Goal: Task Accomplishment & Management: Complete application form

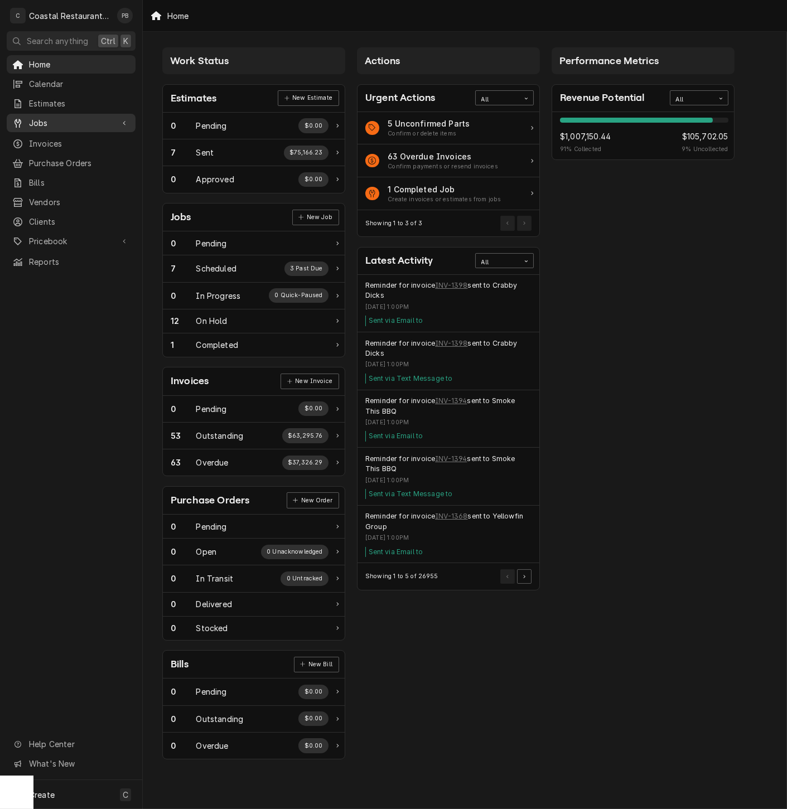
click at [52, 116] on div "Jobs" at bounding box center [71, 123] width 124 height 14
click at [60, 137] on span "Jobs" at bounding box center [79, 143] width 101 height 12
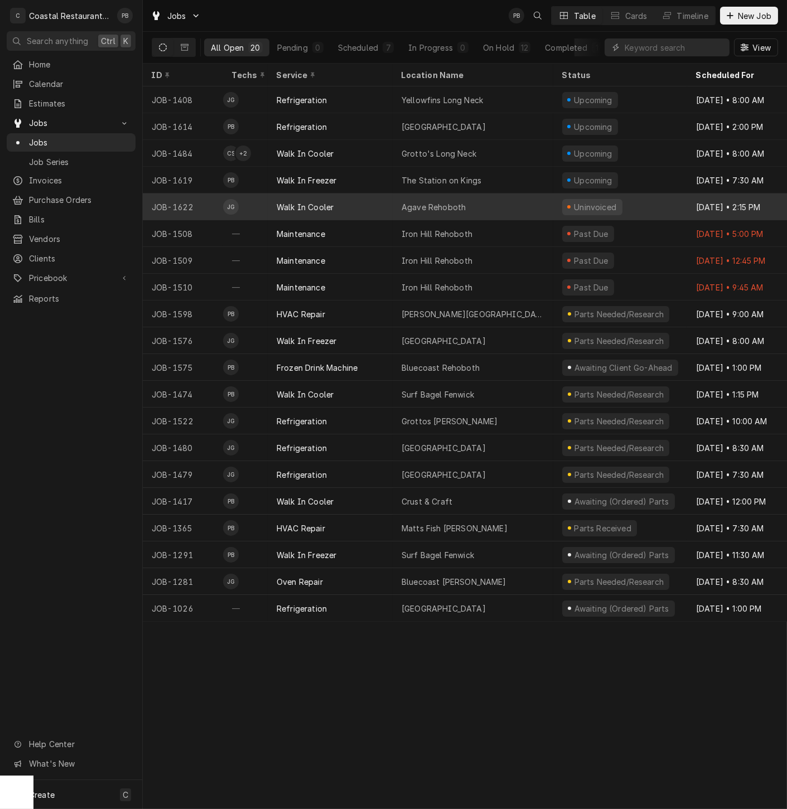
click at [339, 203] on div "Walk In Cooler" at bounding box center [330, 207] width 125 height 27
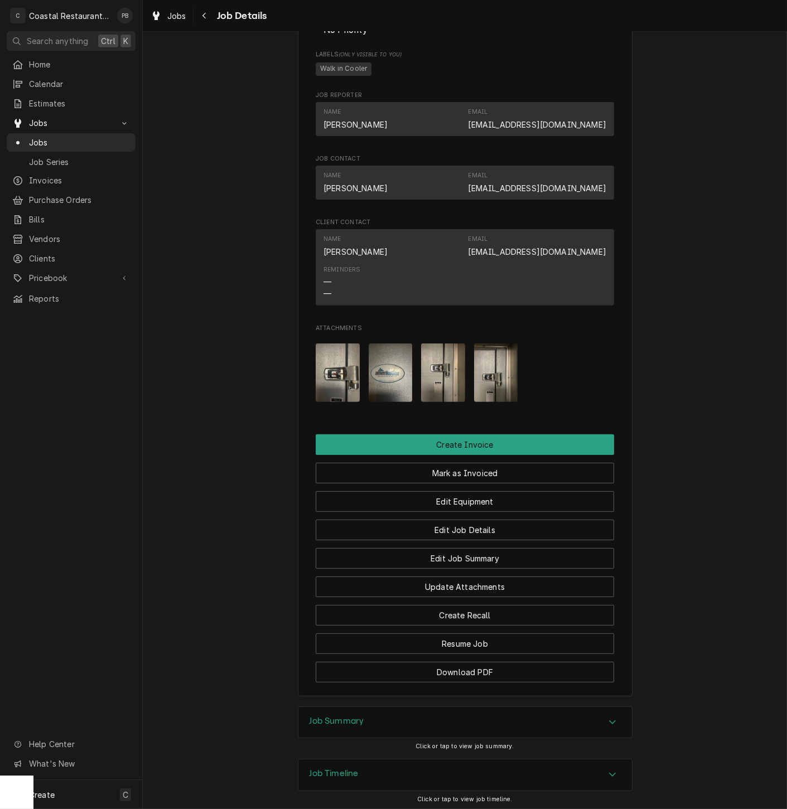
scroll to position [701, 0]
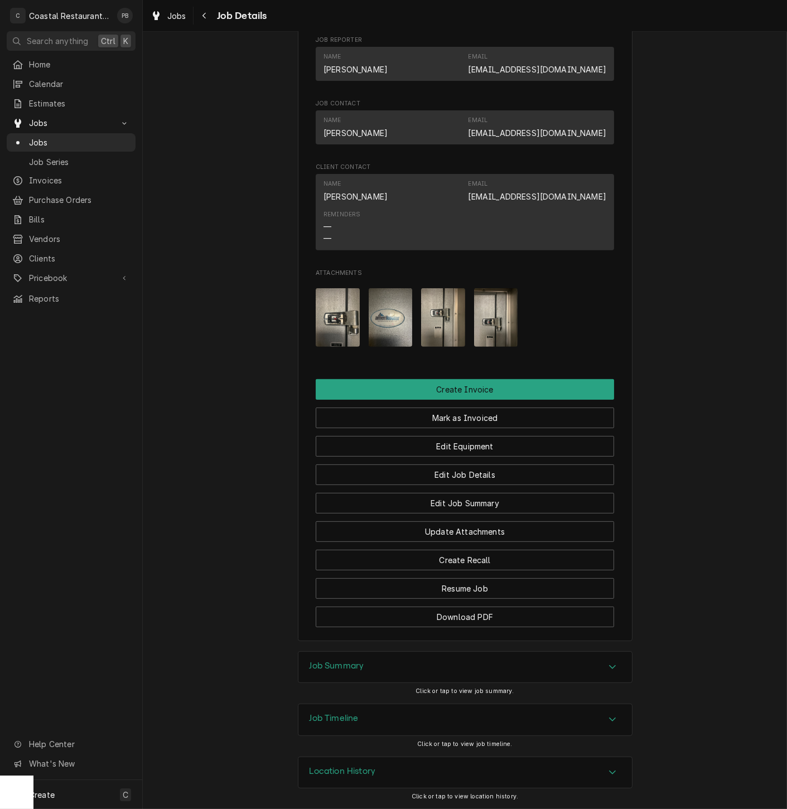
click at [608, 666] on icon "Accordion Header" at bounding box center [612, 667] width 8 height 9
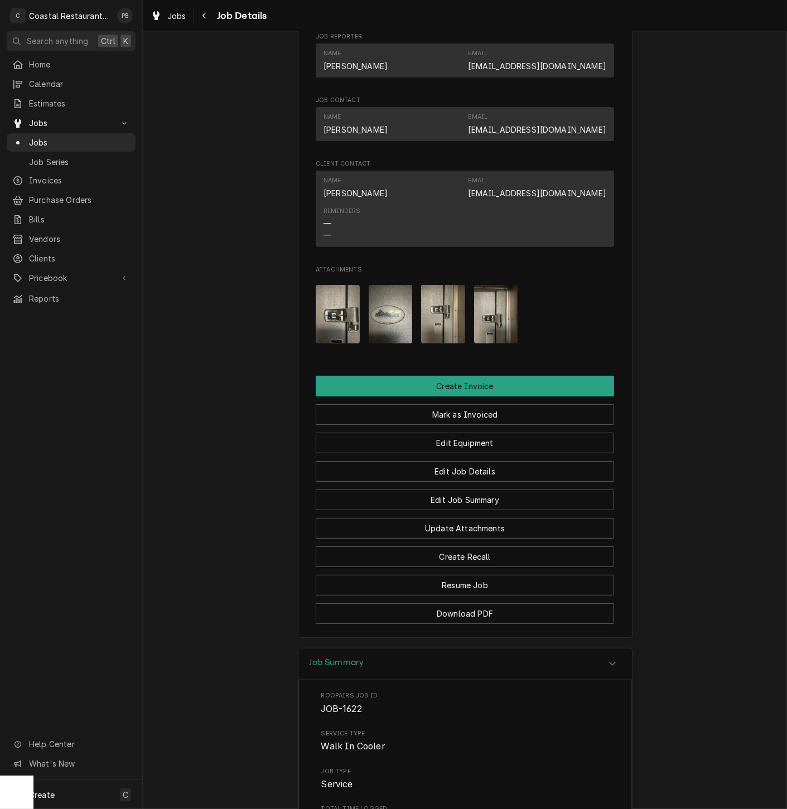
click at [330, 312] on img "Attachments" at bounding box center [338, 314] width 44 height 59
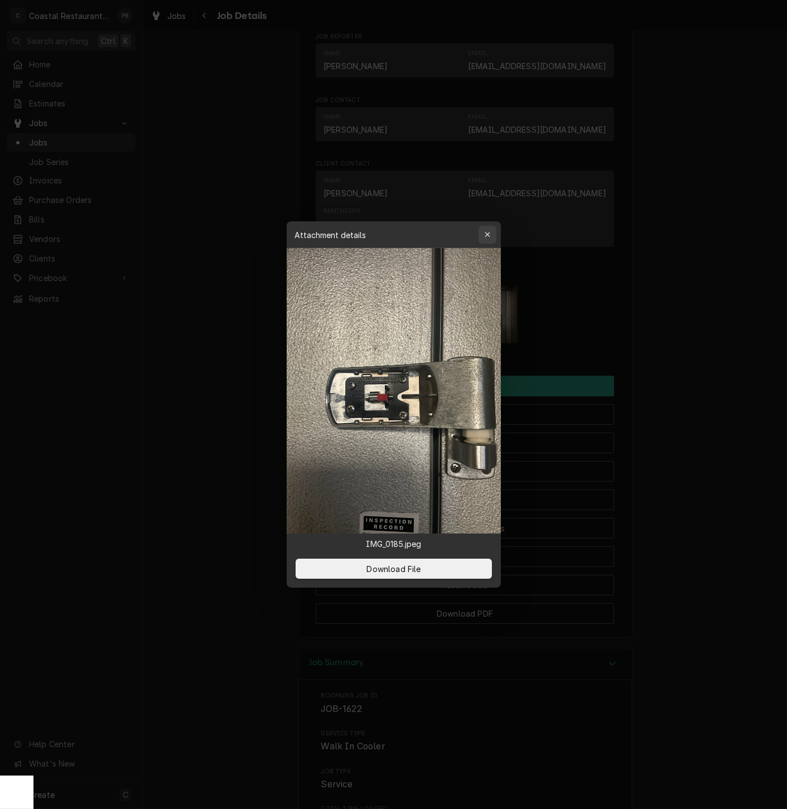
click at [492, 235] on div "button" at bounding box center [487, 234] width 11 height 11
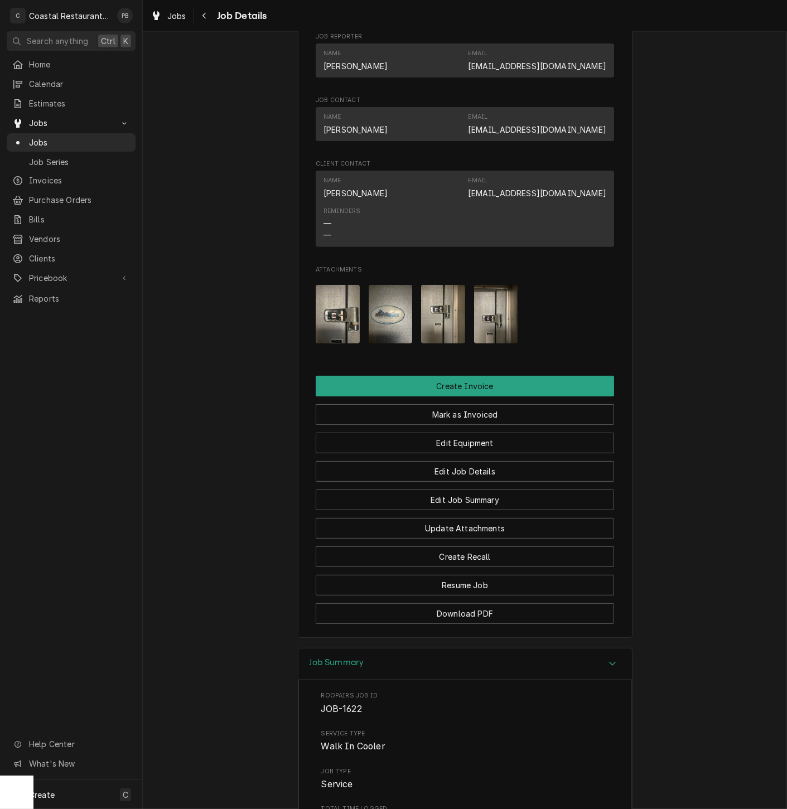
click at [386, 310] on img "Attachments" at bounding box center [391, 314] width 44 height 59
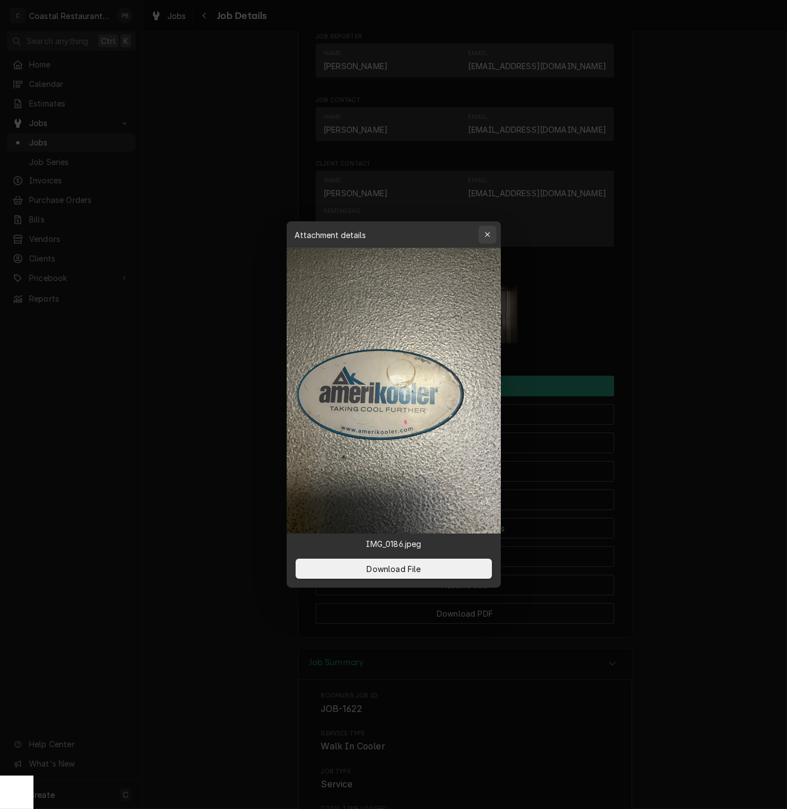
click at [486, 236] on icon "button" at bounding box center [487, 235] width 6 height 8
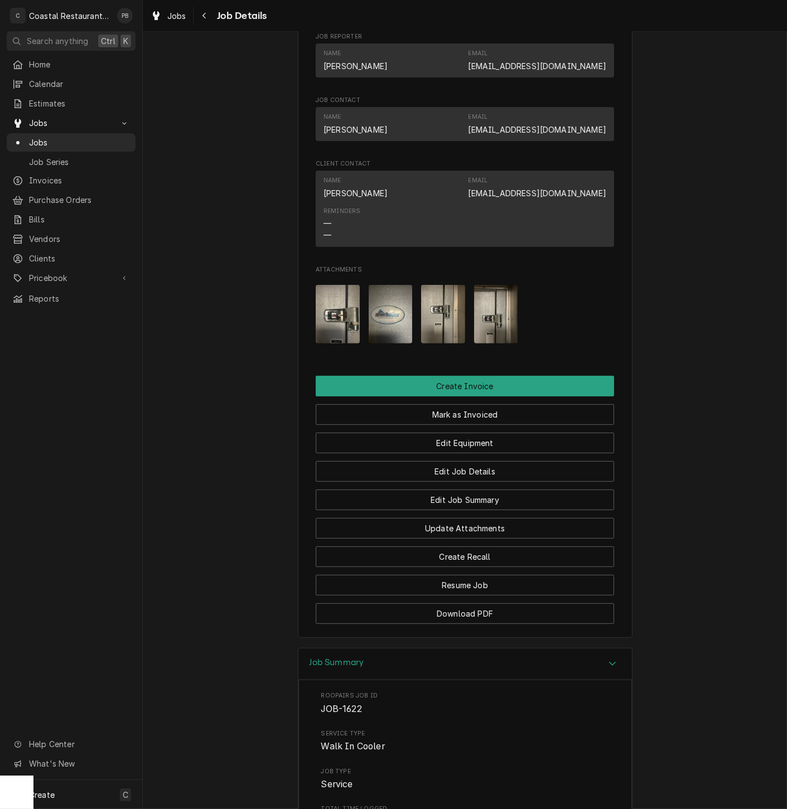
click at [443, 312] on img "Attachments" at bounding box center [443, 314] width 44 height 59
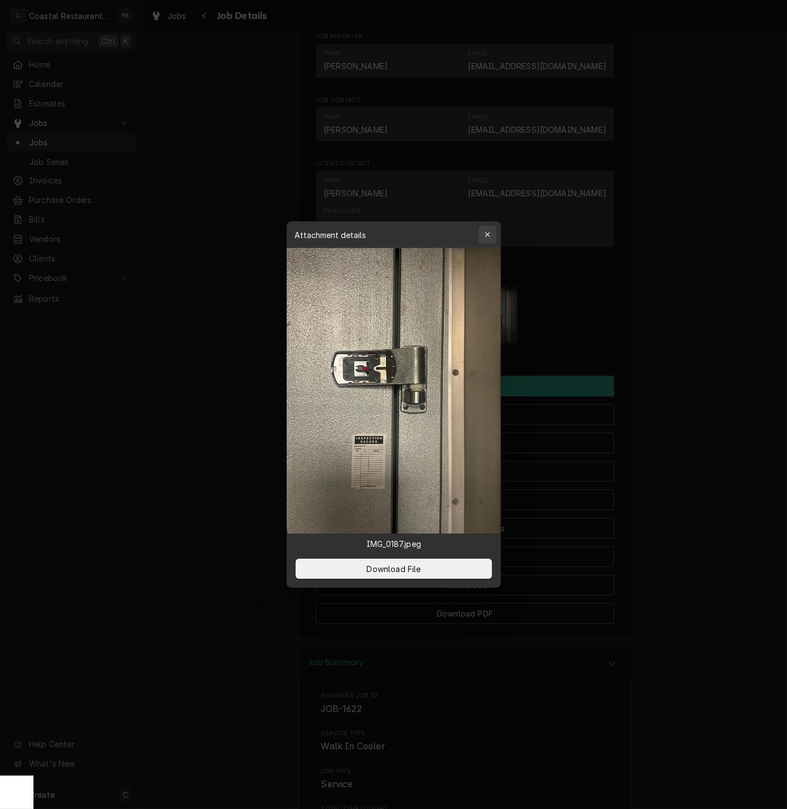
click at [488, 234] on icon "button" at bounding box center [487, 234] width 5 height 5
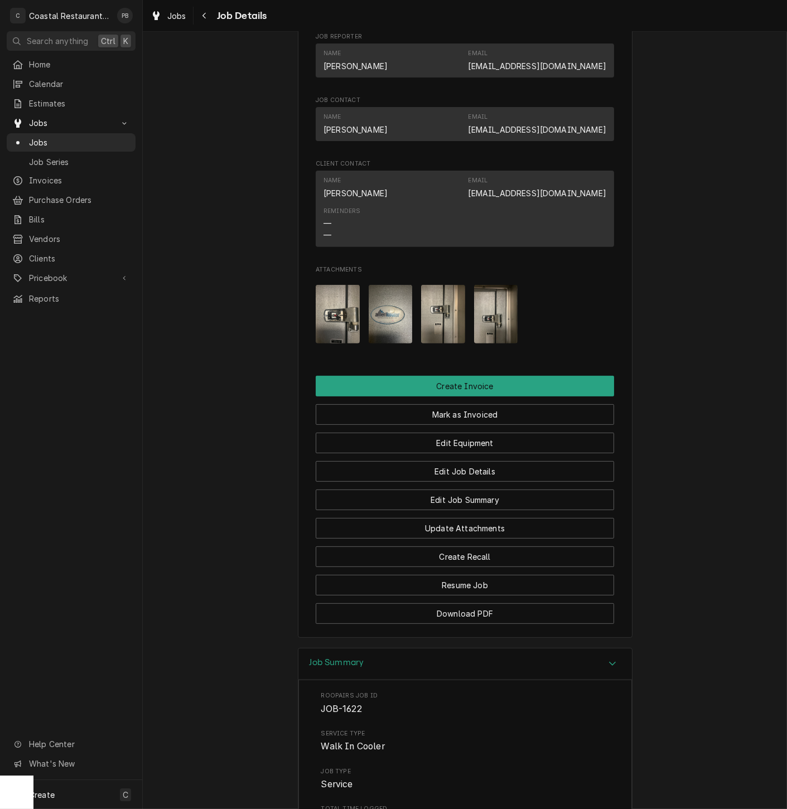
click at [482, 320] on img "Attachments" at bounding box center [496, 314] width 44 height 59
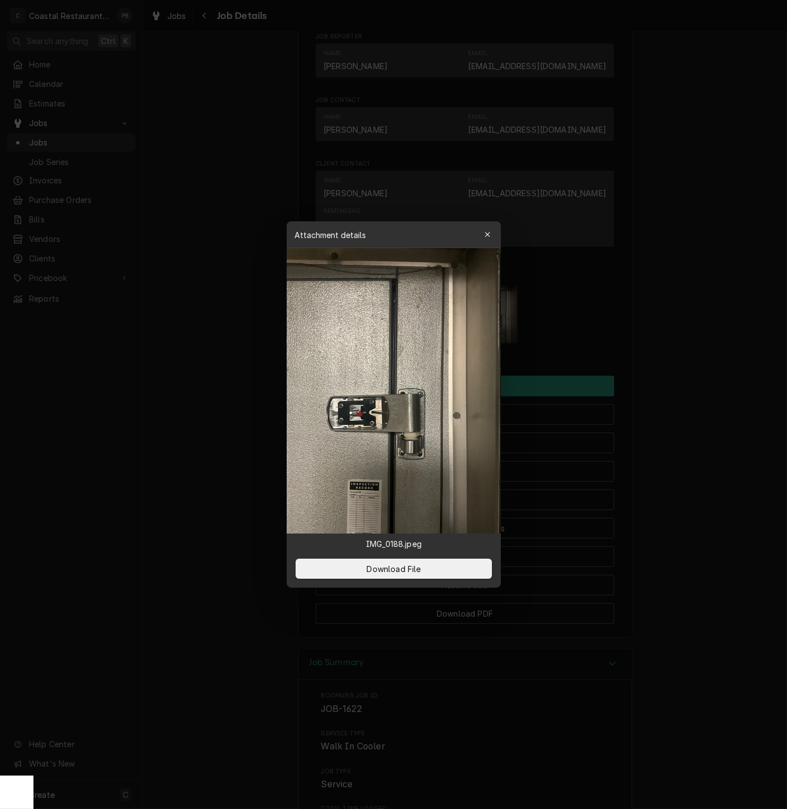
click at [488, 235] on icon "button" at bounding box center [487, 235] width 6 height 8
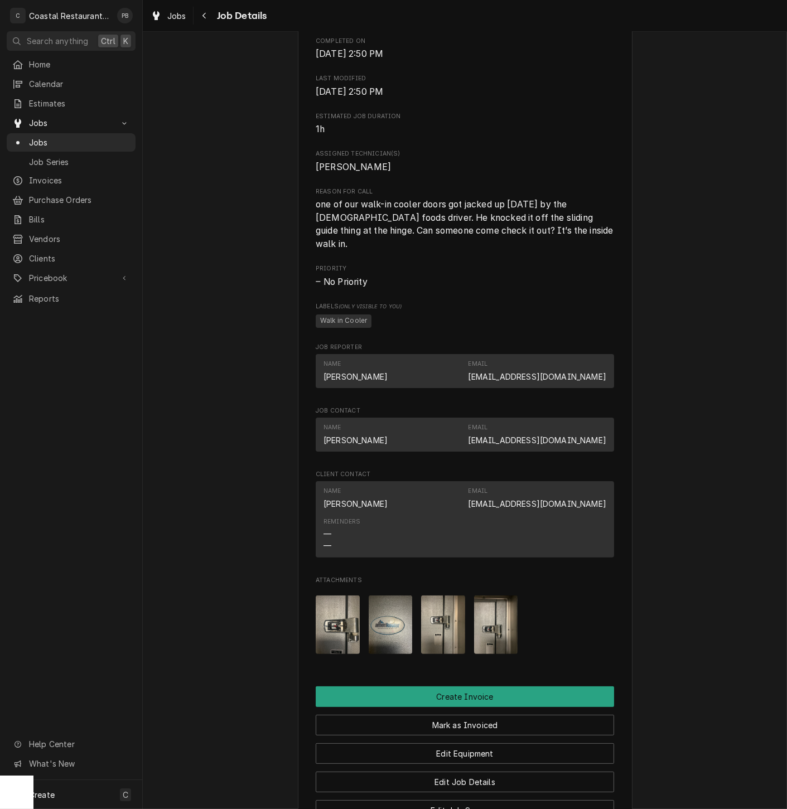
scroll to position [0, 0]
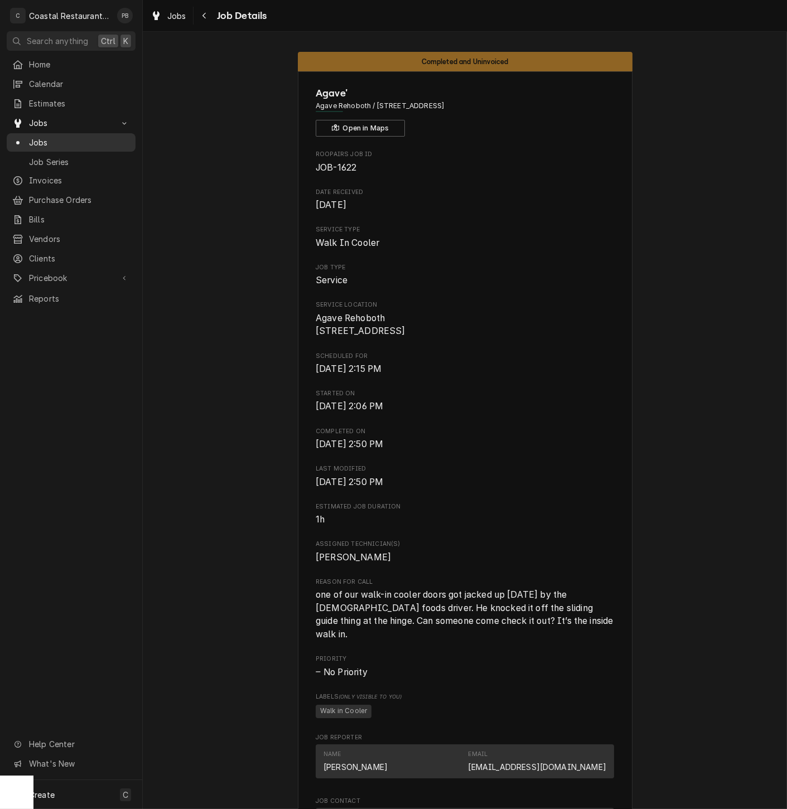
click at [32, 137] on span "Jobs" at bounding box center [79, 143] width 101 height 12
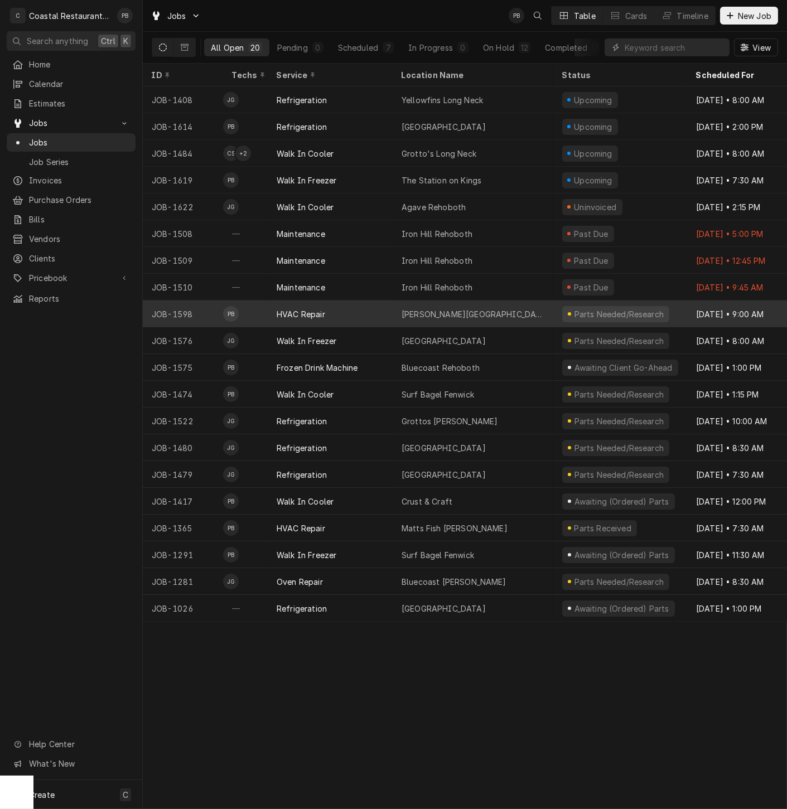
click at [362, 310] on div "HVAC Repair" at bounding box center [330, 314] width 125 height 27
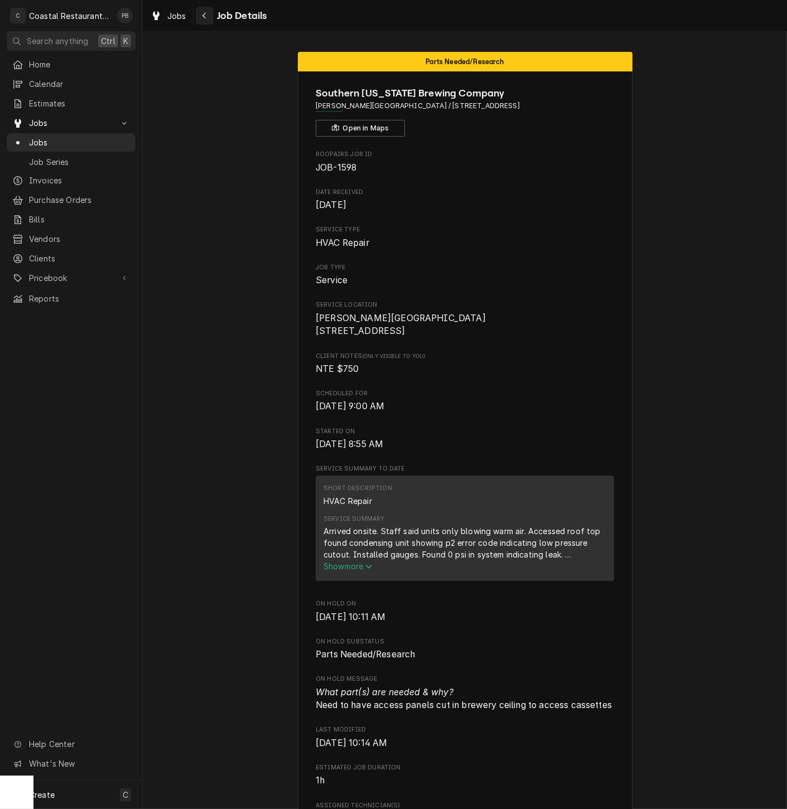
click at [207, 21] on button "Navigate back" at bounding box center [205, 16] width 18 height 18
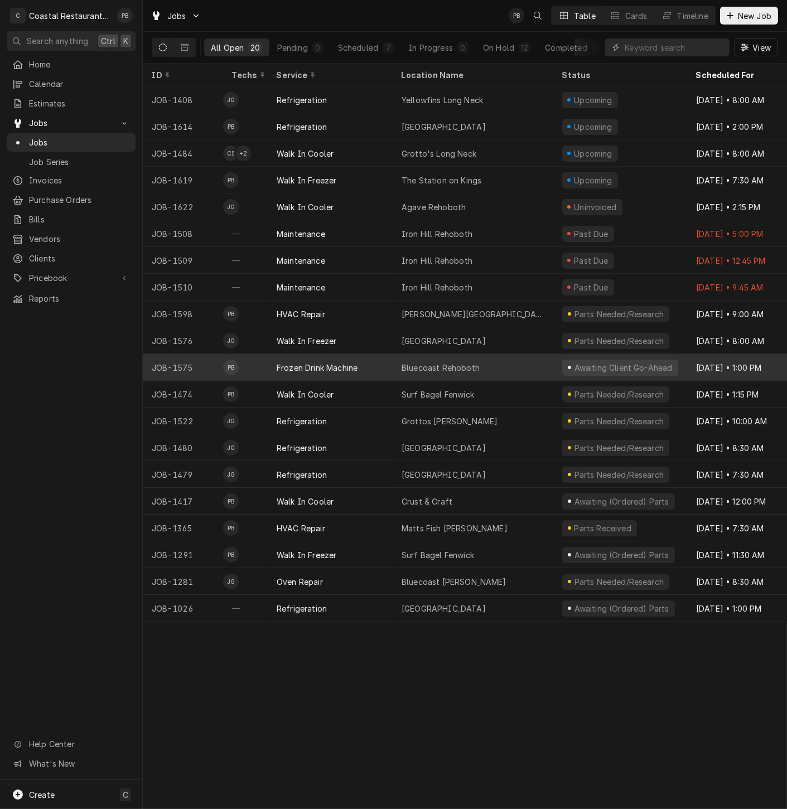
click at [480, 364] on div "Bluecoast Rehoboth" at bounding box center [473, 367] width 161 height 27
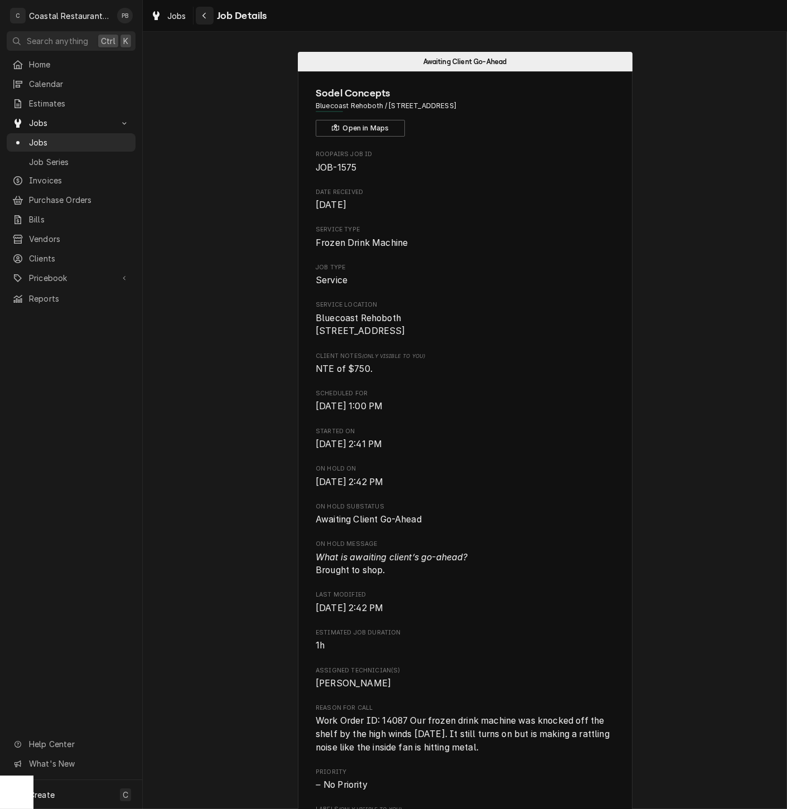
click at [202, 18] on icon "Navigate back" at bounding box center [204, 16] width 5 height 8
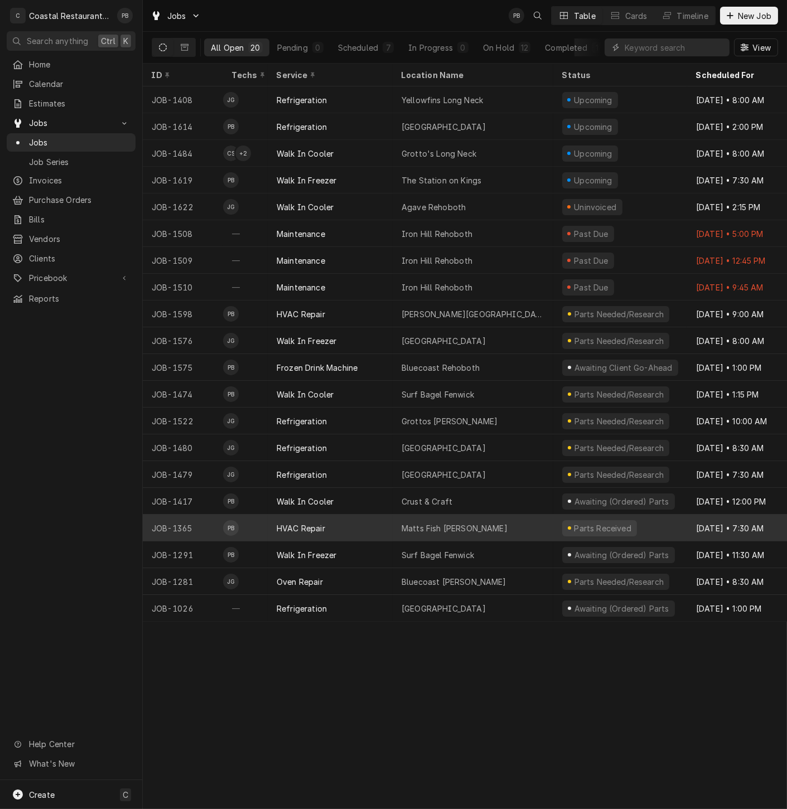
click at [511, 521] on div "Matts Fish [PERSON_NAME]" at bounding box center [473, 528] width 161 height 27
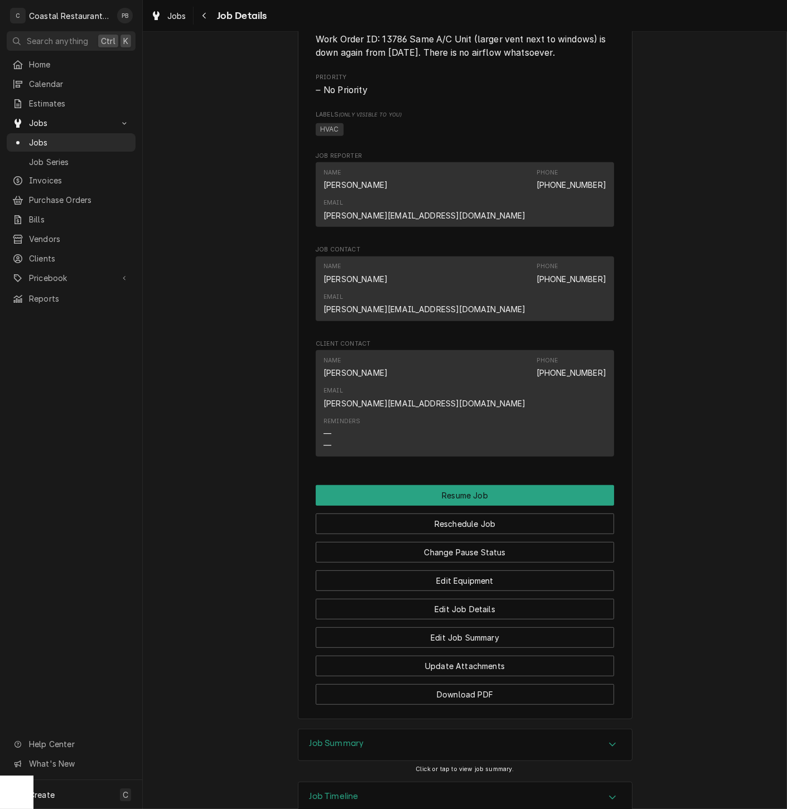
scroll to position [882, 0]
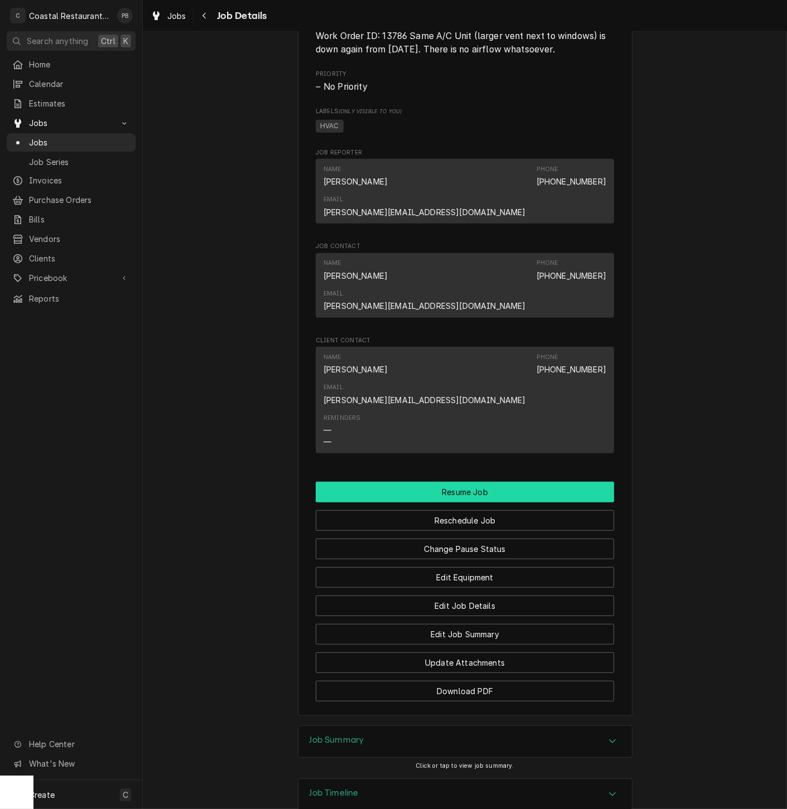
click at [446, 482] on button "Resume Job" at bounding box center [465, 492] width 298 height 21
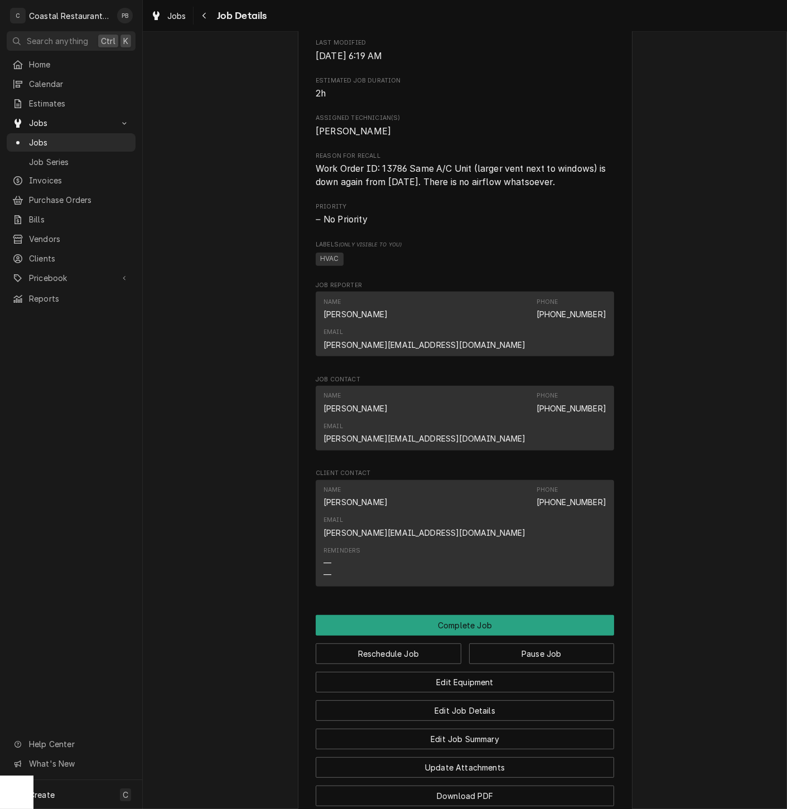
scroll to position [765, 0]
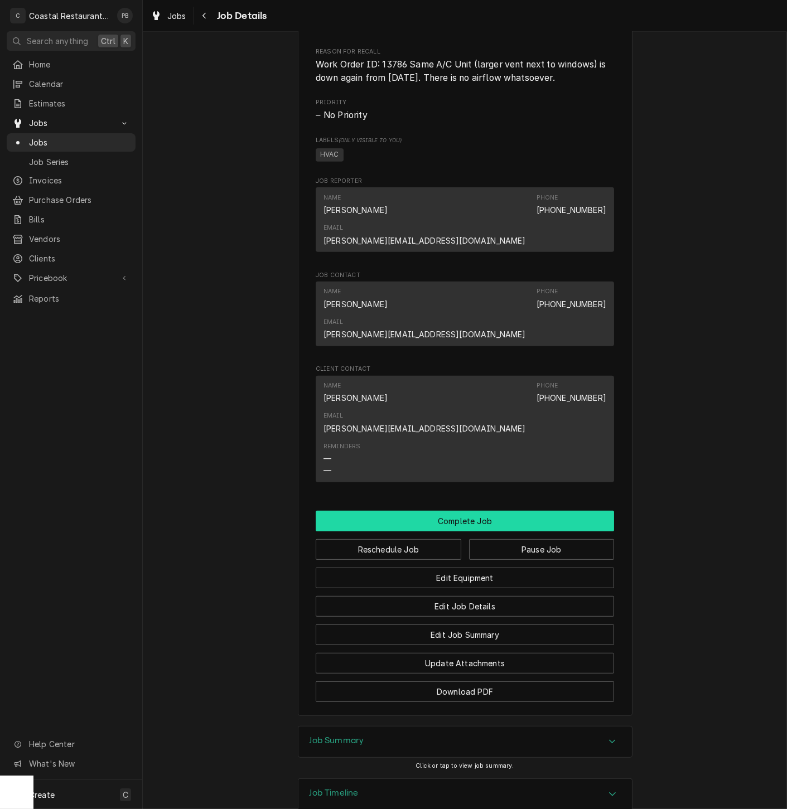
click at [459, 511] on button "Complete Job" at bounding box center [465, 521] width 298 height 21
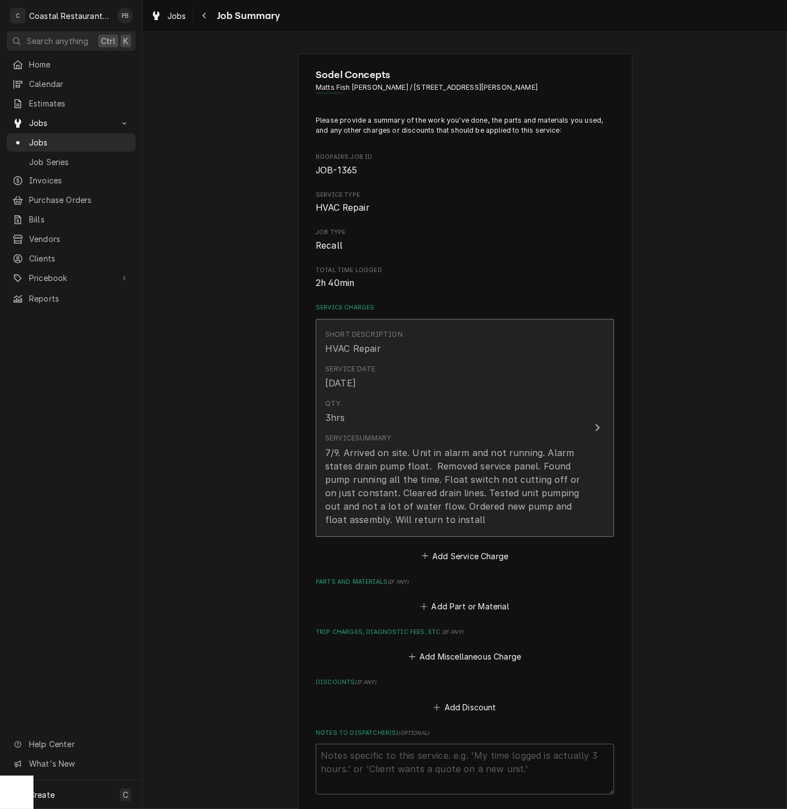
click at [578, 425] on button "Short Description HVAC Repair Service Date [DATE] Qty. 3hrs Service Summary 7/9…" at bounding box center [465, 428] width 298 height 218
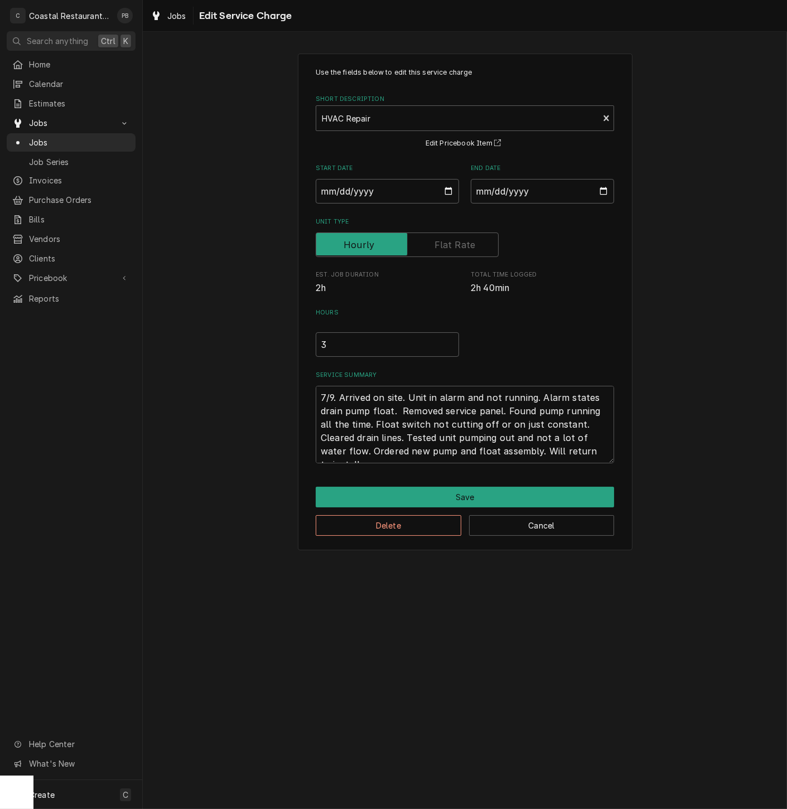
scroll to position [13, 0]
drag, startPoint x: 349, startPoint y: 451, endPoint x: 366, endPoint y: 438, distance: 21.9
click at [366, 438] on textarea "7/9. Arrived on site. Unit in alarm and not running. Alarm states drain pump fl…" at bounding box center [465, 425] width 298 height 78
click at [352, 453] on textarea "7/9. Arrived on site. Unit in alarm and not running. Alarm states drain pump fl…" at bounding box center [465, 425] width 298 height 78
drag, startPoint x: 356, startPoint y: 451, endPoint x: 373, endPoint y: 438, distance: 21.1
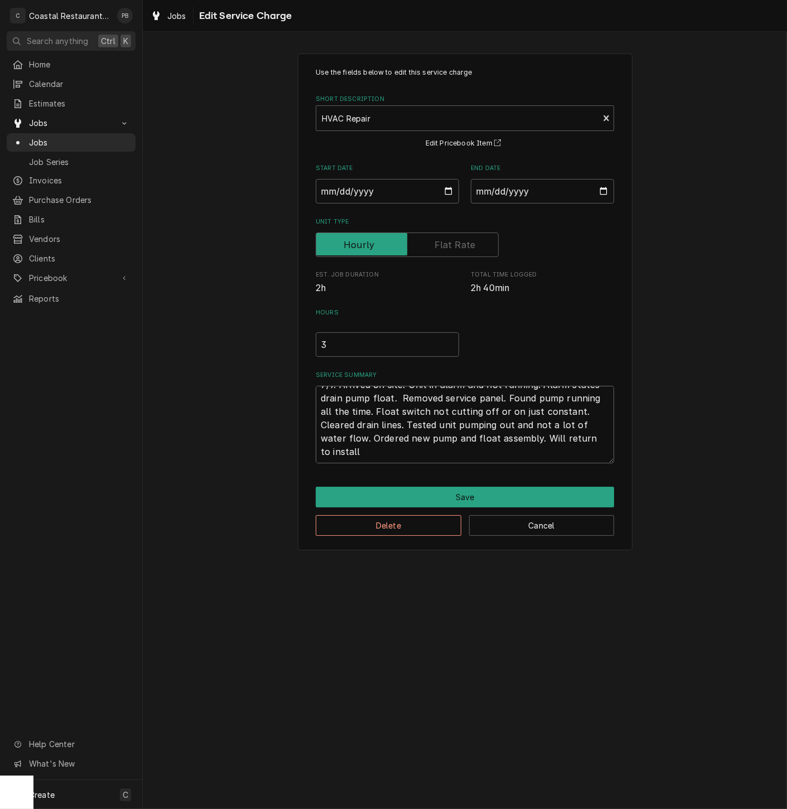
click at [373, 438] on textarea "7/9. Arrived on site. Unit in alarm and not running. Alarm states drain pump fl…" at bounding box center [465, 425] width 298 height 78
type textarea "x"
type textarea "7/9. Arrived on site. Unit in alarm and not running. Alarm states drain pump fl…"
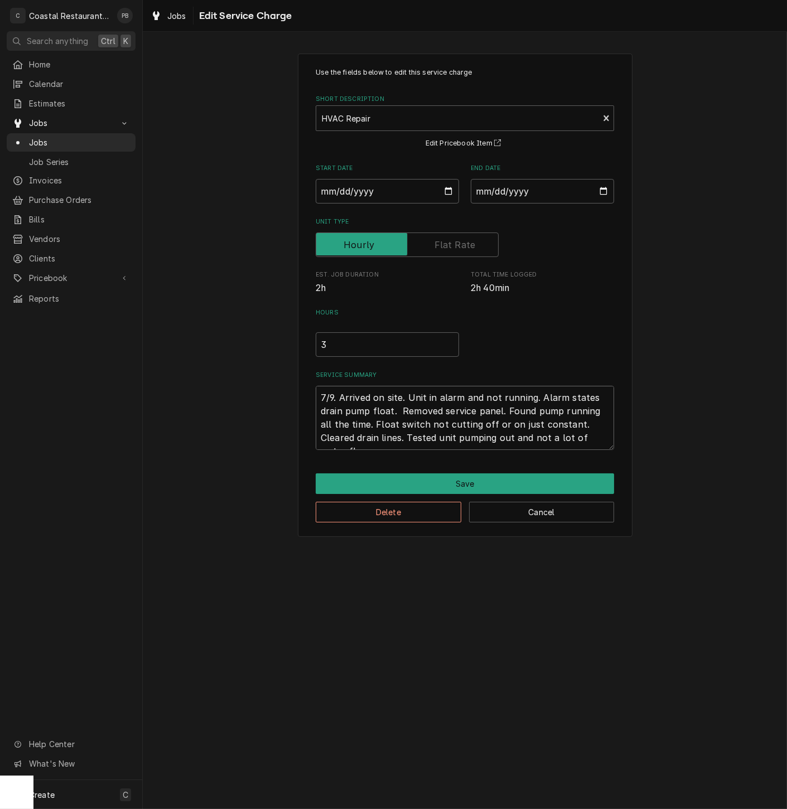
type textarea "x"
type textarea "7/9. Arrived on site. Unit in alarm and not running. Alarm states drain pump fl…"
type textarea "x"
type textarea "7/9. Arrived on site. Unit in alarm and not running. Alarm states drain pump fl…"
type textarea "x"
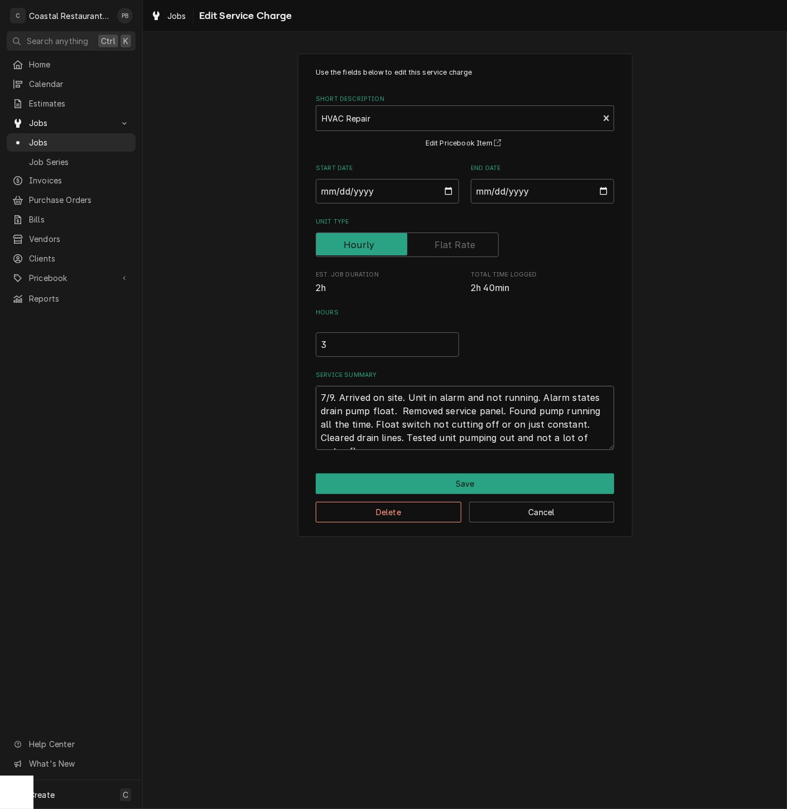
type textarea "7/9. Arrived on site. Unit in alarm and not running. Alarm states drain pump fl…"
type textarea "x"
type textarea "7/9. Arrived on site. Unit in alarm and not running. Alarm states drain pump fl…"
type textarea "x"
type textarea "7/9. Arrived on site. Unit in alarm and not running. Alarm states drain pump fl…"
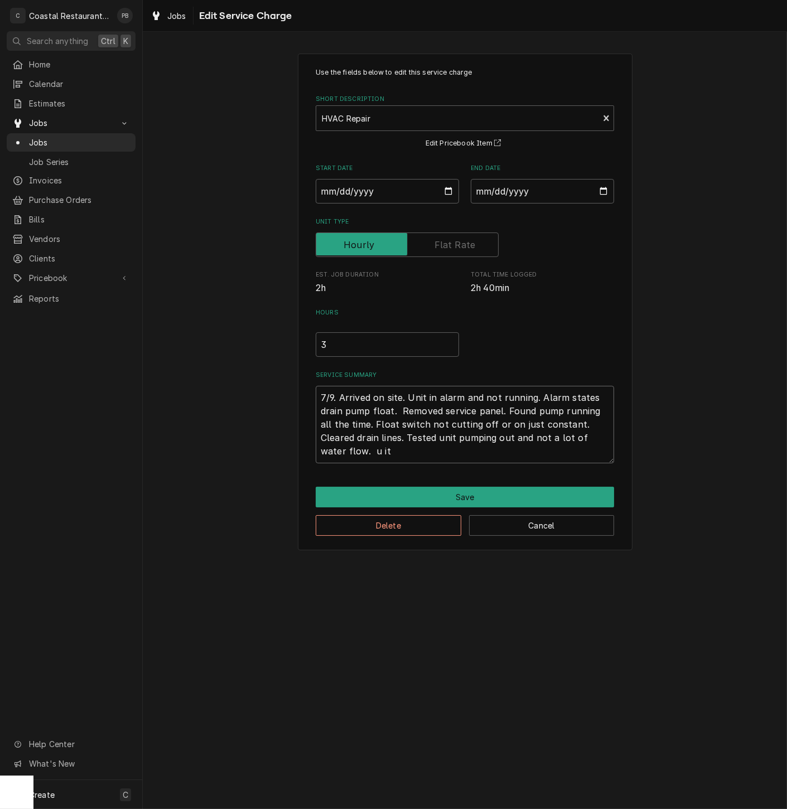
type textarea "x"
type textarea "7/9. Arrived on site. Unit in alarm and not running. Alarm states drain pump fl…"
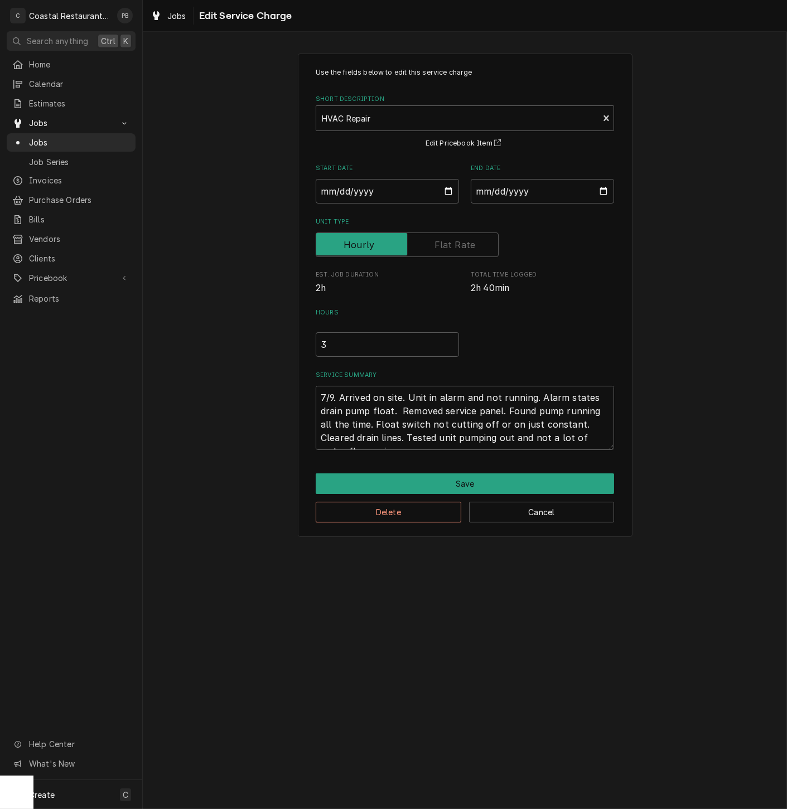
type textarea "x"
type textarea "7/9. Arrived on site. Unit in alarm and not running. Alarm states drain pump fl…"
type textarea "x"
type textarea "7/9. Arrived on site. Unit in alarm and not running. Alarm states drain pump fl…"
type textarea "x"
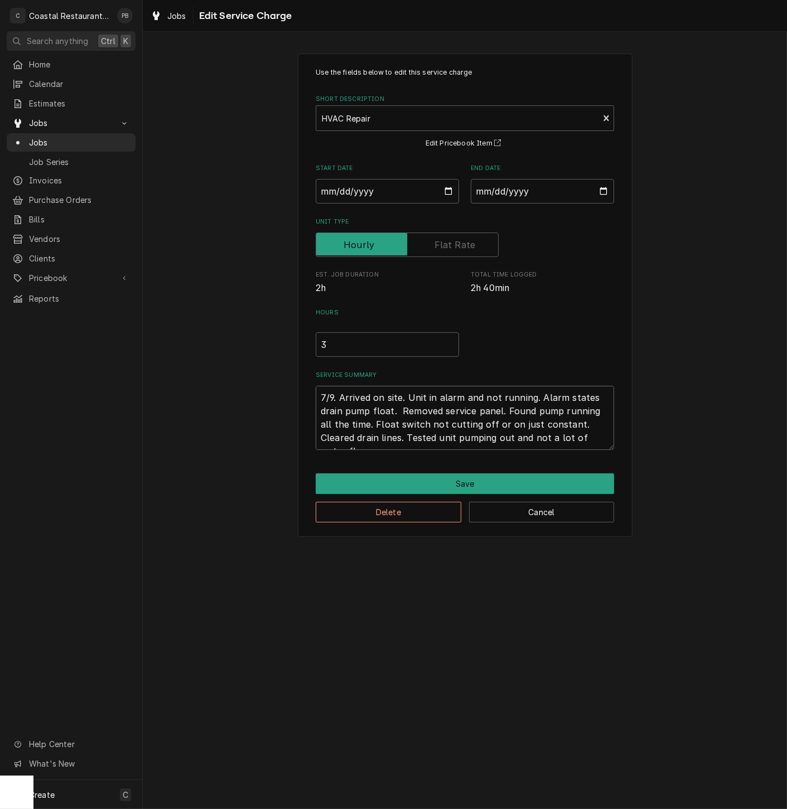
type textarea "7/9. Arrived on site. Unit in alarm and not running. Alarm states drain pump fl…"
type textarea "x"
type textarea "7/9. Arrived on site. Unit in alarm and not running. Alarm states drain pump fl…"
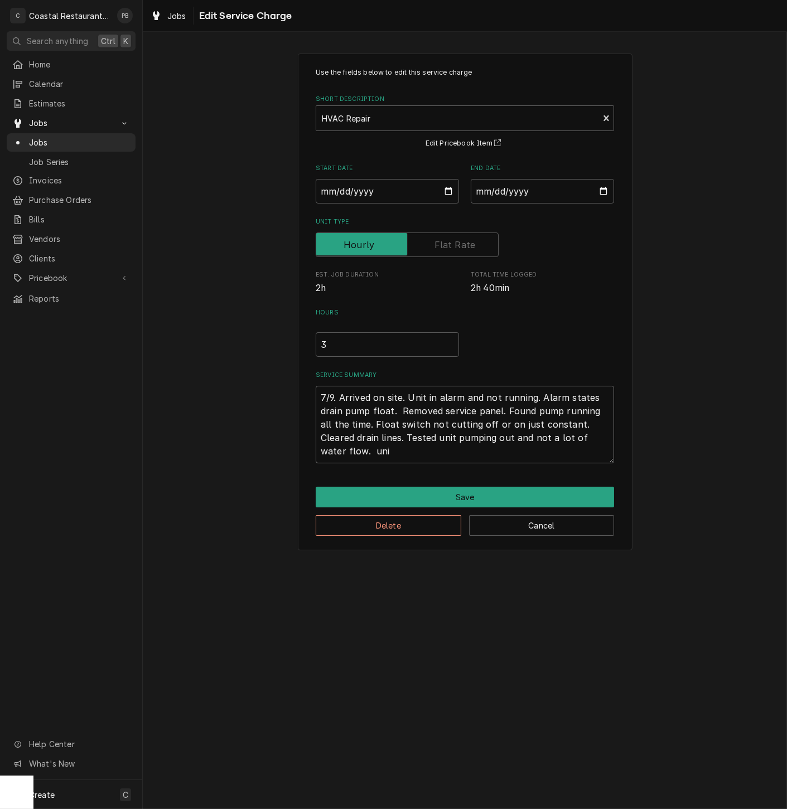
type textarea "x"
type textarea "7/9. Arrived on site. Unit in alarm and not running. Alarm states drain pump fl…"
type textarea "x"
type textarea "7/9. Arrived on site. Unit in alarm and not running. Alarm states drain pump fl…"
type textarea "x"
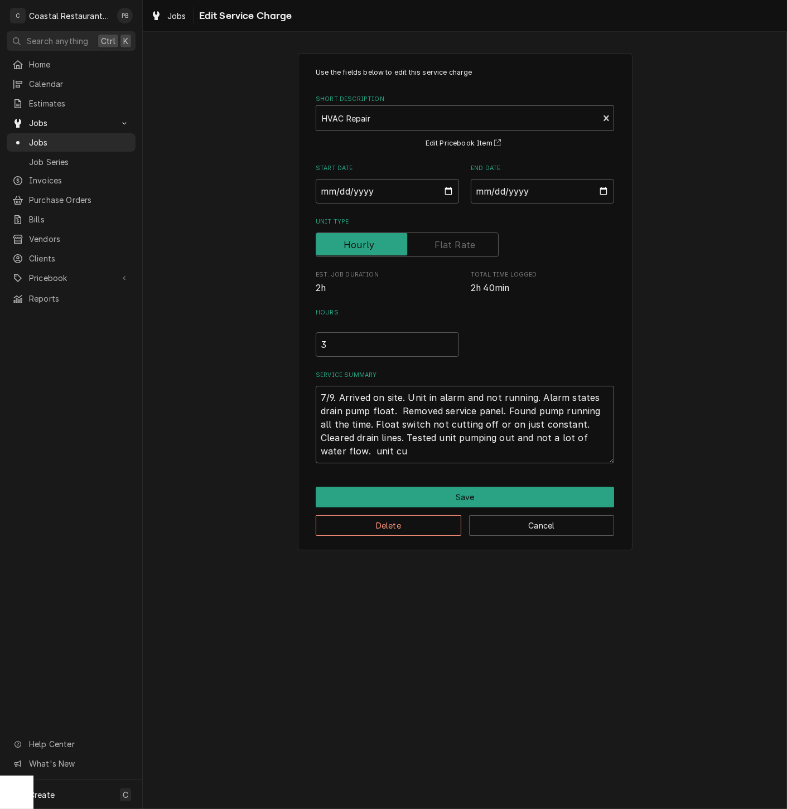
type textarea "7/9. Arrived on site. Unit in alarm and not running. Alarm states drain pump fl…"
type textarea "x"
type textarea "7/9. Arrived on site. Unit in alarm and not running. Alarm states drain pump fl…"
type textarea "x"
type textarea "7/9. Arrived on site. Unit in alarm and not running. Alarm states drain pump fl…"
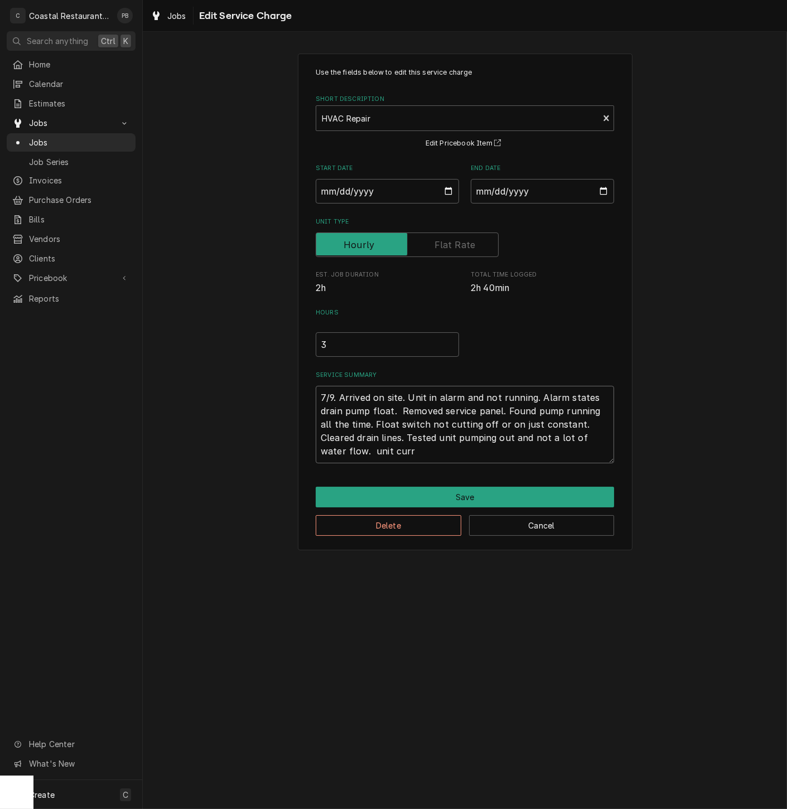
type textarea "x"
type textarea "7/9. Arrived on site. Unit in alarm and not running. Alarm states drain pump fl…"
type textarea "x"
type textarea "7/9. Arrived on site. Unit in alarm and not running. Alarm states drain pump fl…"
type textarea "x"
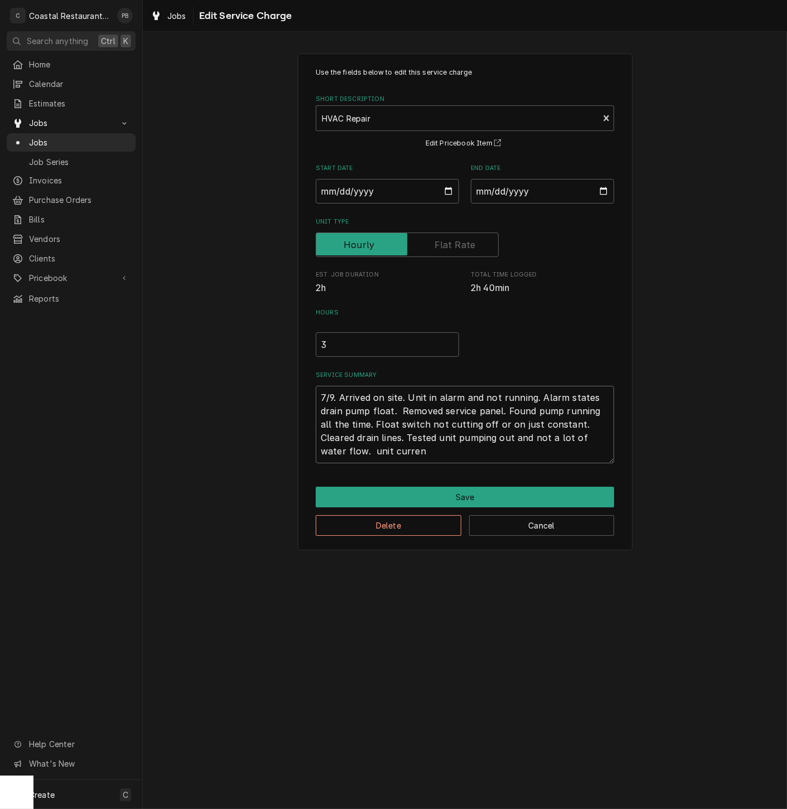
type textarea "7/9. Arrived on site. Unit in alarm and not running. Alarm states drain pump fl…"
type textarea "x"
type textarea "7/9. Arrived on site. Unit in alarm and not running. Alarm states drain pump fl…"
type textarea "x"
type textarea "7/9. Arrived on site. Unit in alarm and not running. Alarm states drain pump fl…"
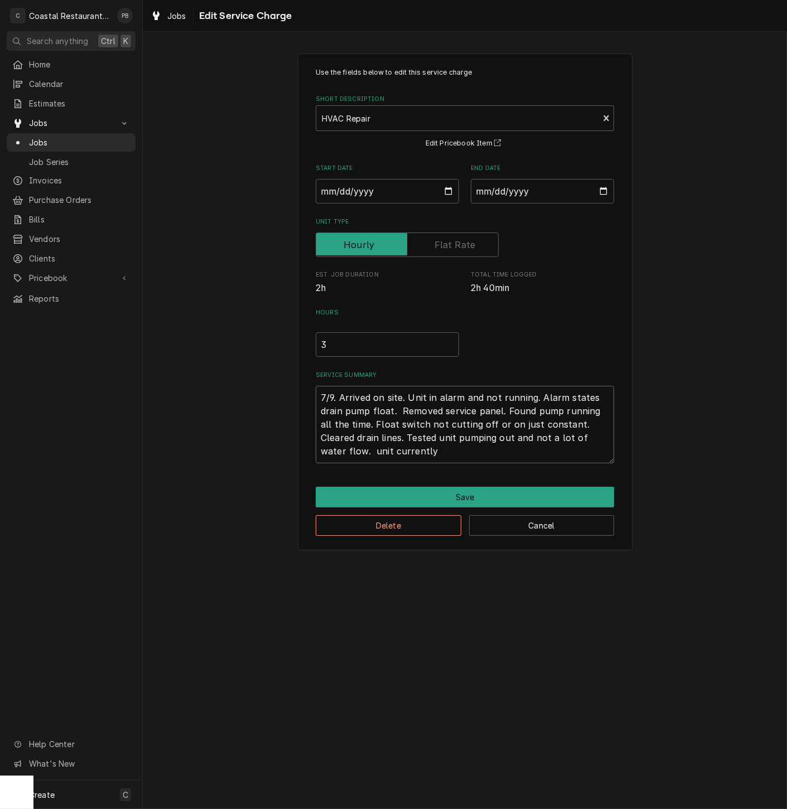
type textarea "x"
type textarea "7/9. Arrived on site. Unit in alarm and not running. Alarm states drain pump fl…"
type textarea "x"
type textarea "7/9. Arrived on site. Unit in alarm and not running. Alarm states drain pump fl…"
type textarea "x"
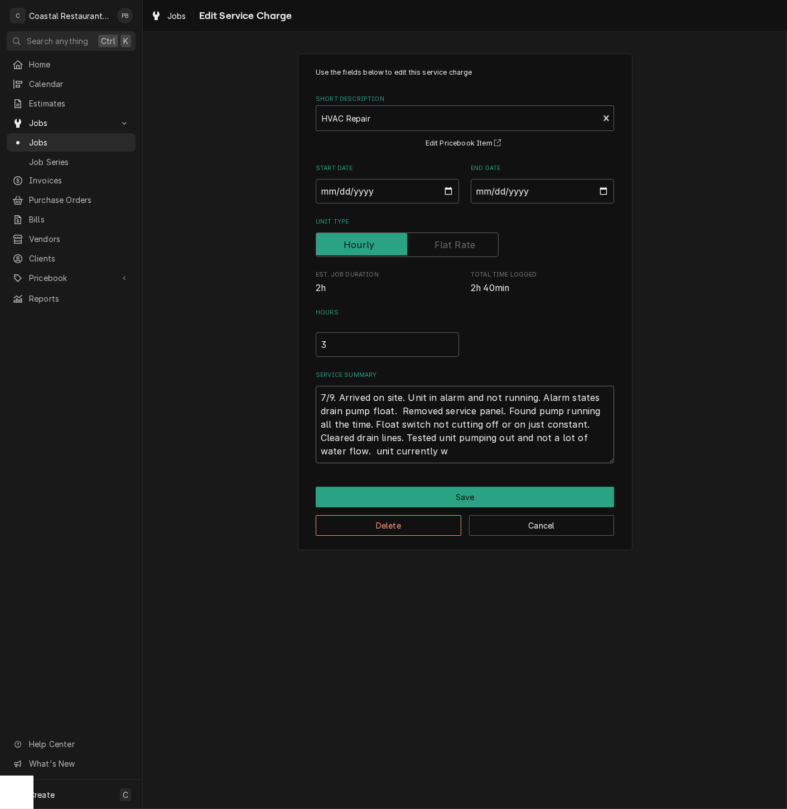
type textarea "7/9. Arrived on site. Unit in alarm and not running. Alarm states drain pump fl…"
type textarea "x"
type textarea "7/9. Arrived on site. Unit in alarm and not running. Alarm states drain pump fl…"
type textarea "x"
type textarea "7/9. Arrived on site. Unit in alarm and not running. Alarm states drain pump fl…"
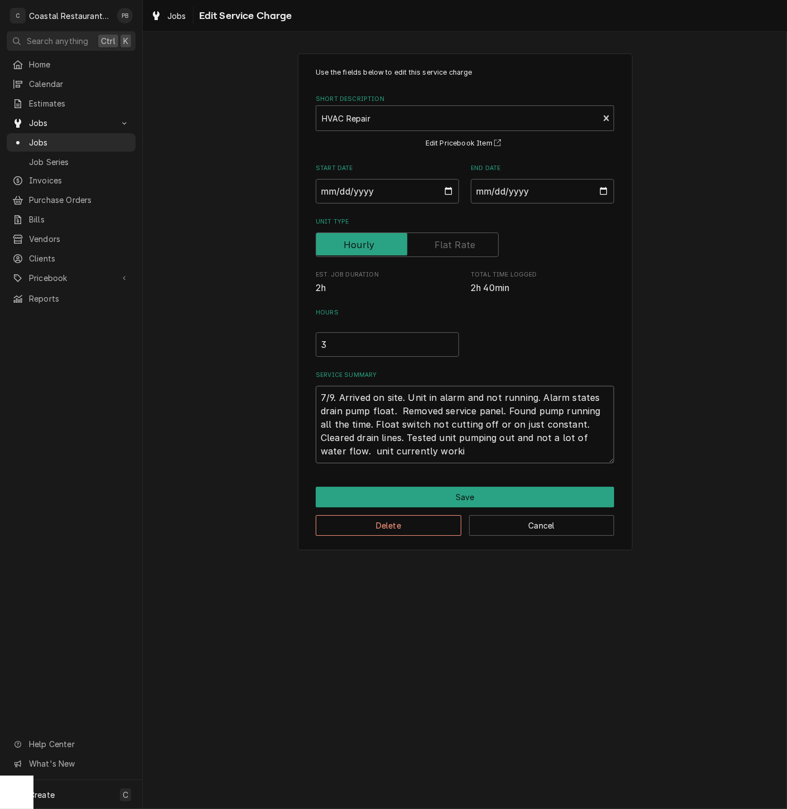
type textarea "x"
type textarea "7/9. Arrived on site. Unit in alarm and not running. Alarm states drain pump fl…"
type textarea "x"
type textarea "7/9. Arrived on site. Unit in alarm and not running. Alarm states drain pump fl…"
type textarea "x"
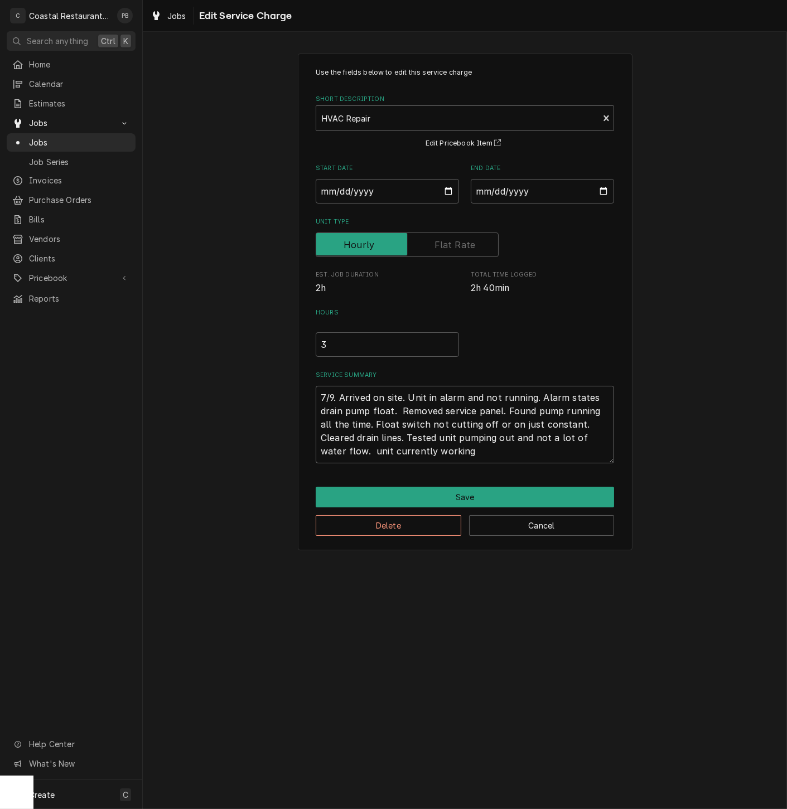
type textarea "7/9. Arrived on site. Unit in alarm and not running. Alarm states drain pump fl…"
type textarea "x"
type textarea "7/9. Arrived on site. Unit in alarm and not running. Alarm states drain pump fl…"
type textarea "x"
type textarea "7/9. Arrived on site. Unit in alarm and not running. Alarm states drain pump fl…"
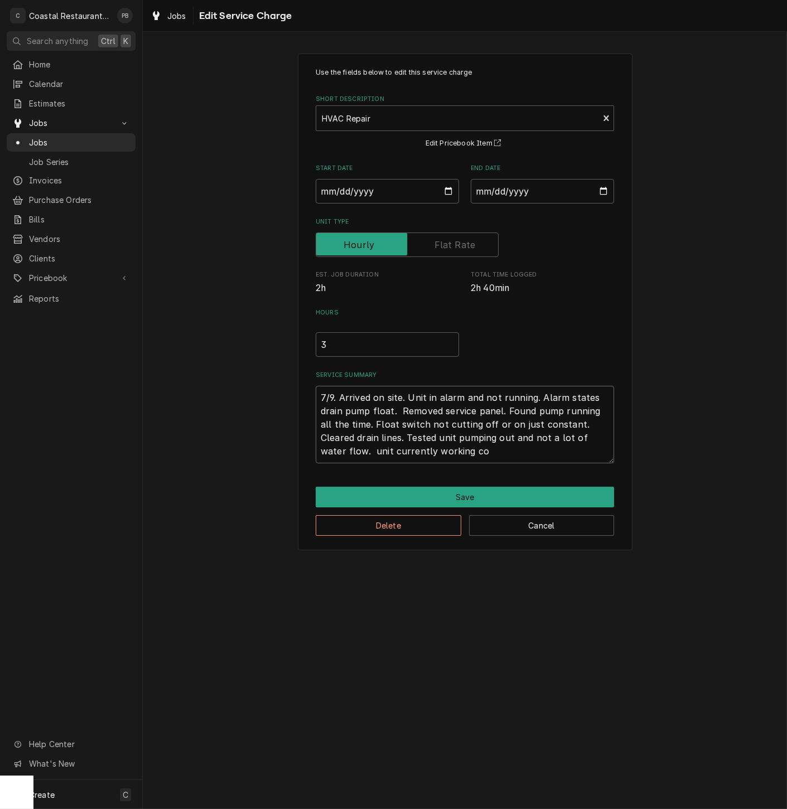
type textarea "x"
type textarea "7/9. Arrived on site. Unit in alarm and not running. Alarm states drain pump fl…"
type textarea "x"
type textarea "7/9. Arrived on site. Unit in alarm and not running. Alarm states drain pump fl…"
type textarea "x"
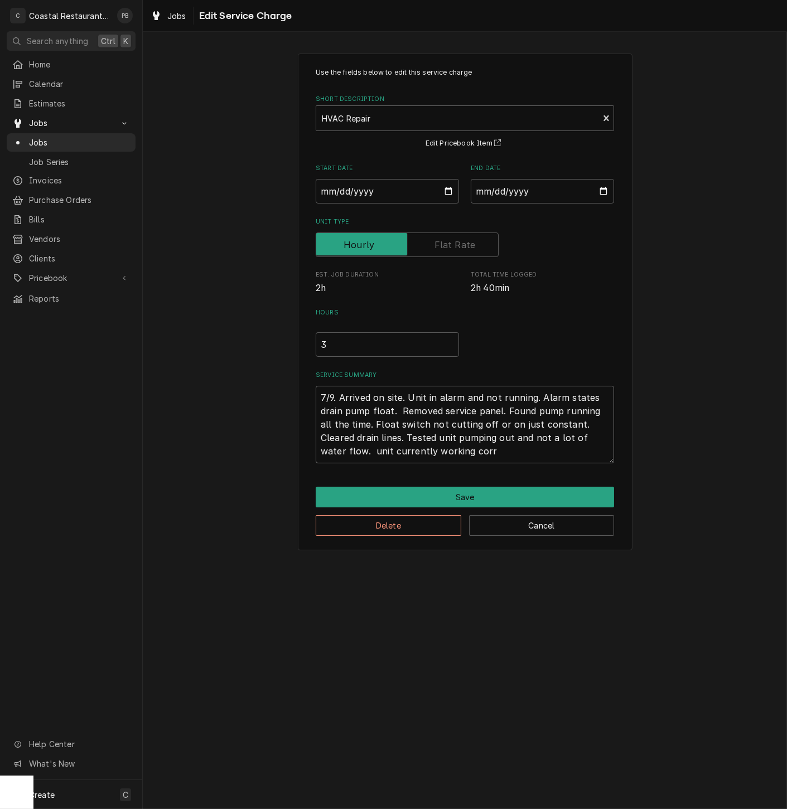
type textarea "7/9. Arrived on site. Unit in alarm and not running. Alarm states drain pump fl…"
type textarea "x"
type textarea "7/9. Arrived on site. Unit in alarm and not running. Alarm states drain pump fl…"
type textarea "x"
type textarea "7/9. Arrived on site. Unit in alarm and not running. Alarm states drain pump fl…"
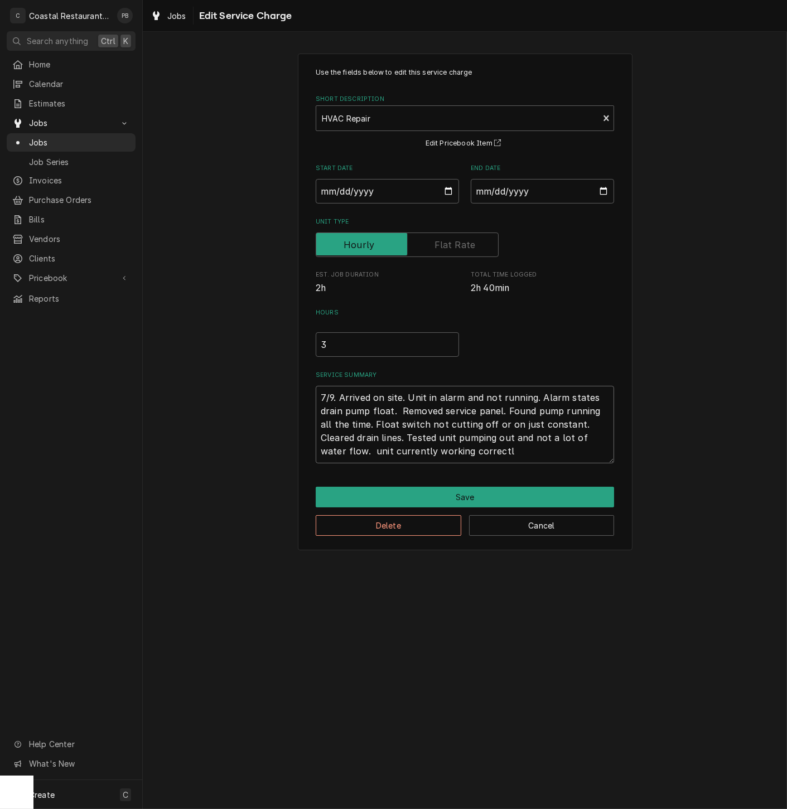
type textarea "x"
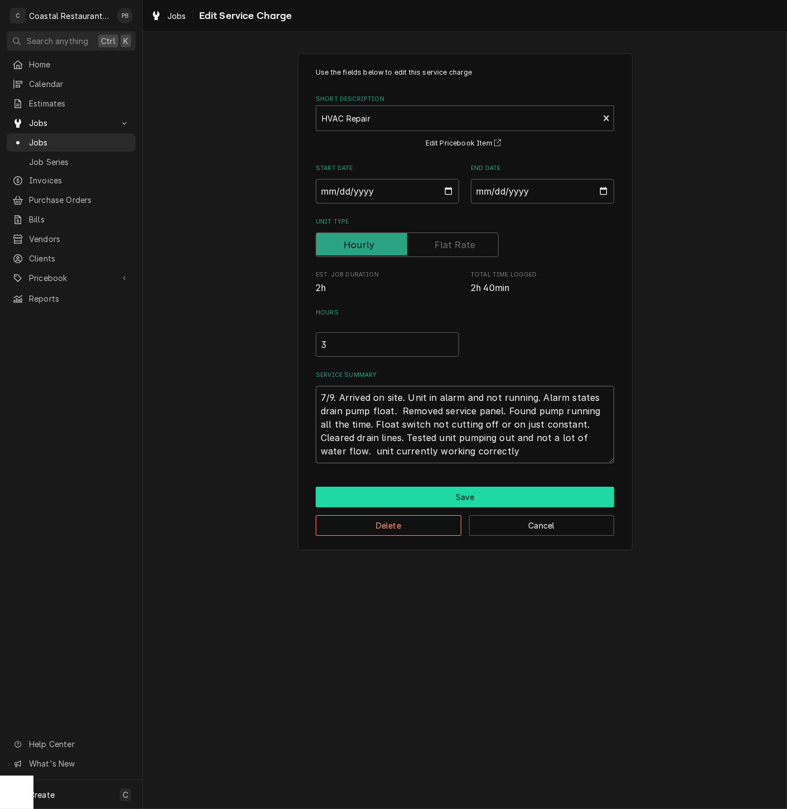
type textarea "7/9. Arrived on site. Unit in alarm and not running. Alarm states drain pump fl…"
click at [473, 495] on button "Save" at bounding box center [465, 497] width 298 height 21
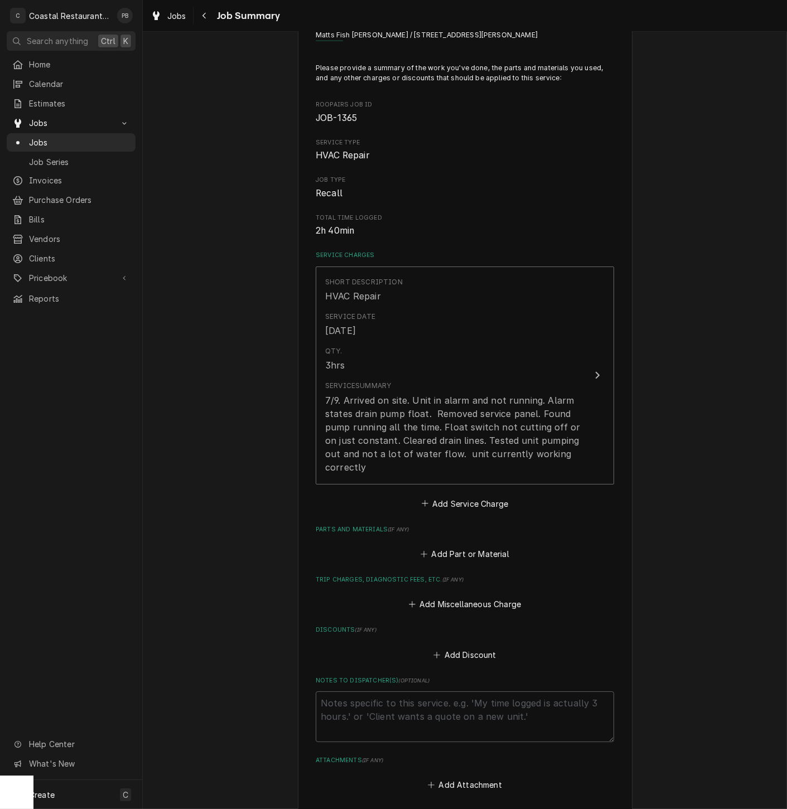
scroll to position [144, 0]
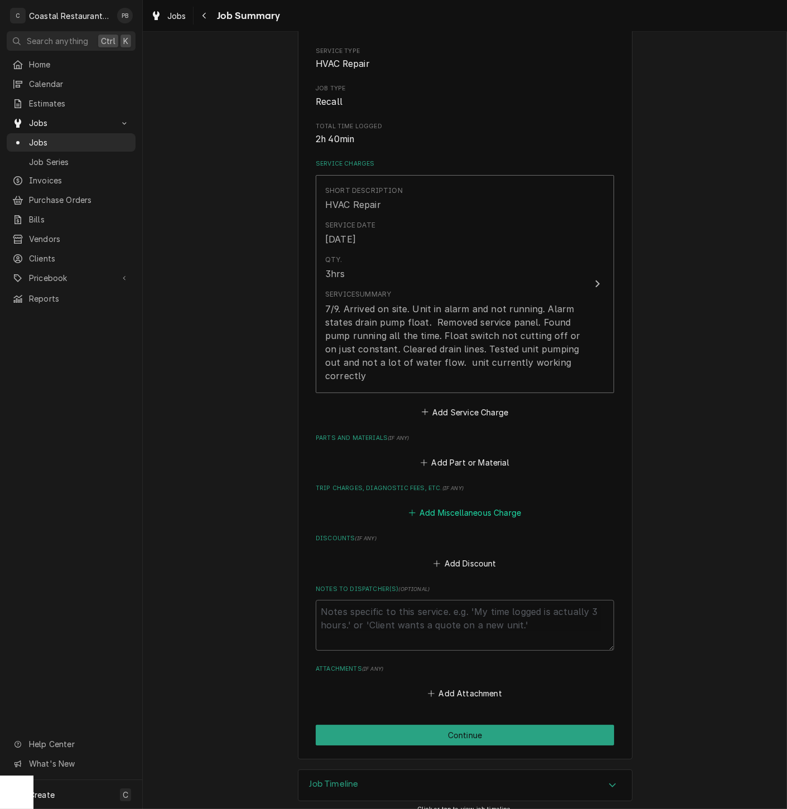
click at [447, 505] on button "Add Miscellaneous Charge" at bounding box center [465, 513] width 116 height 16
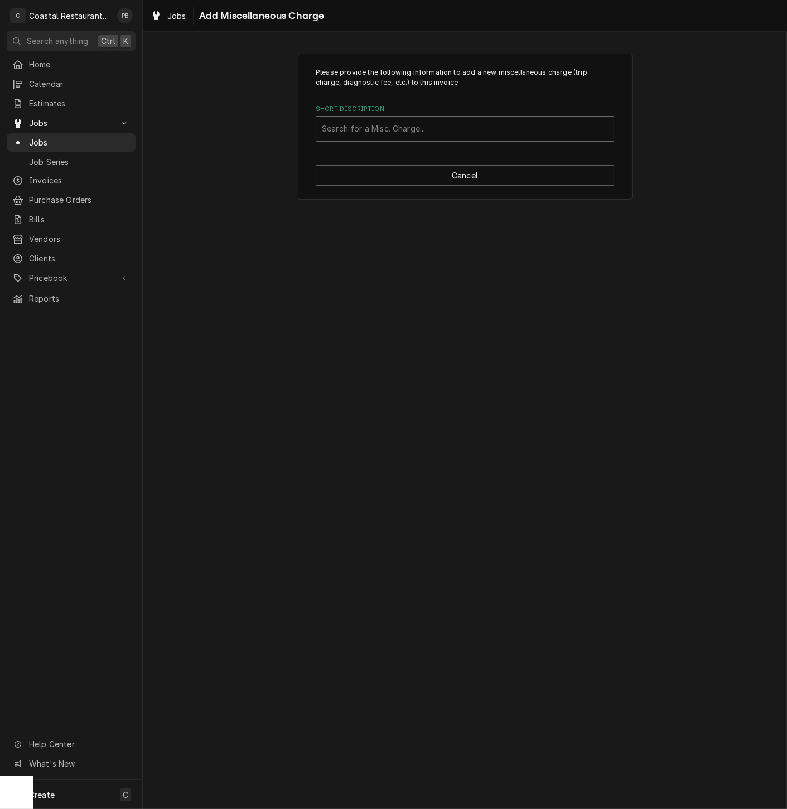
click at [473, 141] on div "Search for a Misc. Charge..." at bounding box center [465, 129] width 298 height 26
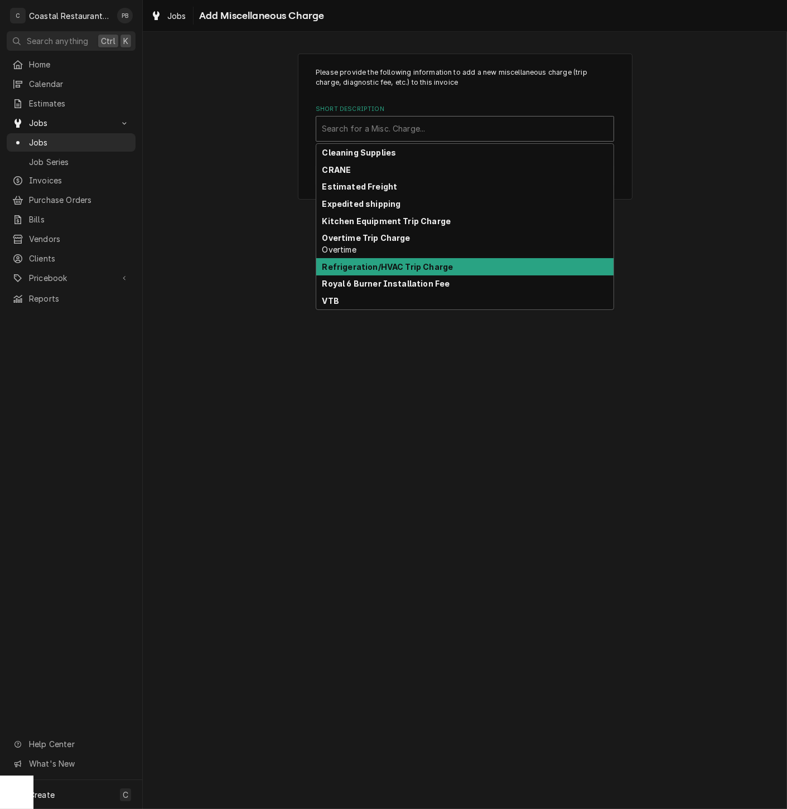
click at [433, 264] on strong "Refrigeration/HVAC Trip Charge" at bounding box center [387, 266] width 131 height 9
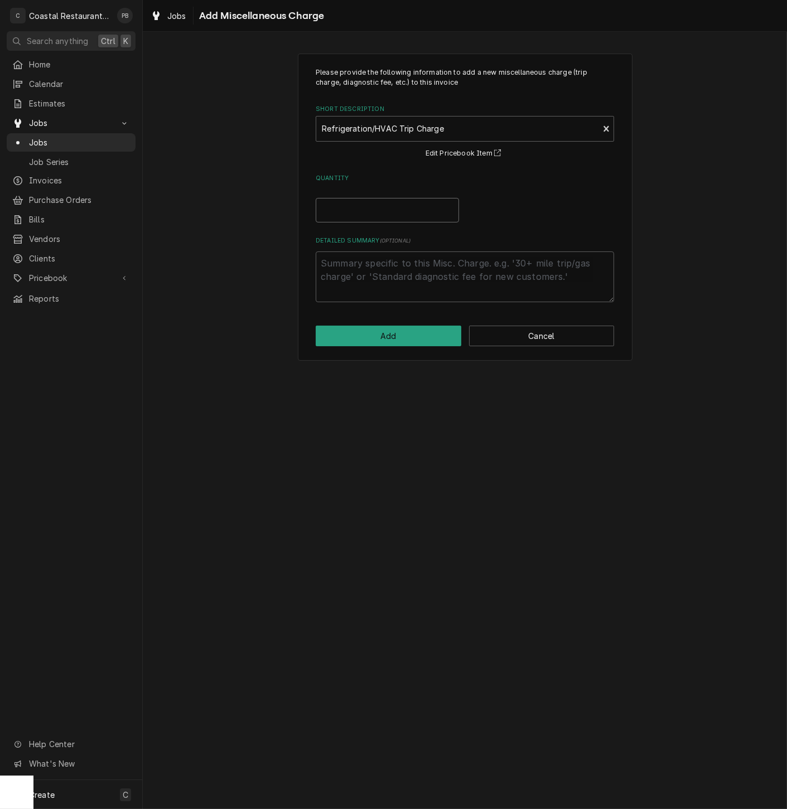
click at [352, 212] on input "Quantity" at bounding box center [387, 210] width 143 height 25
type textarea "x"
type input "1"
click at [366, 345] on button "Add" at bounding box center [389, 336] width 146 height 21
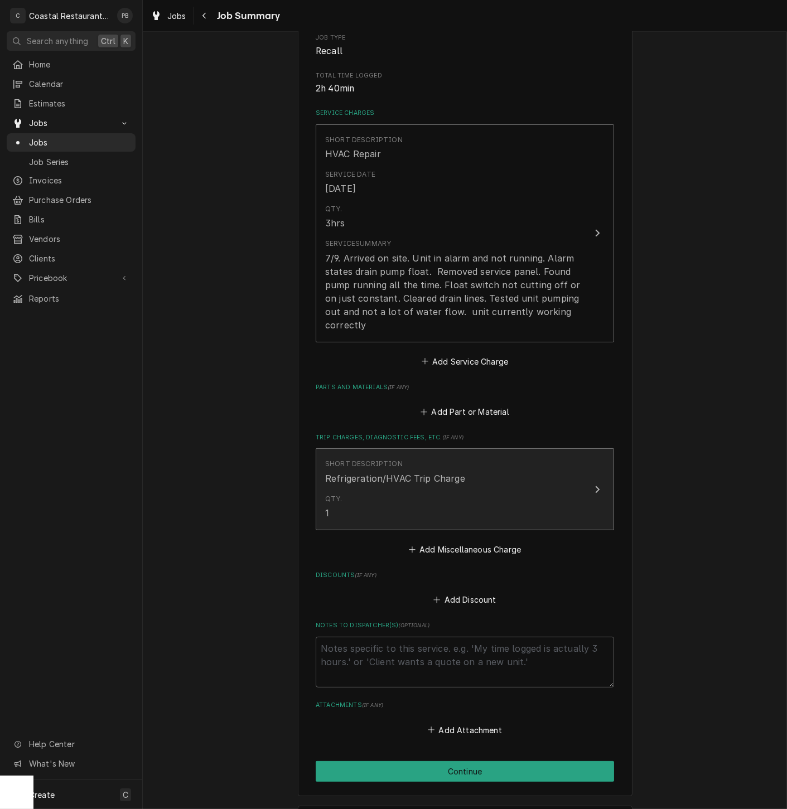
scroll to position [231, 0]
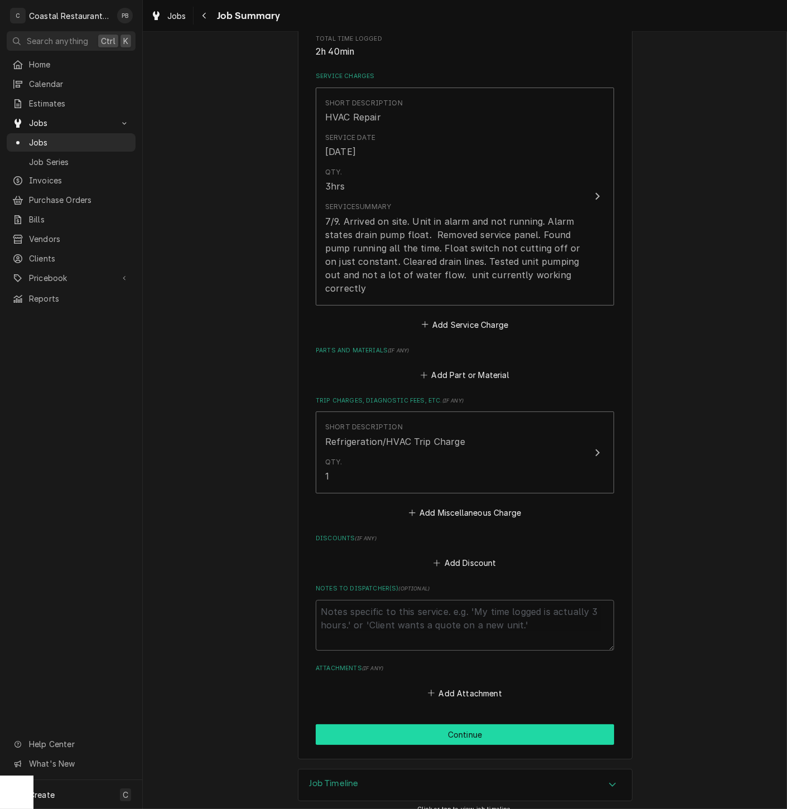
click at [484, 727] on button "Continue" at bounding box center [465, 734] width 298 height 21
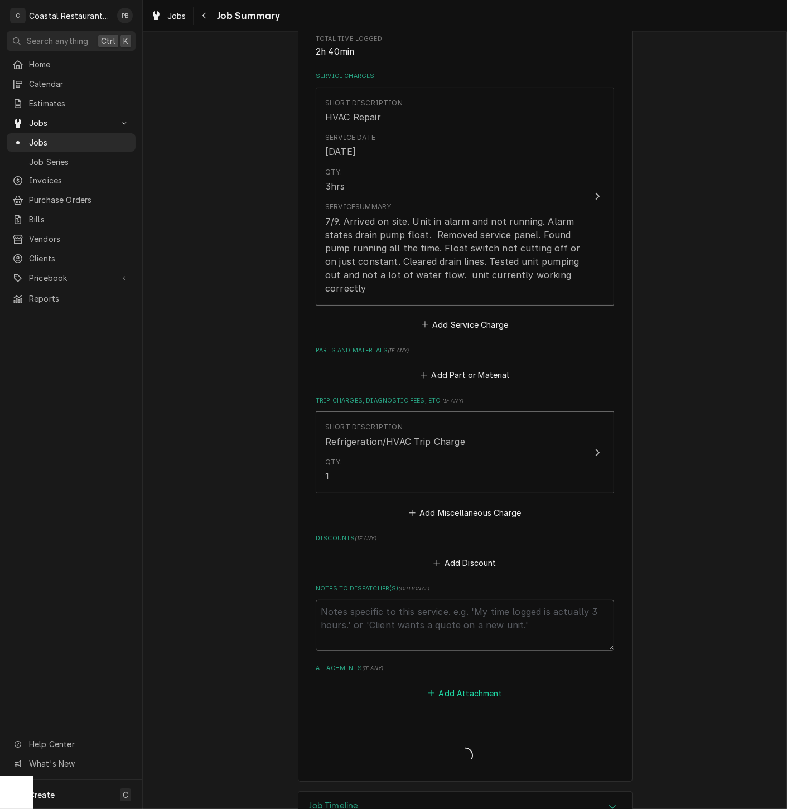
type textarea "x"
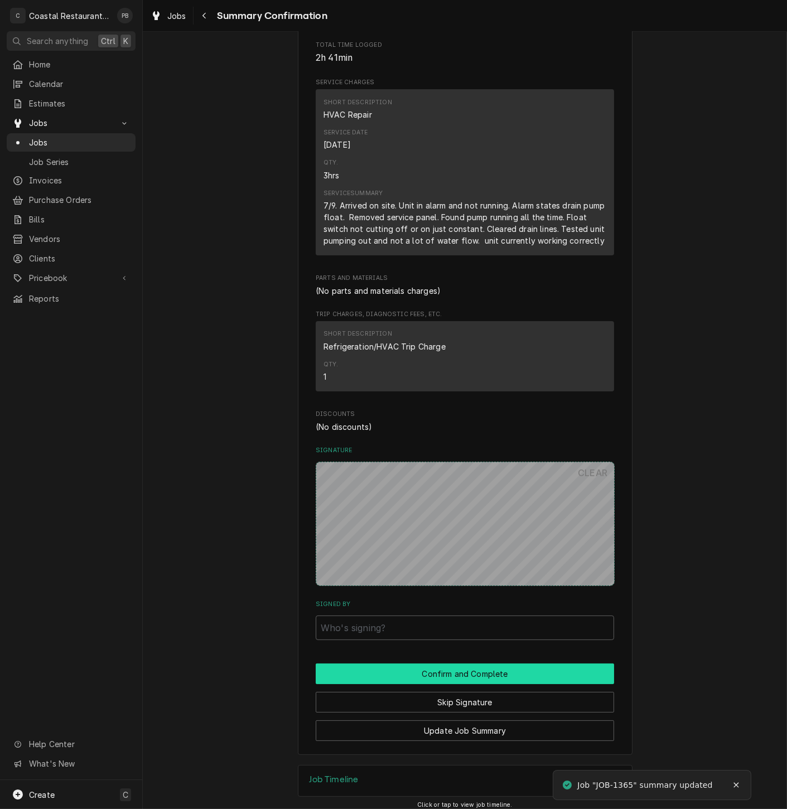
scroll to position [234, 0]
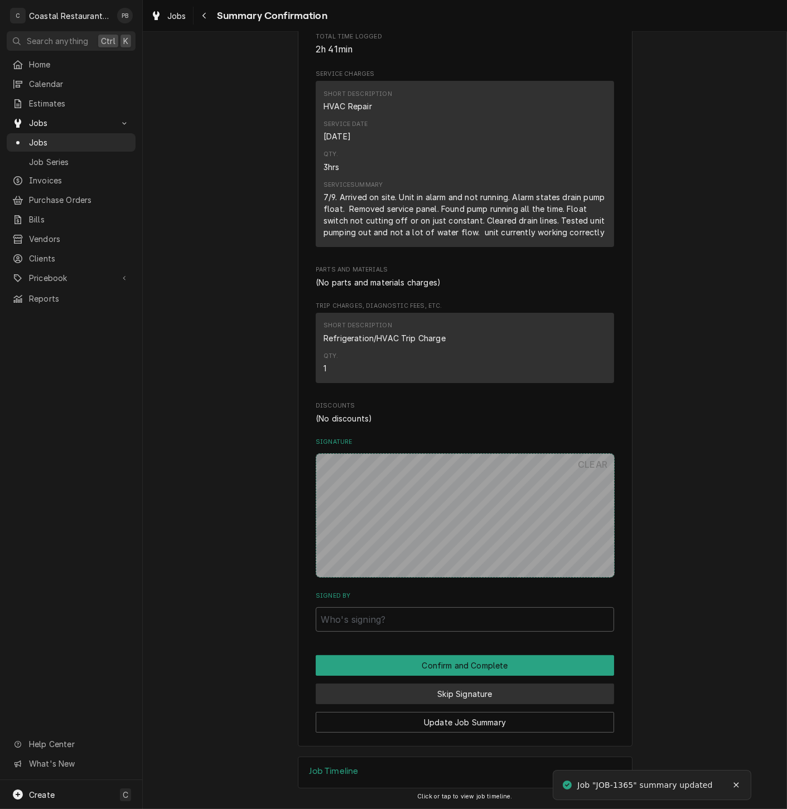
click at [495, 700] on button "Skip Signature" at bounding box center [465, 694] width 298 height 21
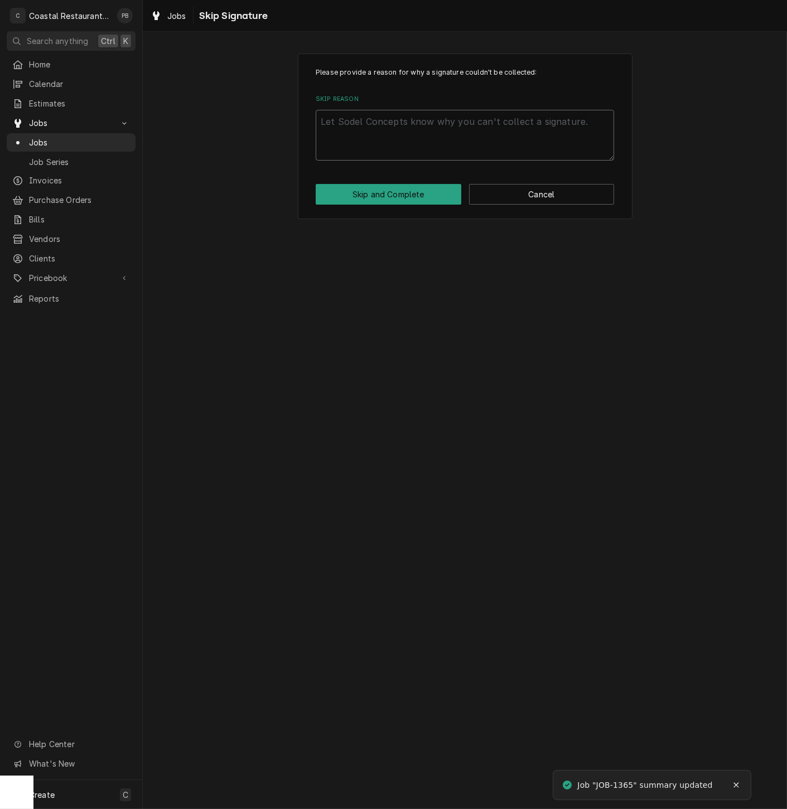
click at [434, 136] on textarea "Skip Reason" at bounding box center [465, 135] width 298 height 51
type textarea "x"
type textarea "c"
type textarea "x"
type textarea "co"
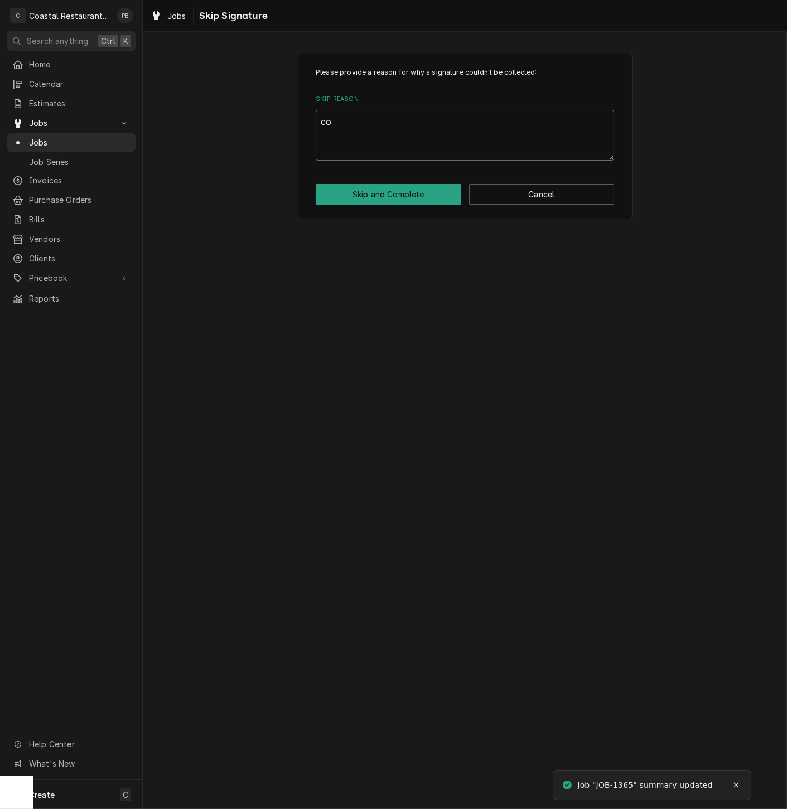
type textarea "x"
type textarea "com"
type textarea "x"
type textarea "comp"
type textarea "x"
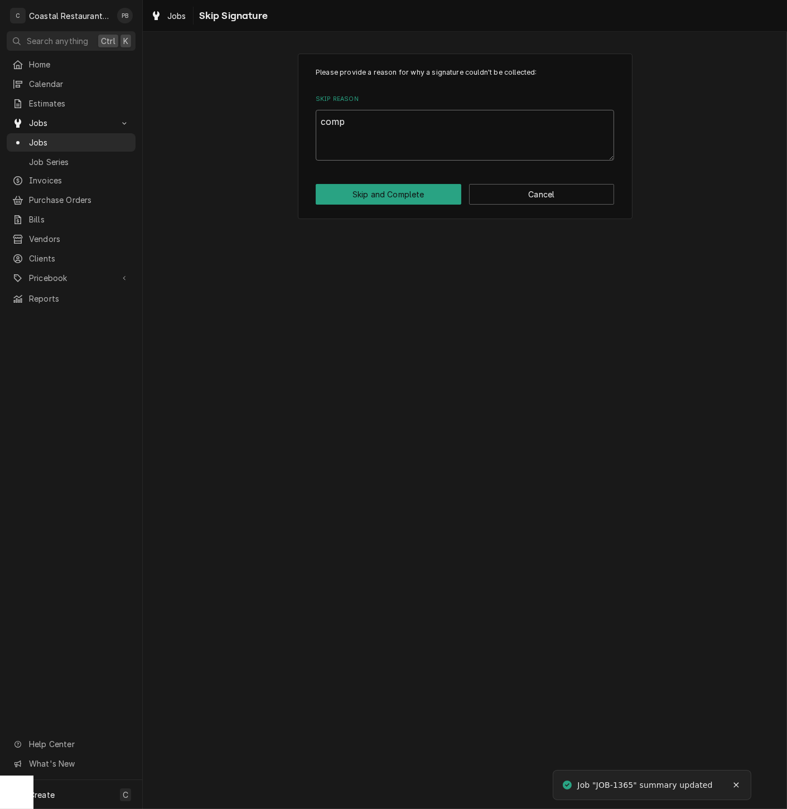
type textarea "compl"
type textarea "x"
type textarea "comple"
type textarea "x"
type textarea "complet"
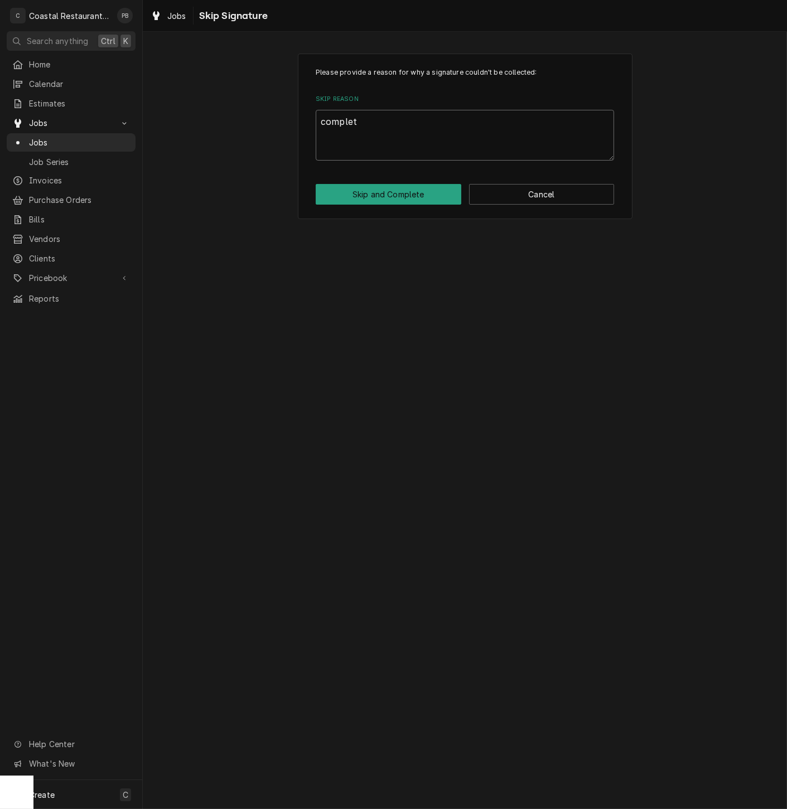
type textarea "x"
type textarea "complete"
type textarea "x"
type textarea "completed"
type textarea "x"
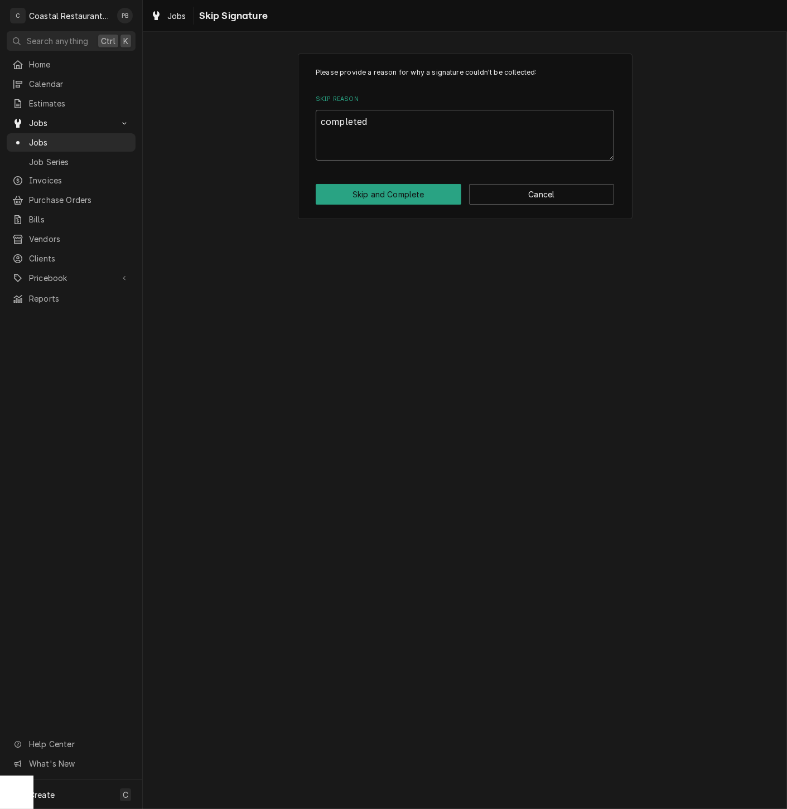
type textarea "completed o"
type textarea "x"
type textarea "completed of"
type textarea "x"
type textarea "completed off"
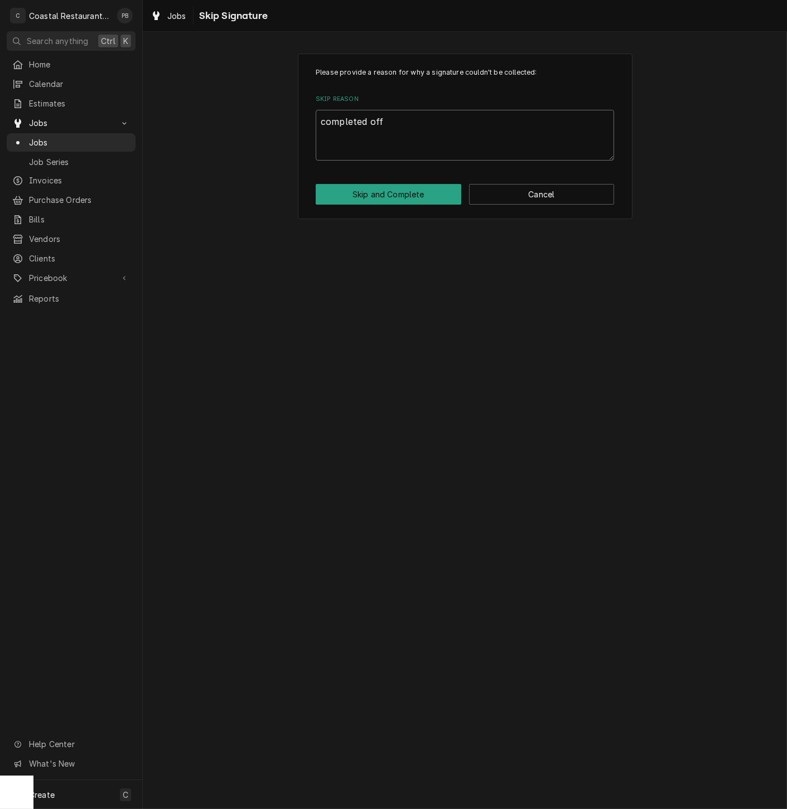
type textarea "x"
type textarea "completed offs"
type textarea "x"
type textarea "completed offsi"
type textarea "x"
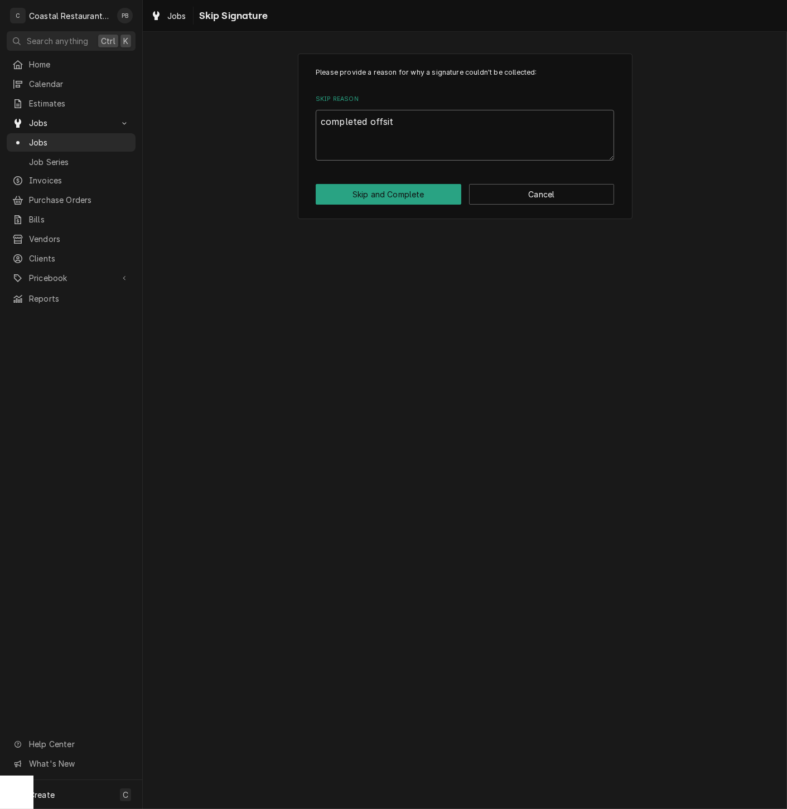
type textarea "completed offsite"
type textarea "x"
type textarea "completed offsite"
click at [412, 190] on button "Skip and Complete" at bounding box center [389, 194] width 146 height 21
type textarea "x"
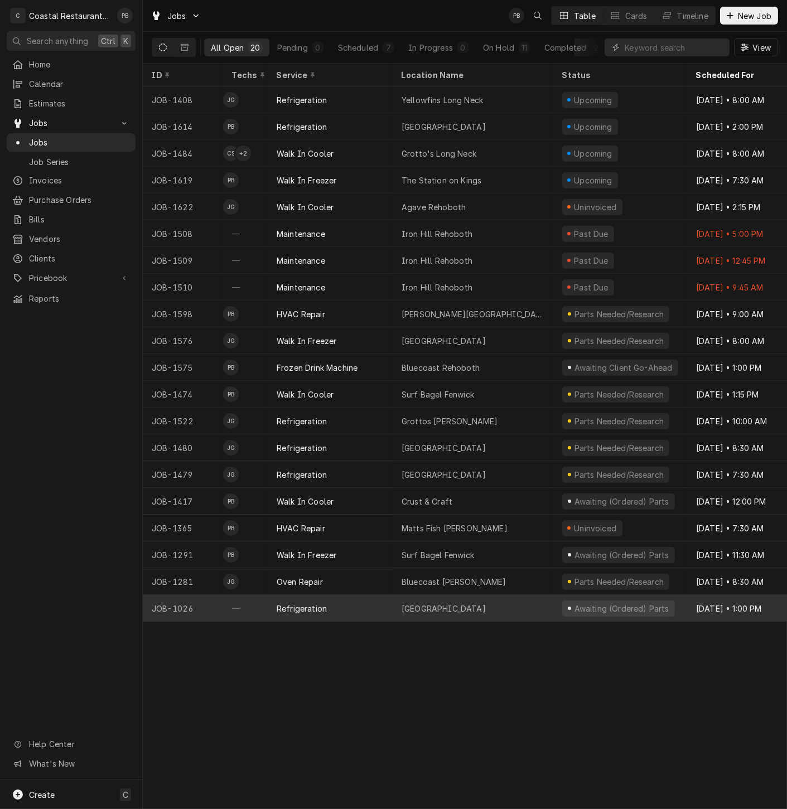
click at [347, 607] on div "Refrigeration" at bounding box center [330, 608] width 125 height 27
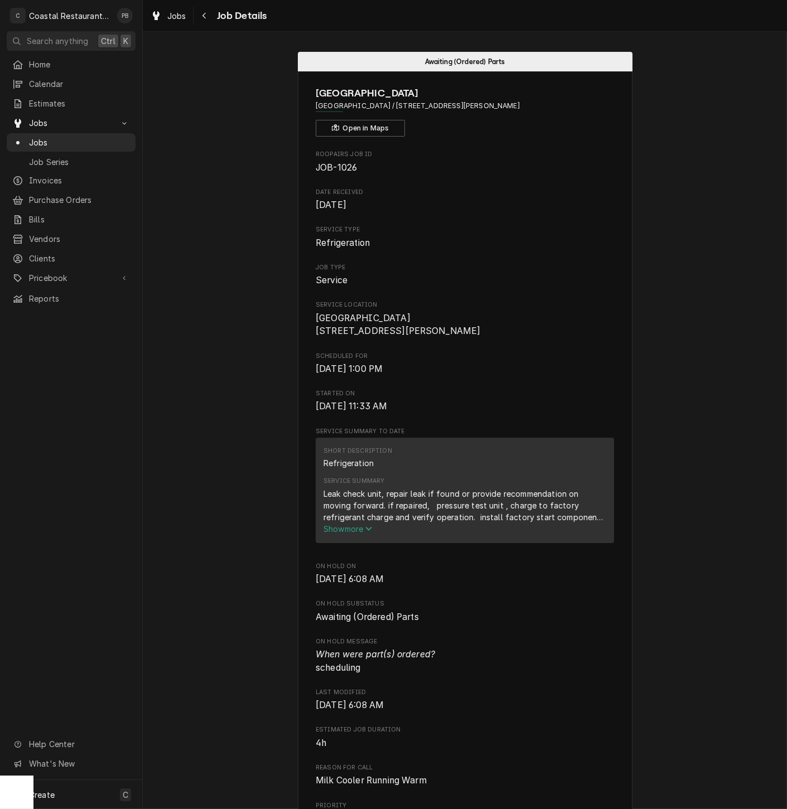
click at [359, 534] on span "Show more" at bounding box center [347, 528] width 49 height 9
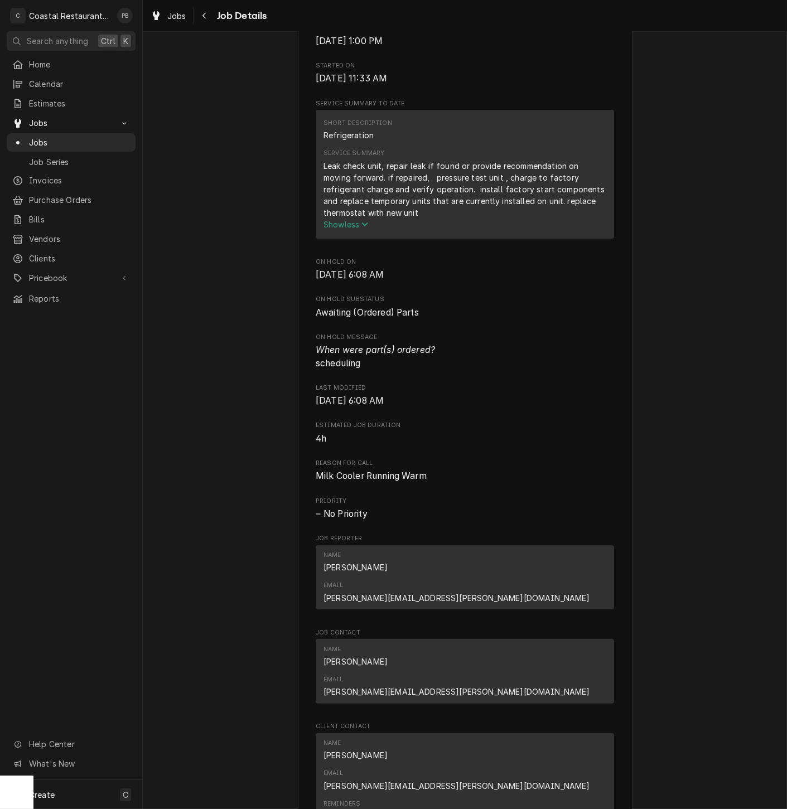
scroll to position [713, 0]
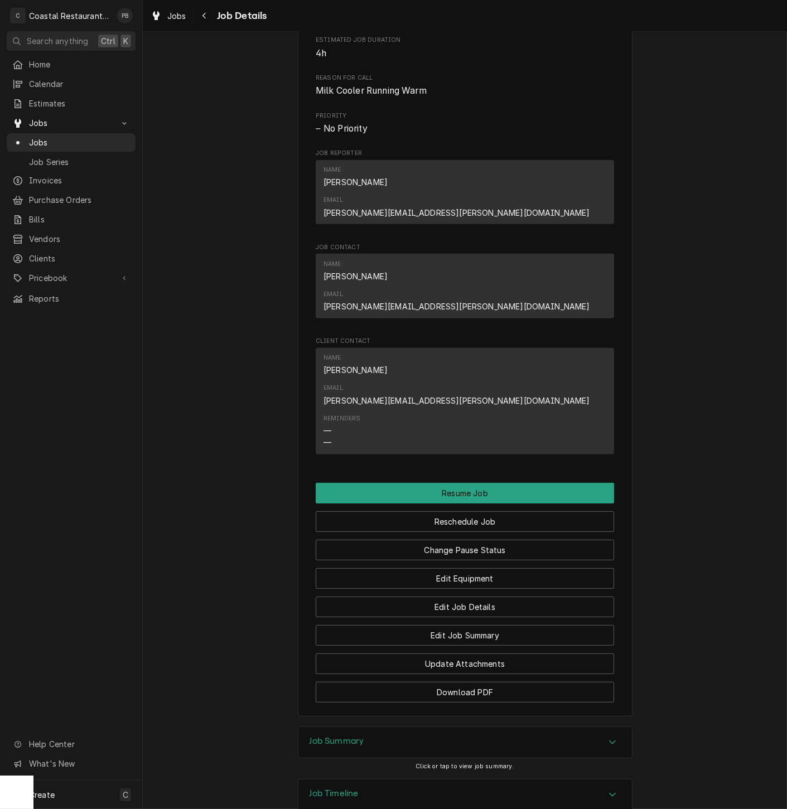
click at [590, 780] on div "Job Timeline" at bounding box center [464, 795] width 333 height 31
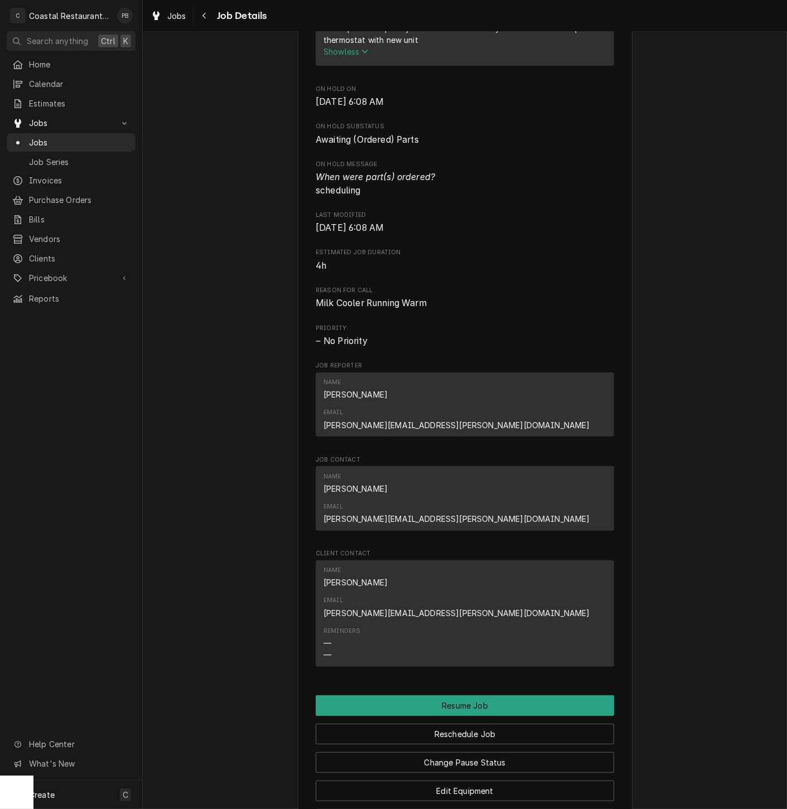
scroll to position [0, 0]
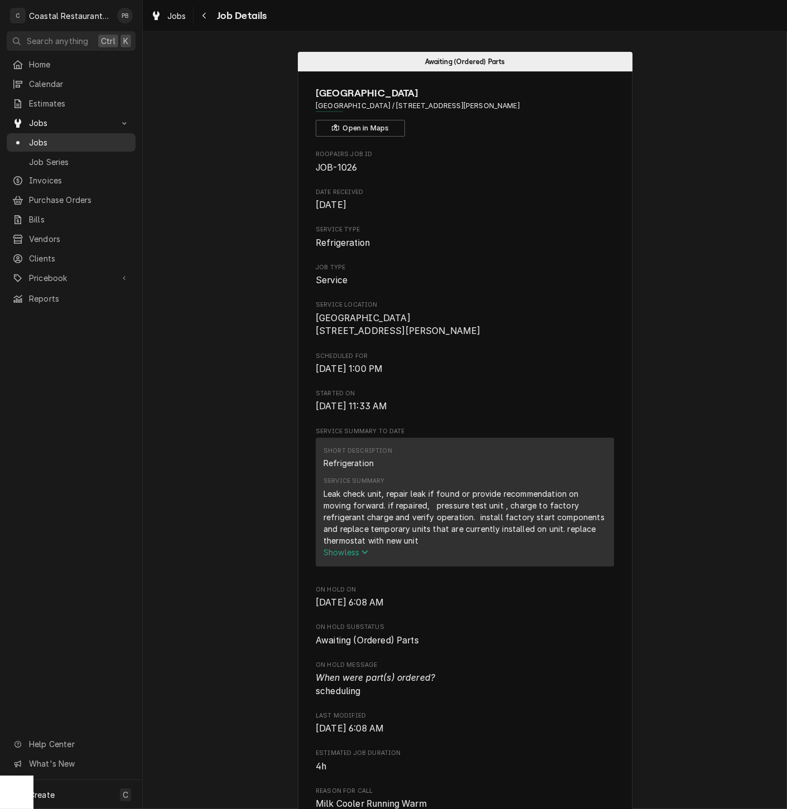
click at [41, 137] on span "Jobs" at bounding box center [79, 143] width 101 height 12
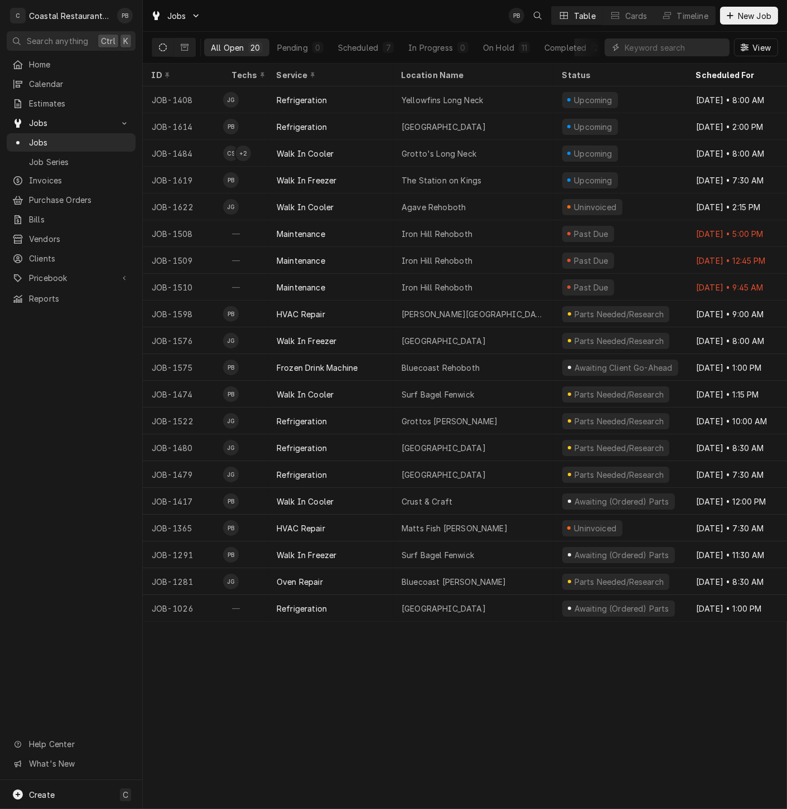
click at [582, 695] on div "ID Techs Service Location Name Status Scheduled For Source Source ID JOB-1408 J…" at bounding box center [465, 437] width 644 height 746
click at [69, 98] on span "Estimates" at bounding box center [79, 104] width 101 height 12
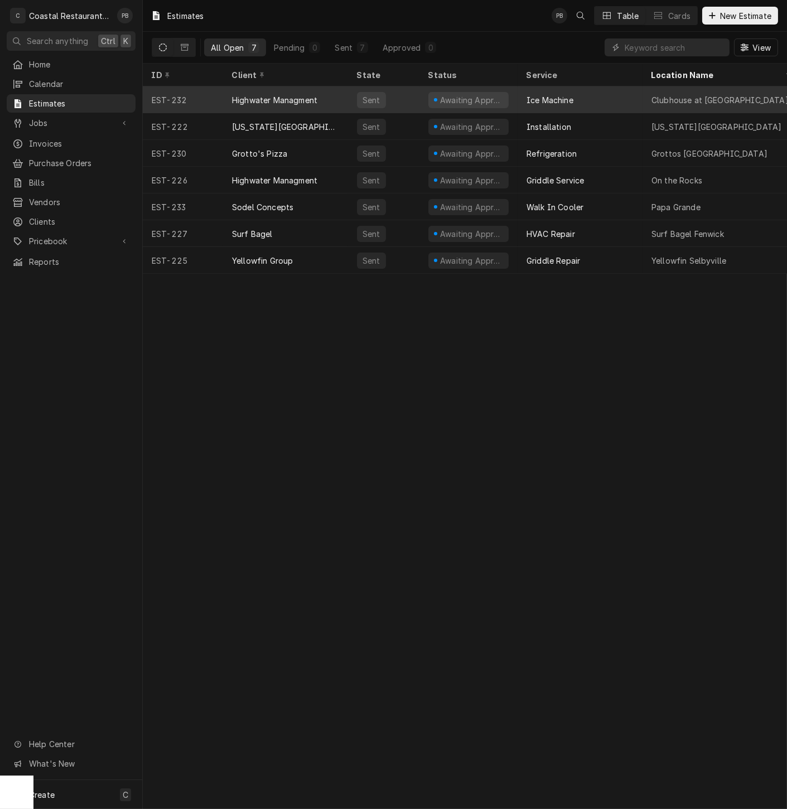
click at [292, 91] on div "Highwater Managment" at bounding box center [285, 99] width 125 height 27
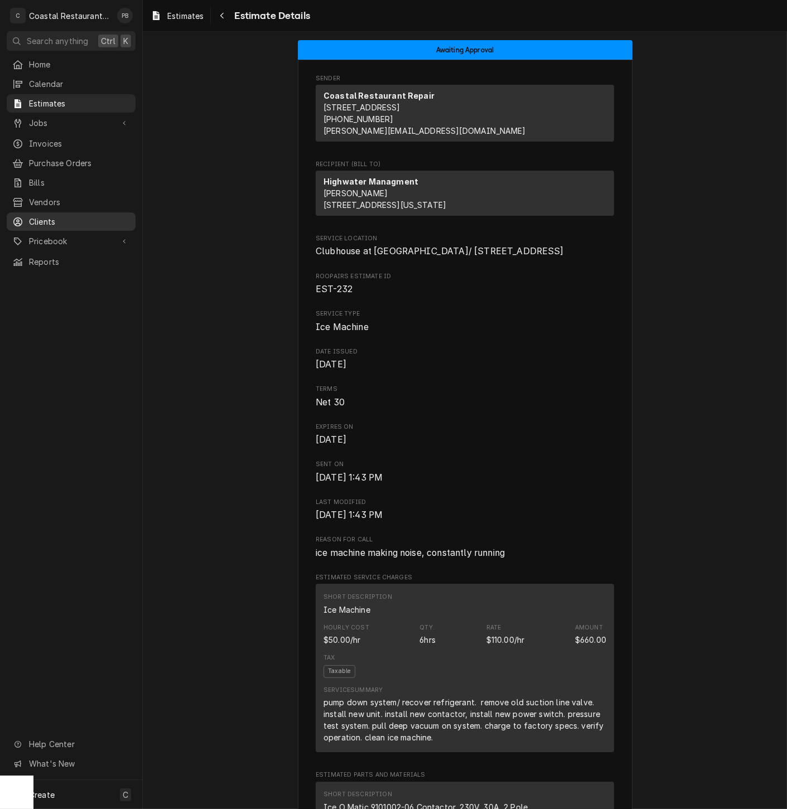
click at [80, 216] on span "Clients" at bounding box center [79, 222] width 101 height 12
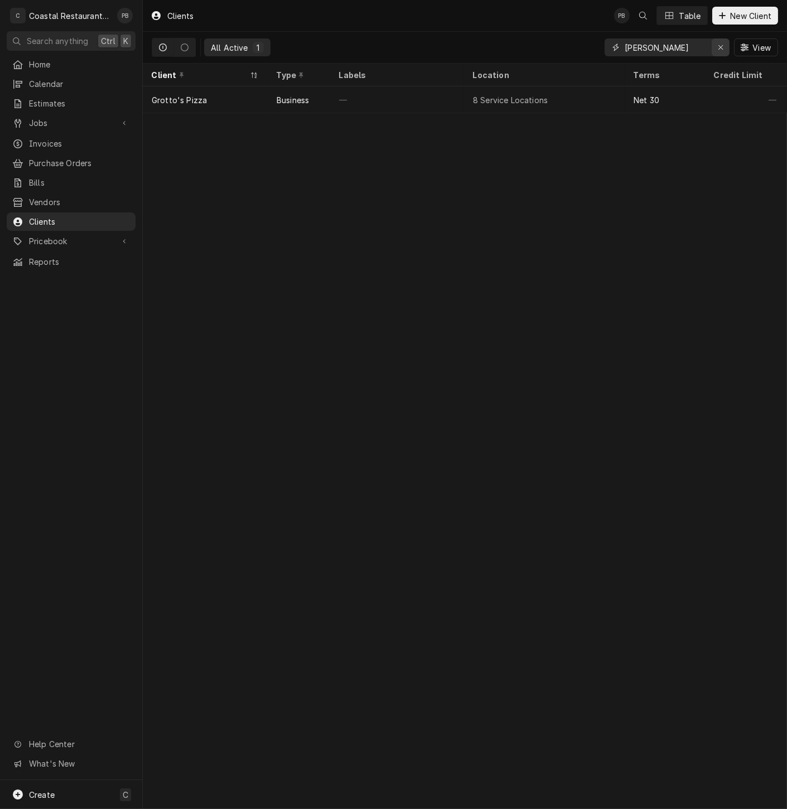
click at [722, 49] on icon "Erase input" at bounding box center [721, 47] width 6 height 8
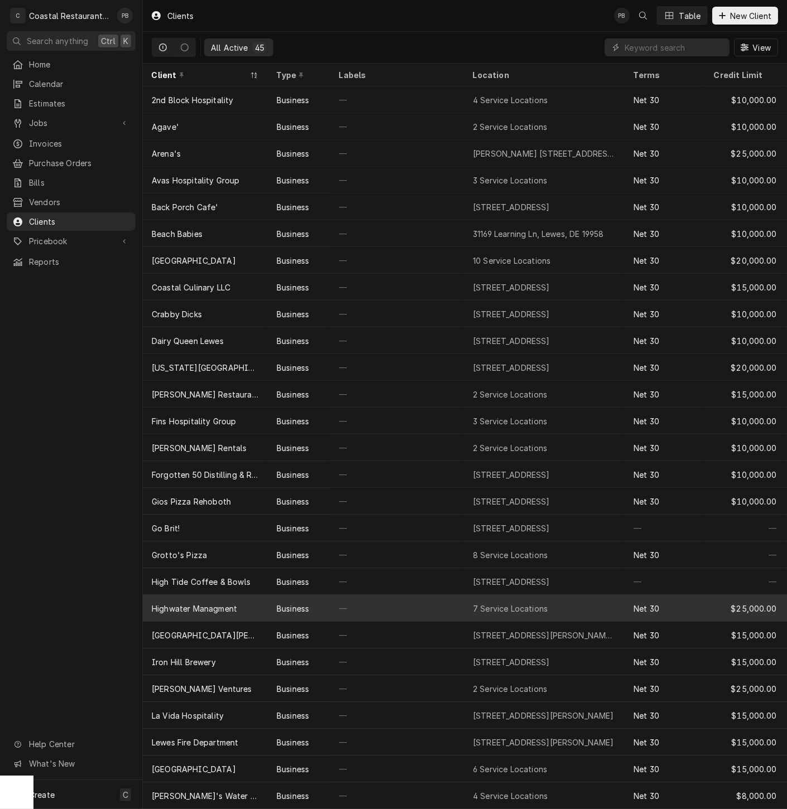
click at [205, 605] on div "Highwater Managment" at bounding box center [194, 609] width 85 height 12
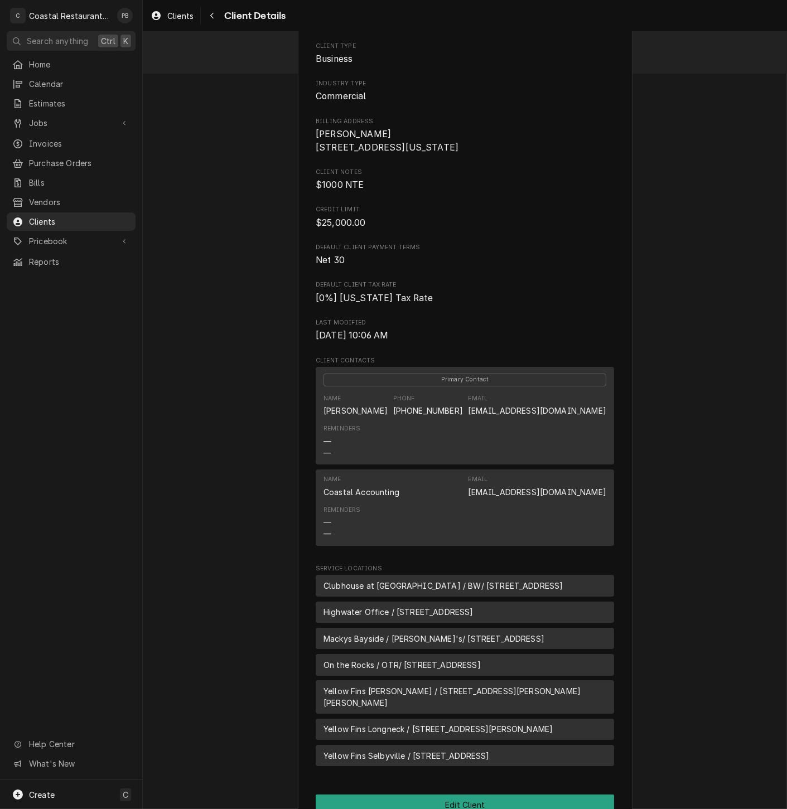
scroll to position [124, 0]
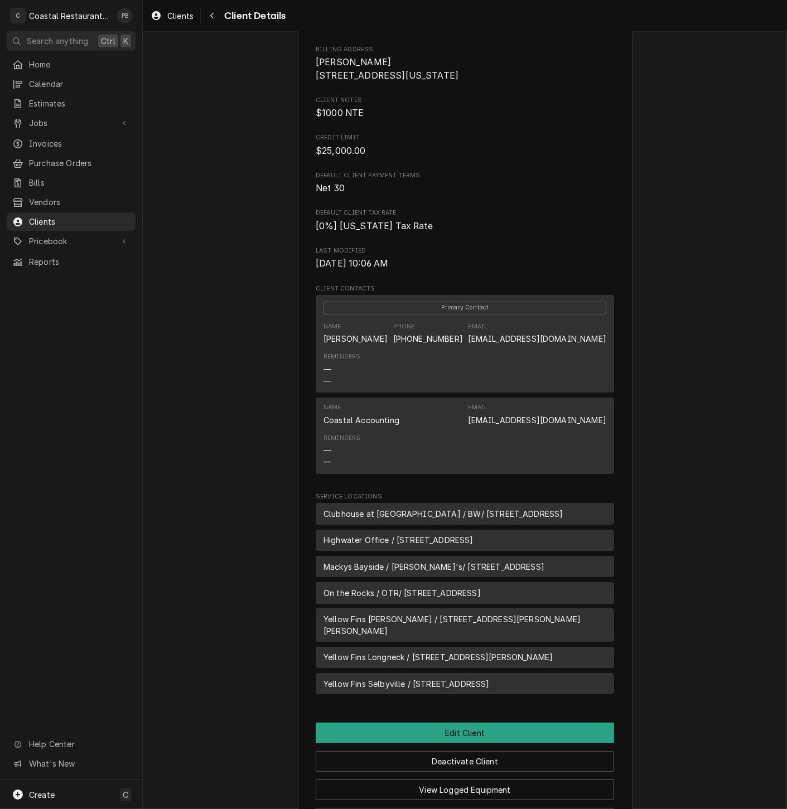
click at [509, 344] on link "[EMAIL_ADDRESS][DOMAIN_NAME]" at bounding box center [537, 338] width 138 height 9
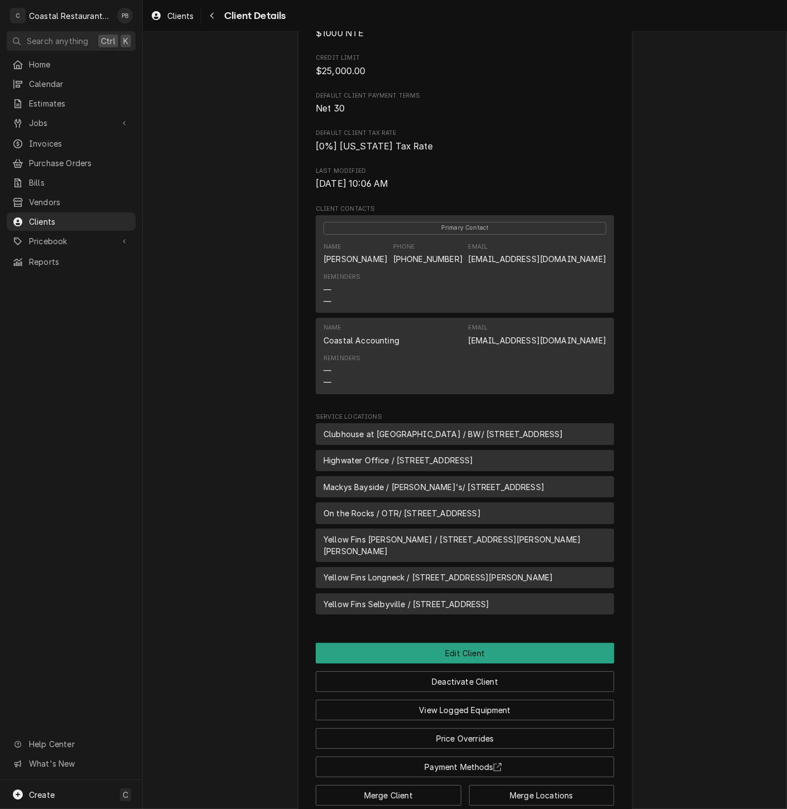
scroll to position [279, 0]
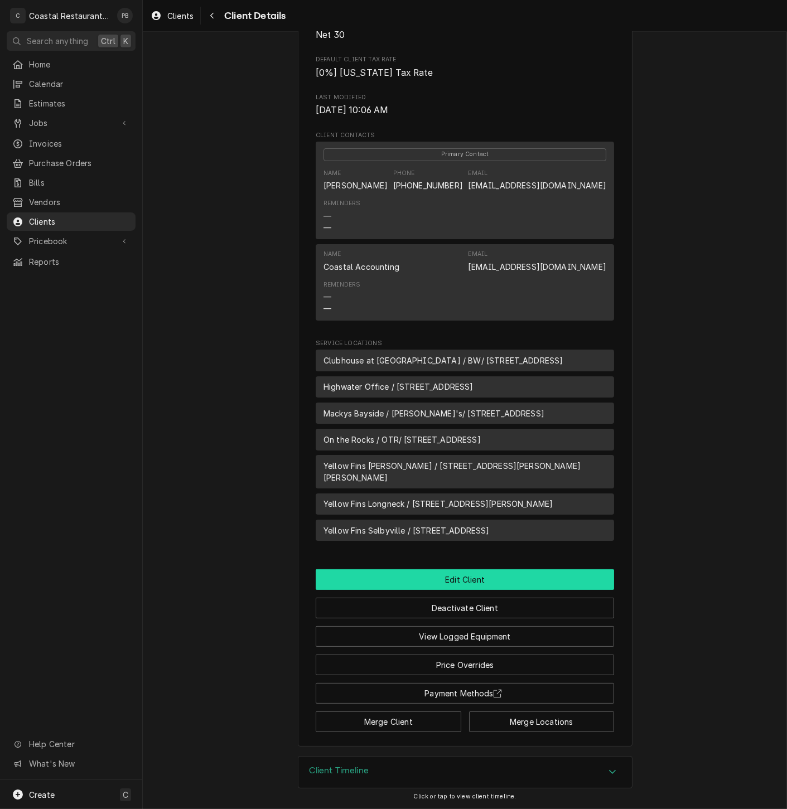
click at [463, 582] on button "Edit Client" at bounding box center [465, 579] width 298 height 21
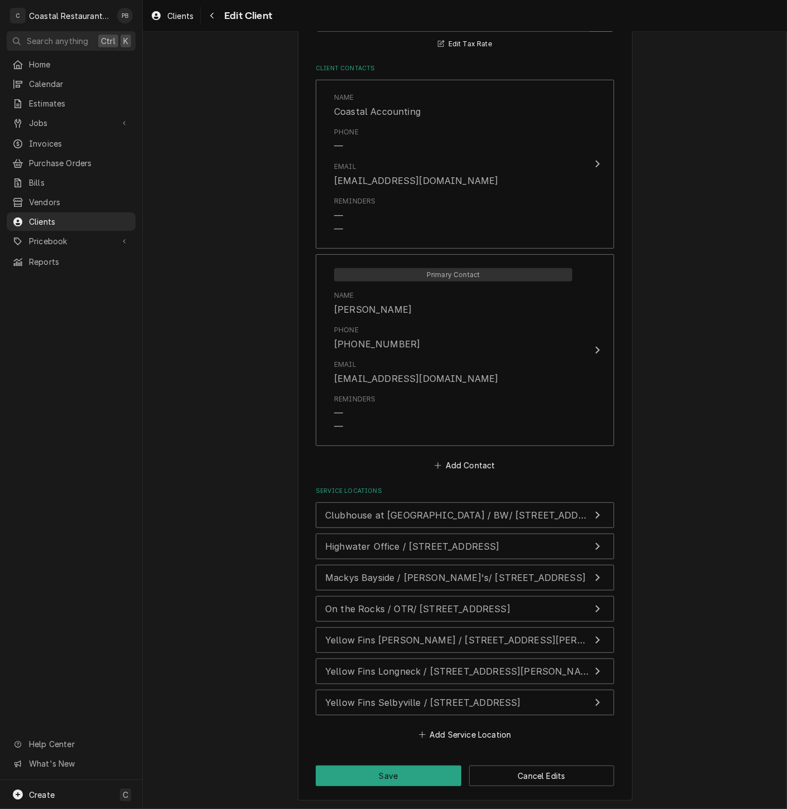
scroll to position [884, 0]
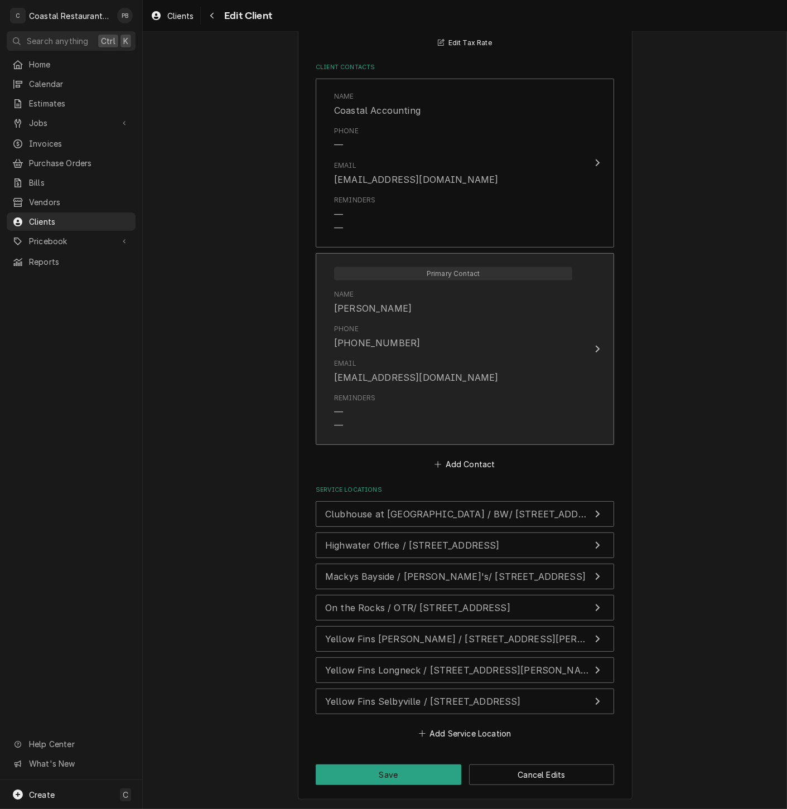
click at [590, 346] on div "Update Contact" at bounding box center [597, 348] width 14 height 13
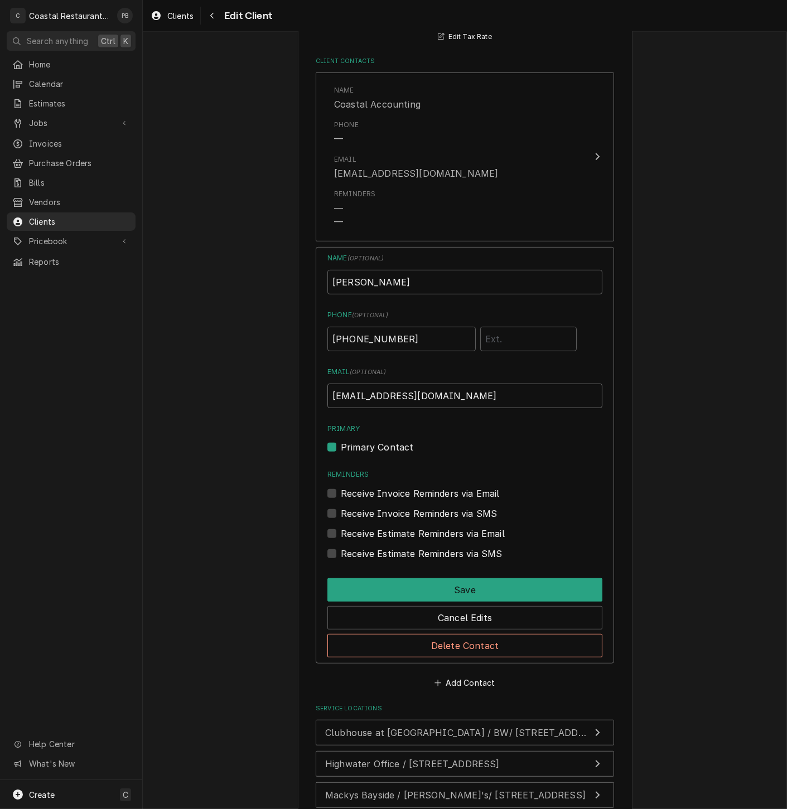
click at [433, 399] on input "[EMAIL_ADDRESS][DOMAIN_NAME]" at bounding box center [464, 396] width 275 height 25
type input "DanW@highwatermanagement.com"
click at [341, 493] on label "Receive Invoice Reminders via Email" at bounding box center [420, 493] width 159 height 13
click at [341, 493] on input "Reminders" at bounding box center [478, 499] width 275 height 25
checkbox input "true"
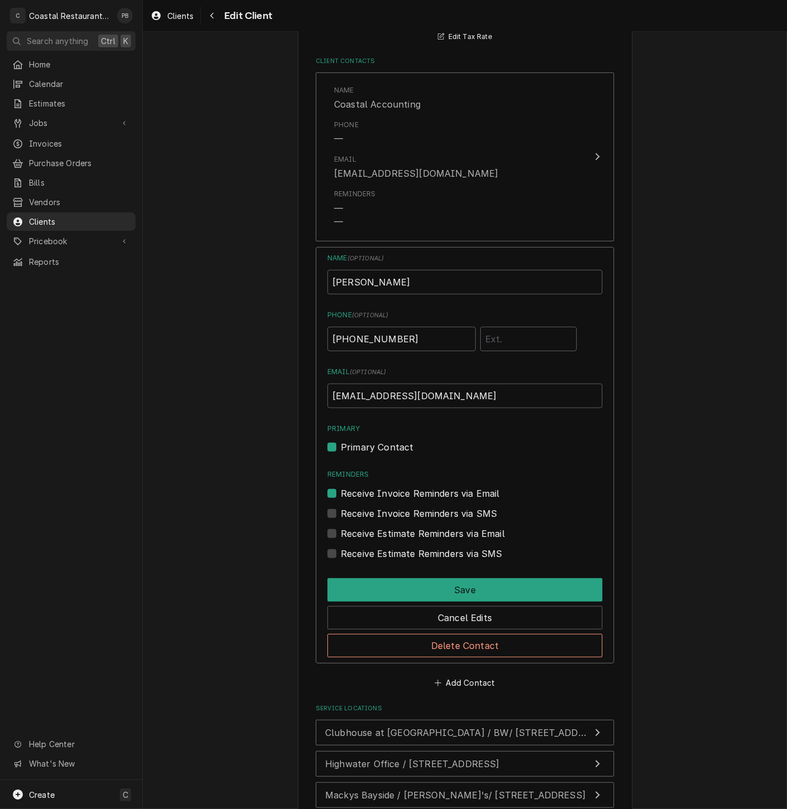
click at [341, 533] on label "Receive Estimate Reminders via Email" at bounding box center [423, 533] width 164 height 13
click at [341, 533] on input "Contact Edit Form" at bounding box center [478, 539] width 275 height 25
checkbox input "true"
click at [333, 517] on div "Receive Invoice Reminders via SMS" at bounding box center [464, 513] width 275 height 13
click at [341, 515] on label "Receive Invoice Reminders via SMS" at bounding box center [419, 513] width 156 height 13
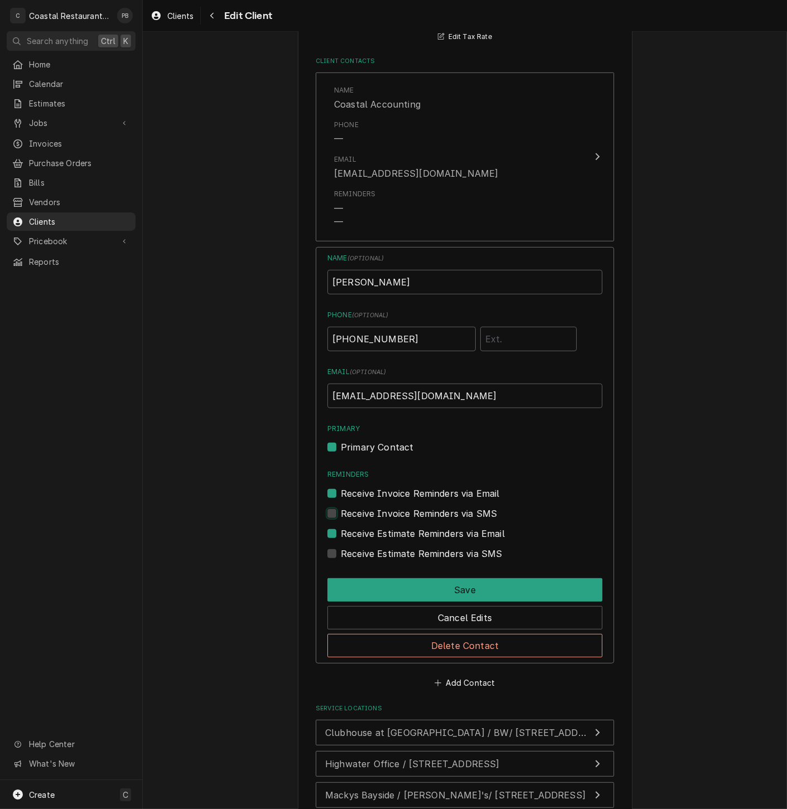
click at [341, 515] on input "Contact Edit Form" at bounding box center [478, 519] width 275 height 25
checkbox input "true"
drag, startPoint x: 328, startPoint y: 557, endPoint x: 350, endPoint y: 573, distance: 27.9
click at [341, 557] on label "Receive Estimate Reminders via SMS" at bounding box center [421, 553] width 161 height 13
click at [341, 557] on input "Contact Edit Form" at bounding box center [478, 559] width 275 height 25
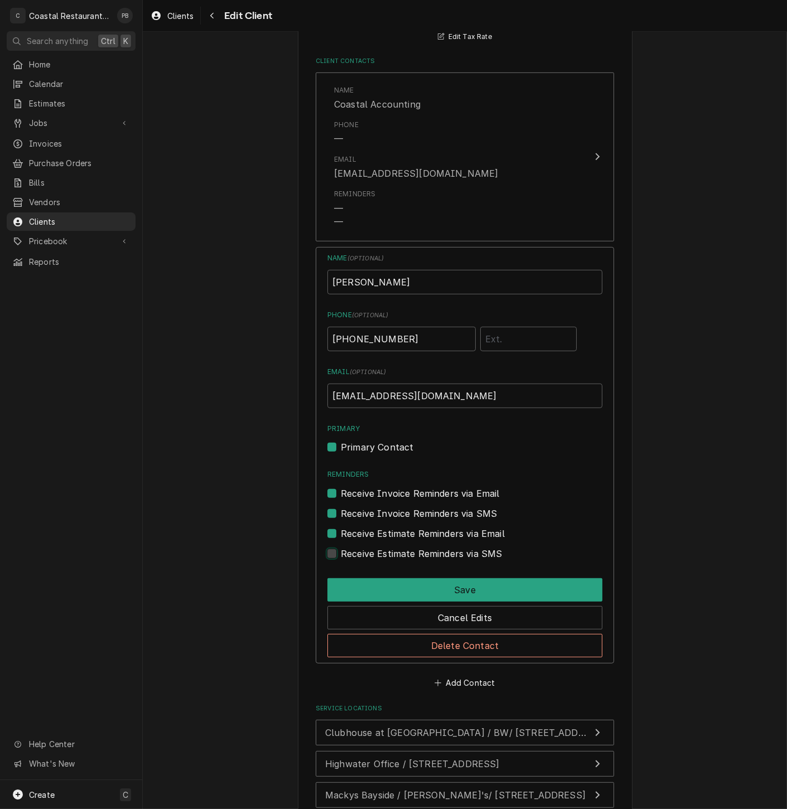
checkbox input "true"
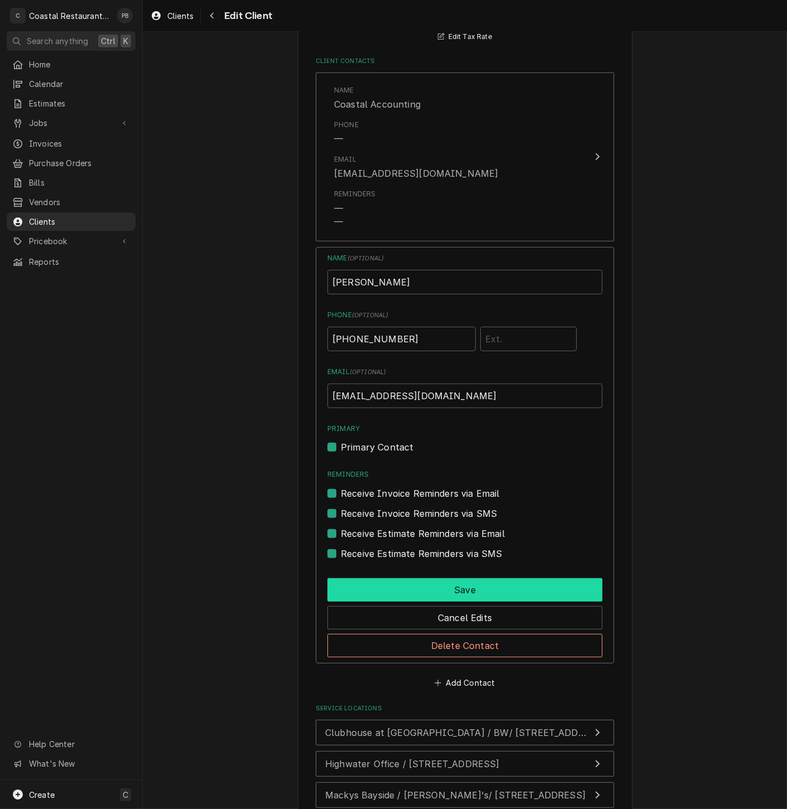
click at [461, 593] on button "Save" at bounding box center [464, 589] width 275 height 23
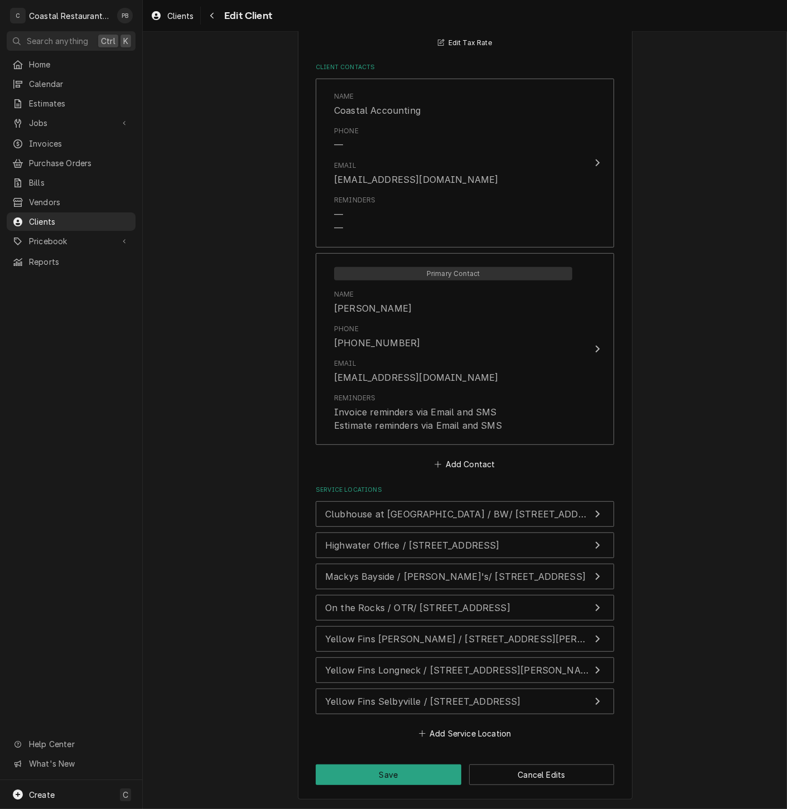
type textarea "x"
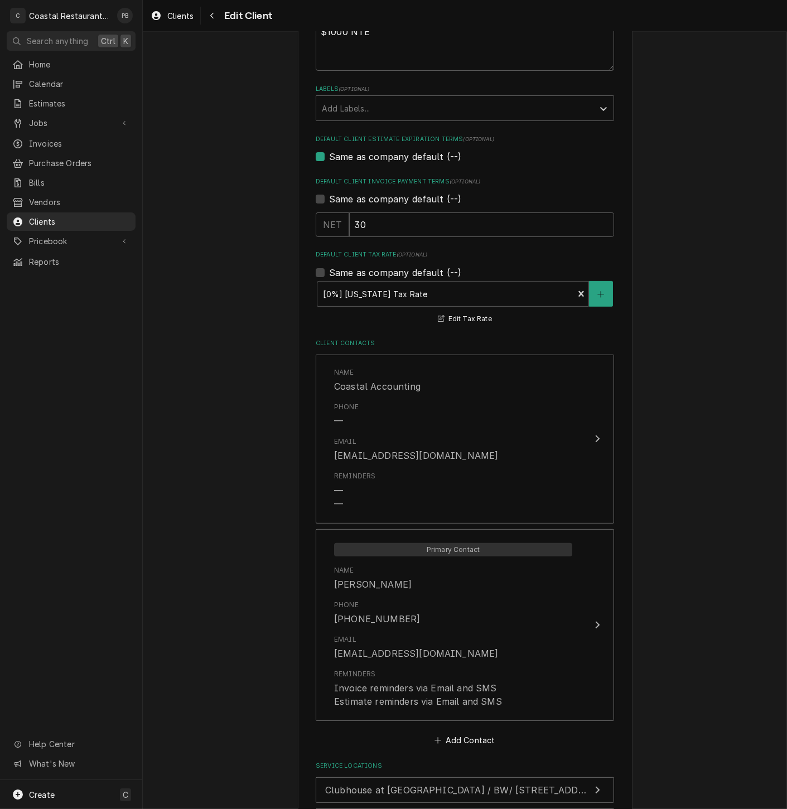
scroll to position [0, 0]
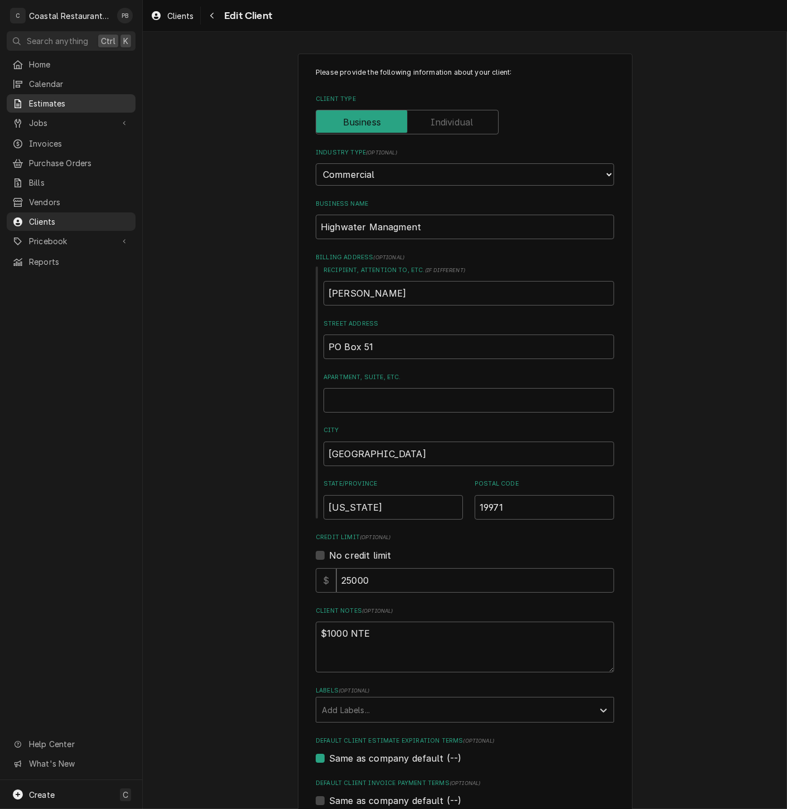
click at [59, 94] on link "Estimates" at bounding box center [71, 103] width 129 height 18
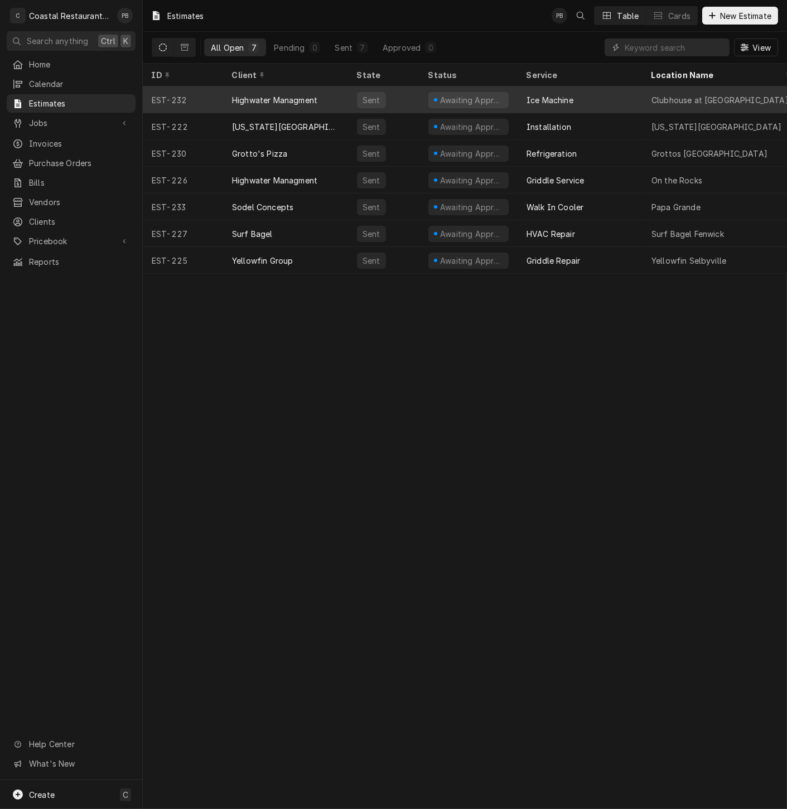
click at [279, 94] on div "Highwater Managment" at bounding box center [274, 100] width 85 height 12
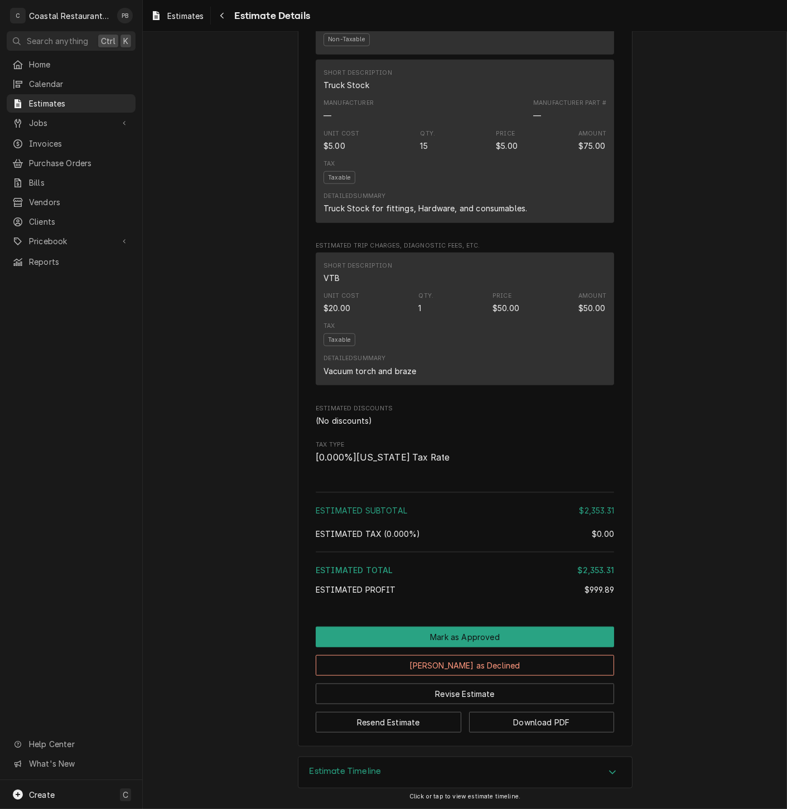
scroll to position [1779, 0]
click at [409, 723] on button "Resend Estimate" at bounding box center [389, 722] width 146 height 21
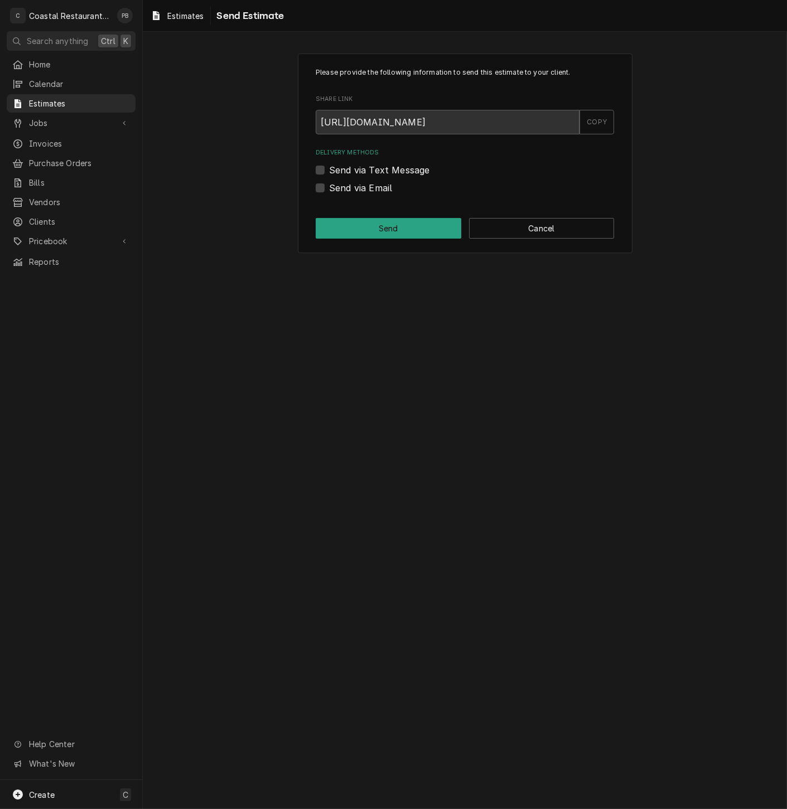
click at [329, 188] on label "Send via Email" at bounding box center [360, 187] width 63 height 13
click at [329, 188] on input "Send via Email" at bounding box center [478, 193] width 298 height 25
checkbox input "true"
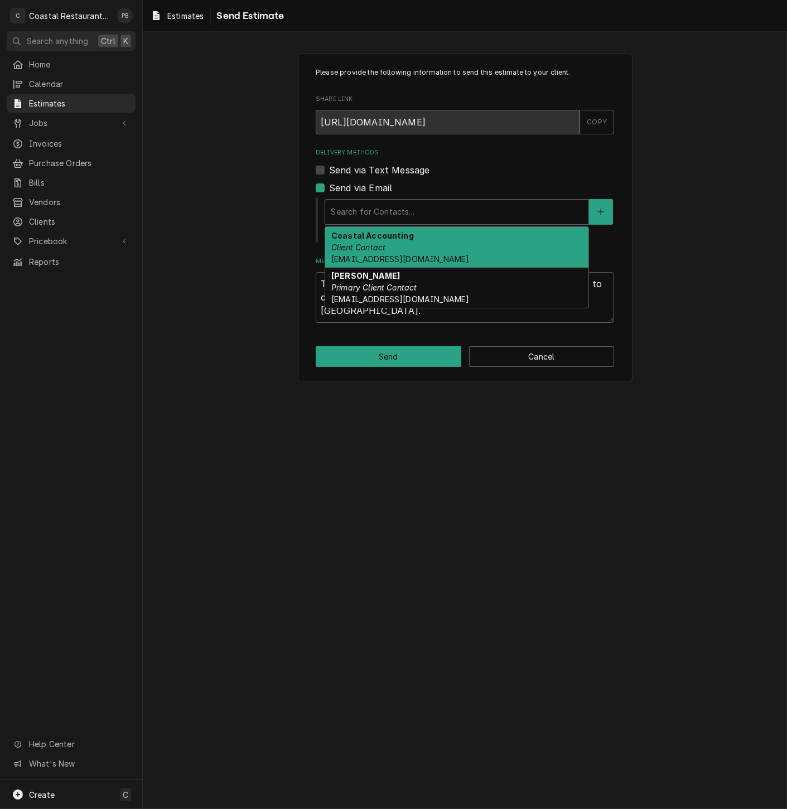
click at [388, 204] on div "Delivery Methods" at bounding box center [457, 212] width 252 height 20
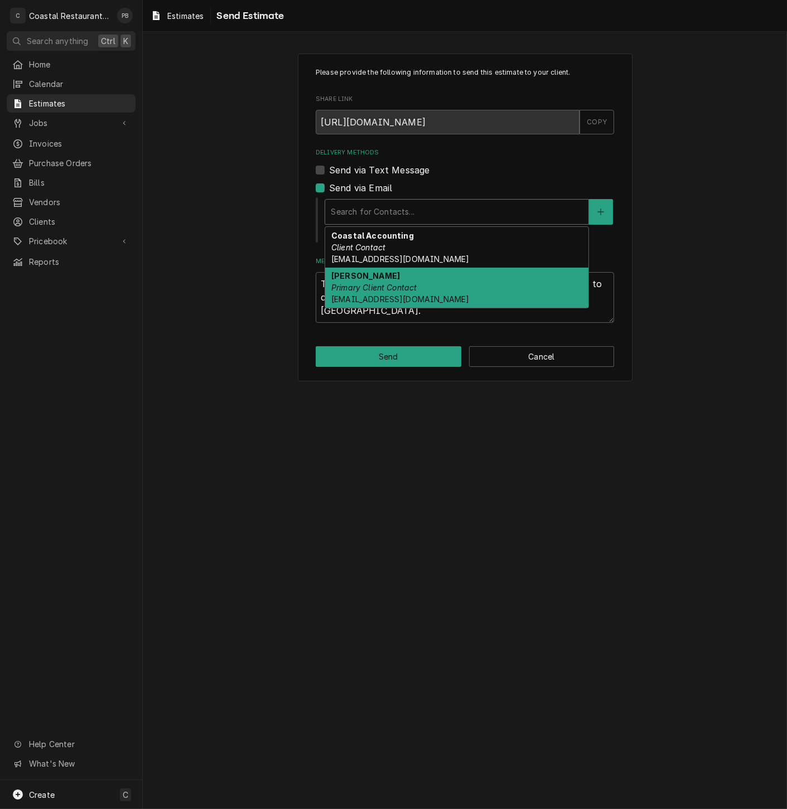
click at [436, 283] on div "[PERSON_NAME] Primary Client Contact [EMAIL_ADDRESS][DOMAIN_NAME]" at bounding box center [456, 288] width 263 height 41
type textarea "x"
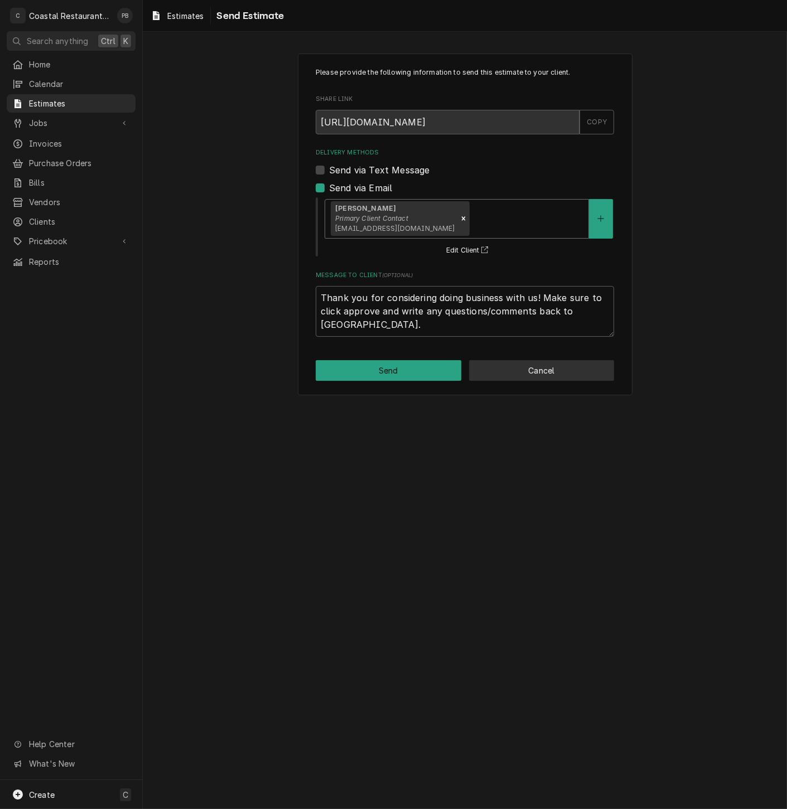
click at [537, 370] on button "Cancel" at bounding box center [542, 370] width 146 height 21
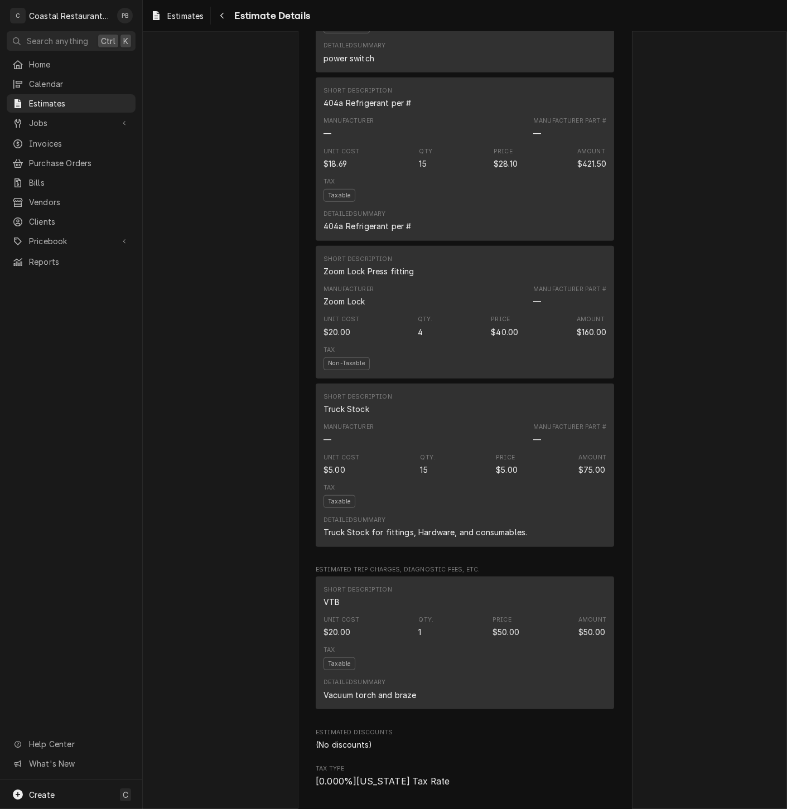
scroll to position [1779, 0]
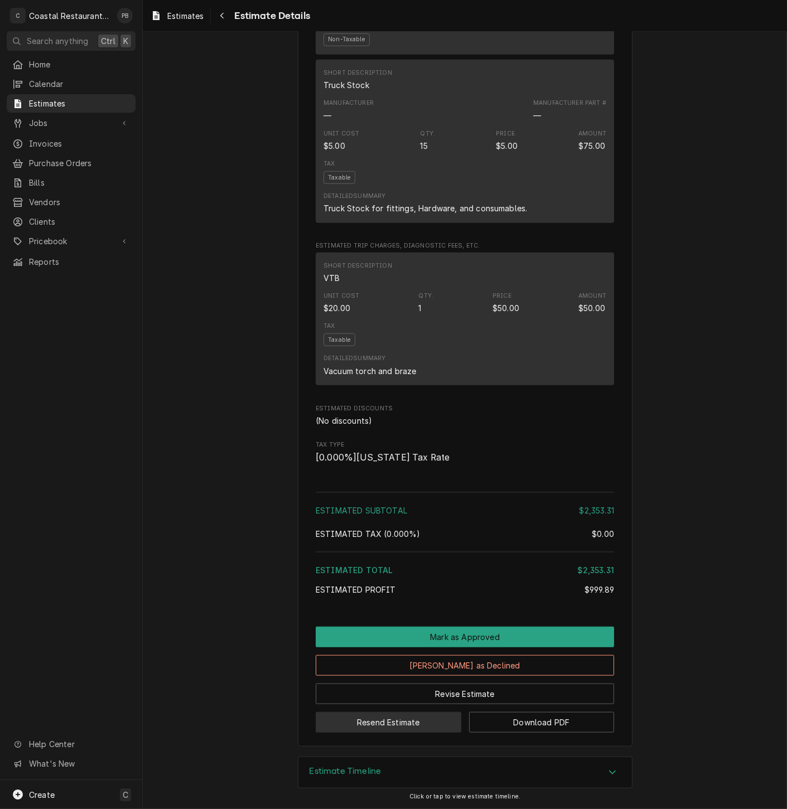
click at [393, 724] on button "Resend Estimate" at bounding box center [389, 722] width 146 height 21
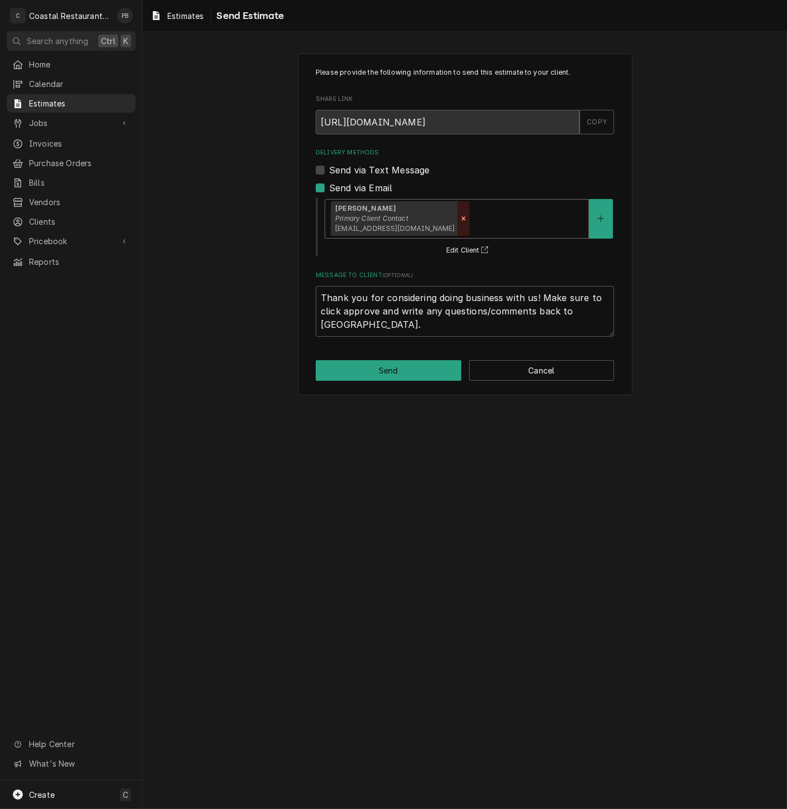
click at [460, 217] on icon "Remove [object Object]" at bounding box center [464, 219] width 8 height 8
type textarea "x"
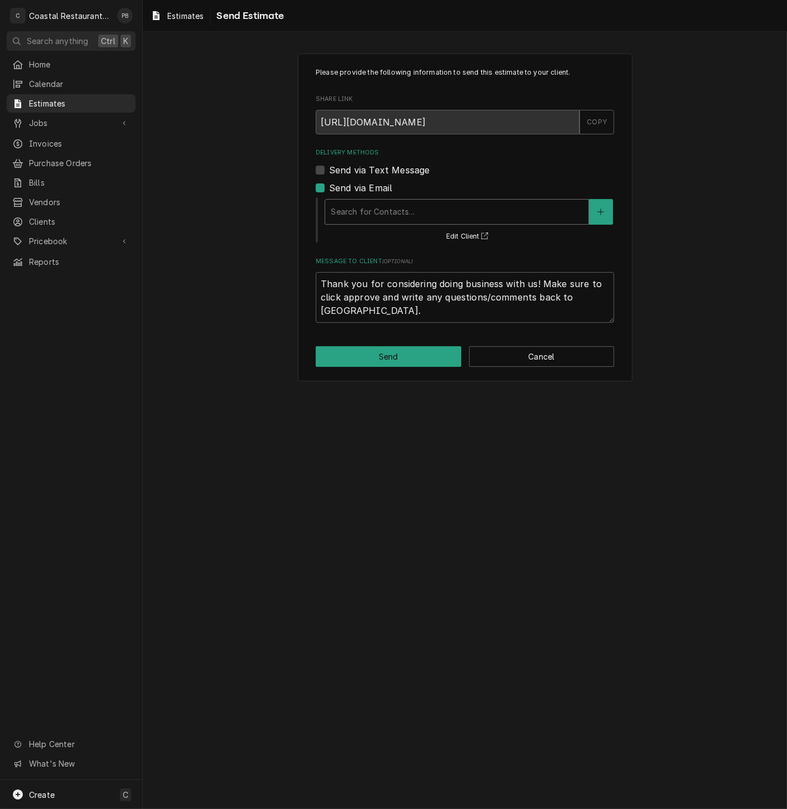
click at [366, 214] on div "Delivery Methods" at bounding box center [457, 212] width 252 height 20
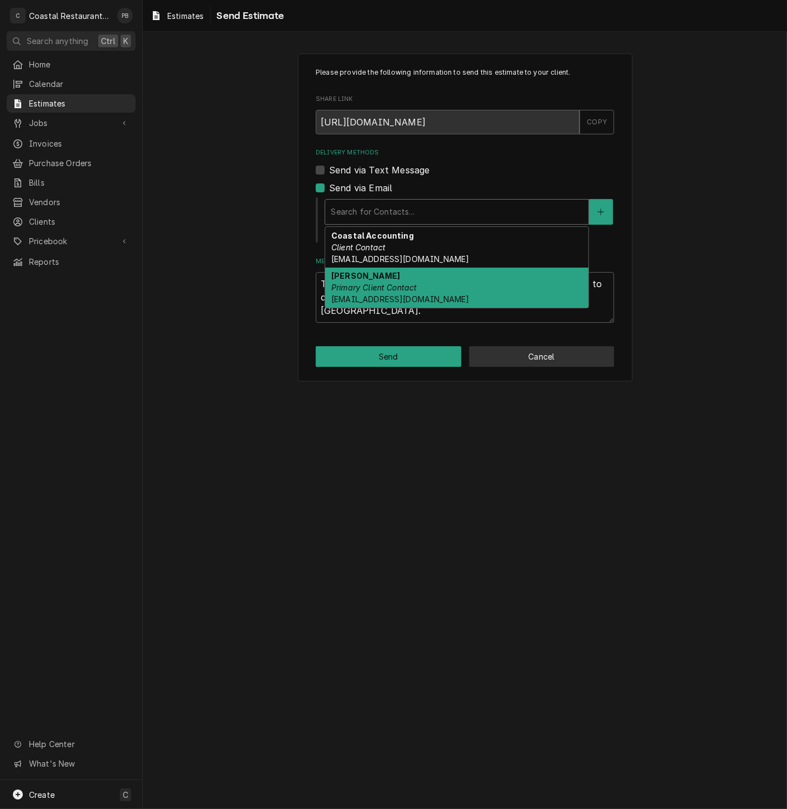
click at [542, 361] on button "Cancel" at bounding box center [542, 356] width 146 height 21
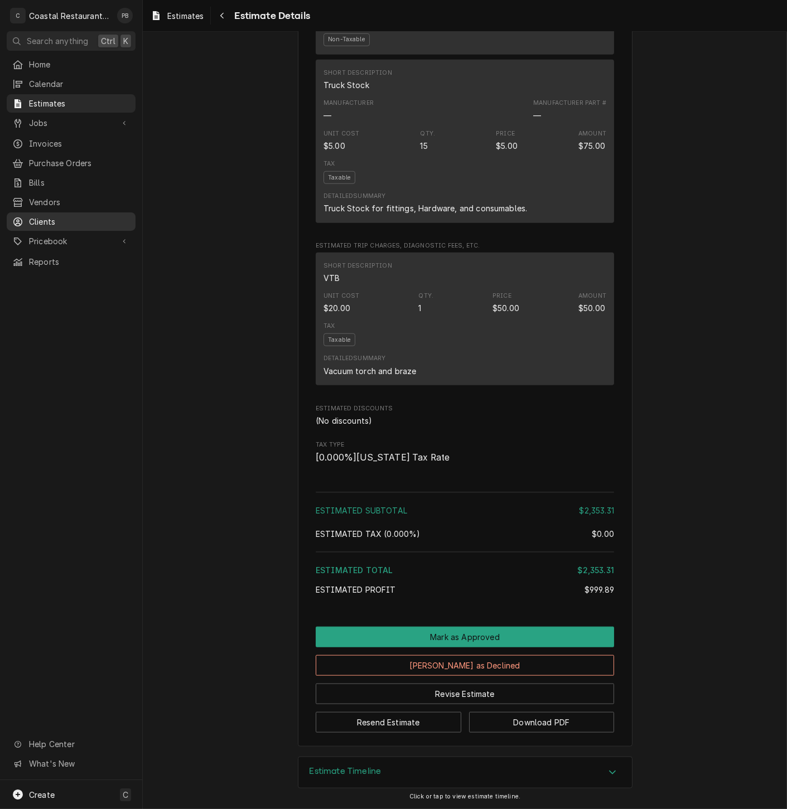
click at [66, 220] on span "Clients" at bounding box center [79, 222] width 101 height 12
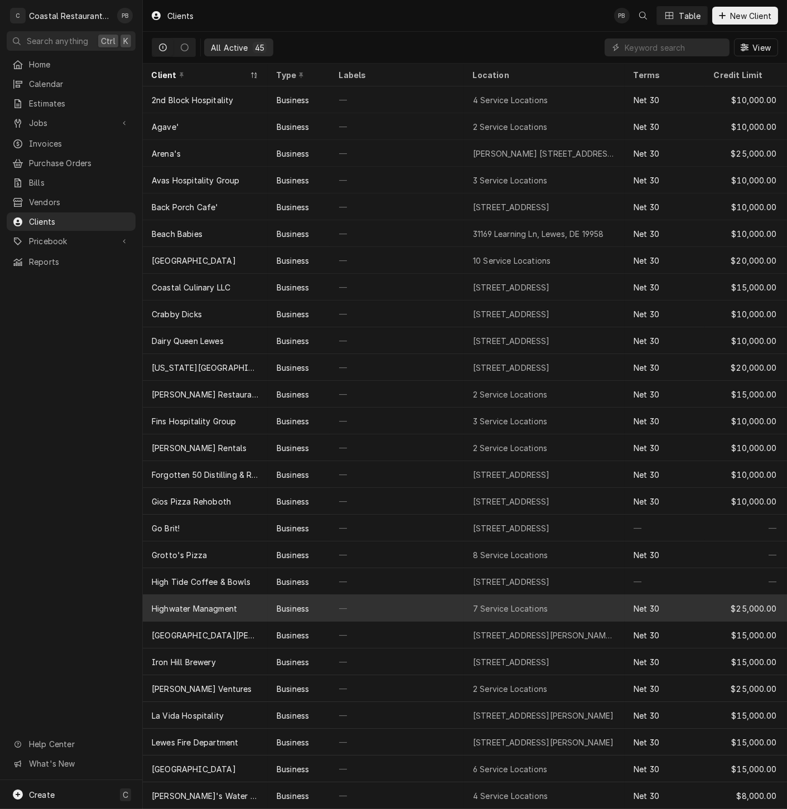
click at [231, 608] on div "Highwater Managment" at bounding box center [194, 609] width 85 height 12
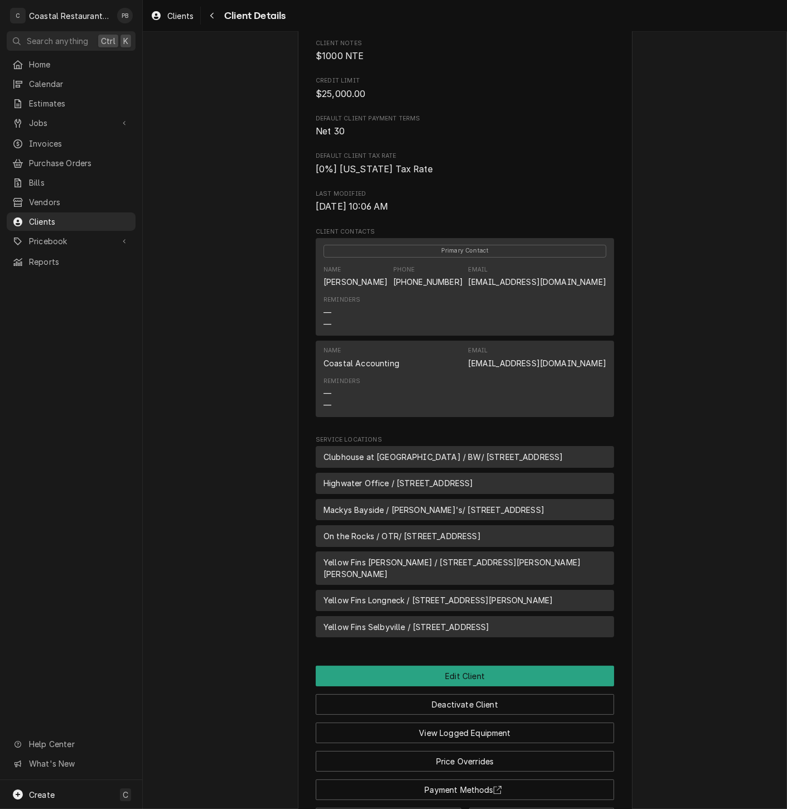
scroll to position [279, 0]
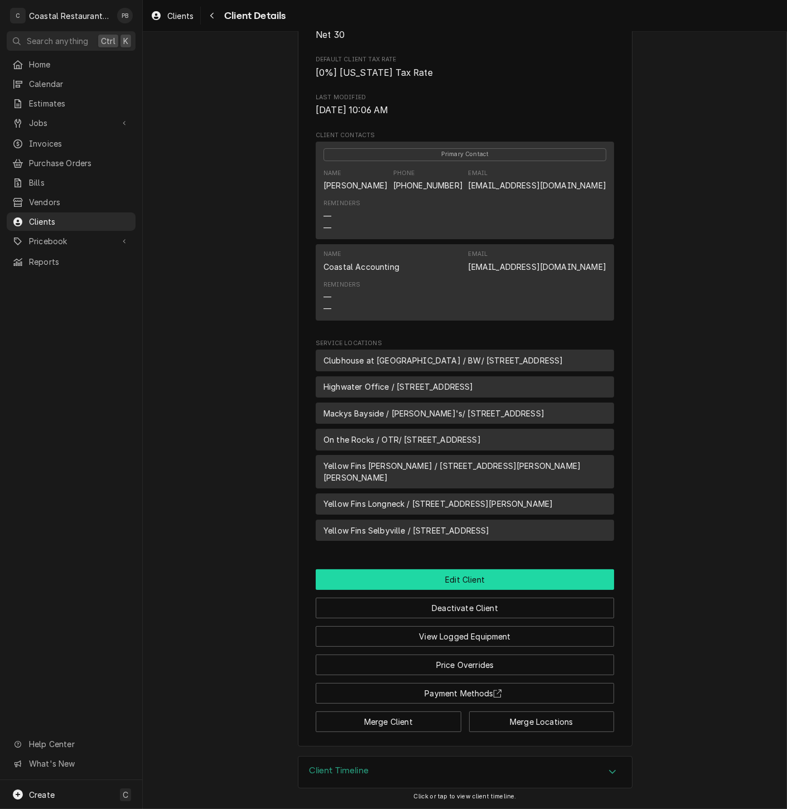
click at [484, 576] on button "Edit Client" at bounding box center [465, 579] width 298 height 21
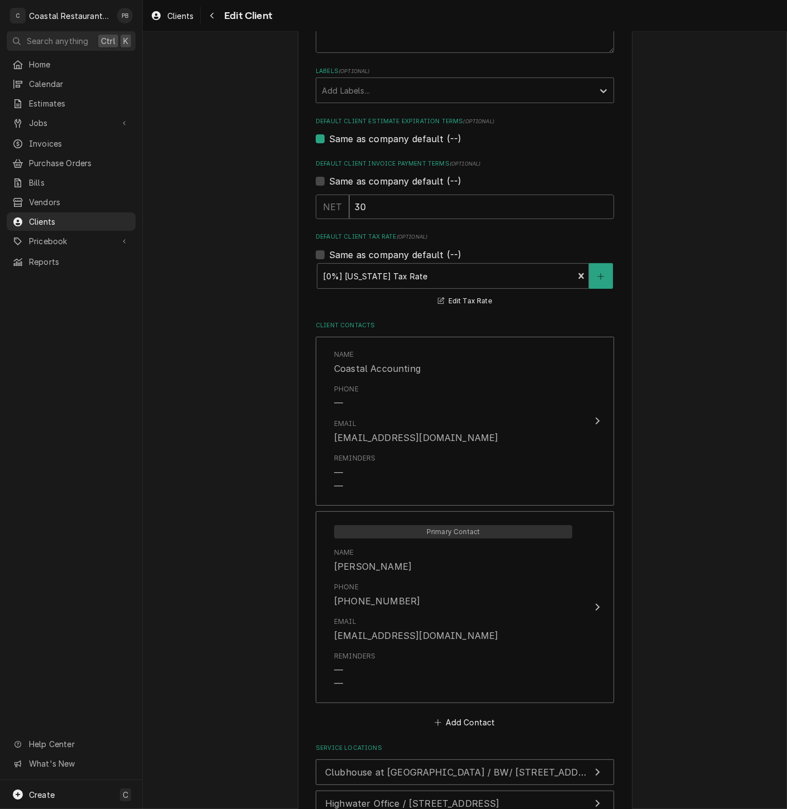
scroll to position [884, 0]
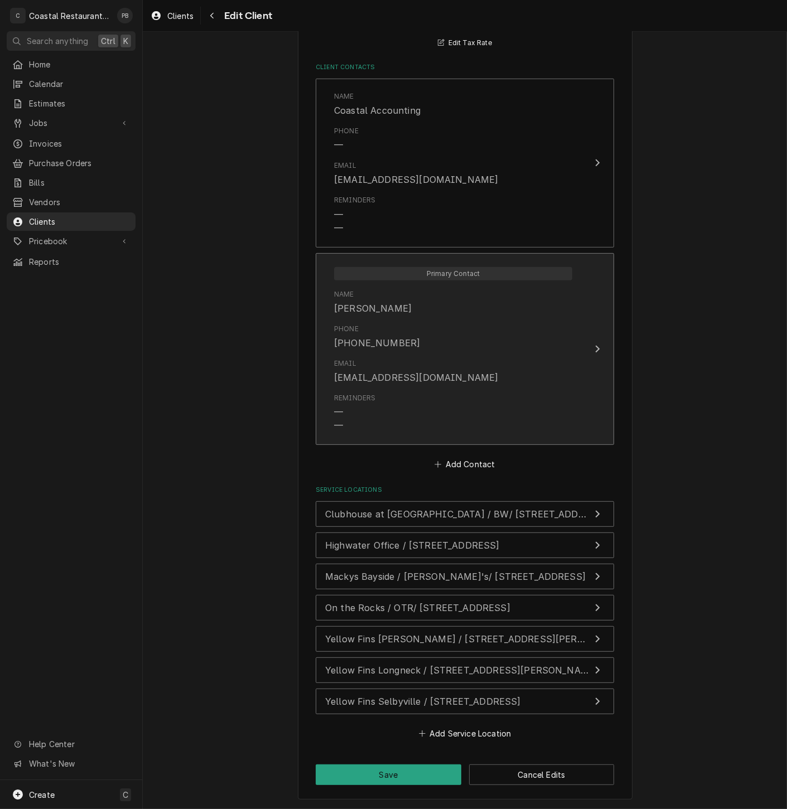
click at [553, 354] on div "Email DanW@highwatermanagment.com" at bounding box center [453, 371] width 238 height 35
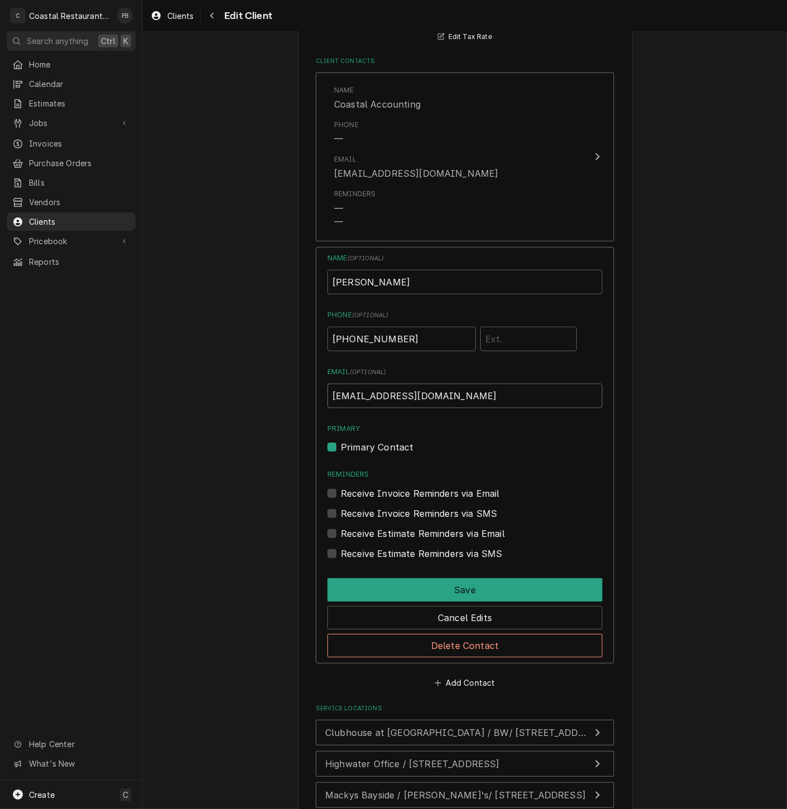
click at [432, 397] on input "DanW@highwatermanagment.com" at bounding box center [464, 396] width 275 height 25
click at [433, 400] on input "DanW@highwatermanagment.com" at bounding box center [464, 396] width 275 height 25
type input "DanW@highwatermanagement.com"
click at [473, 590] on button "Save" at bounding box center [464, 589] width 275 height 23
type textarea "x"
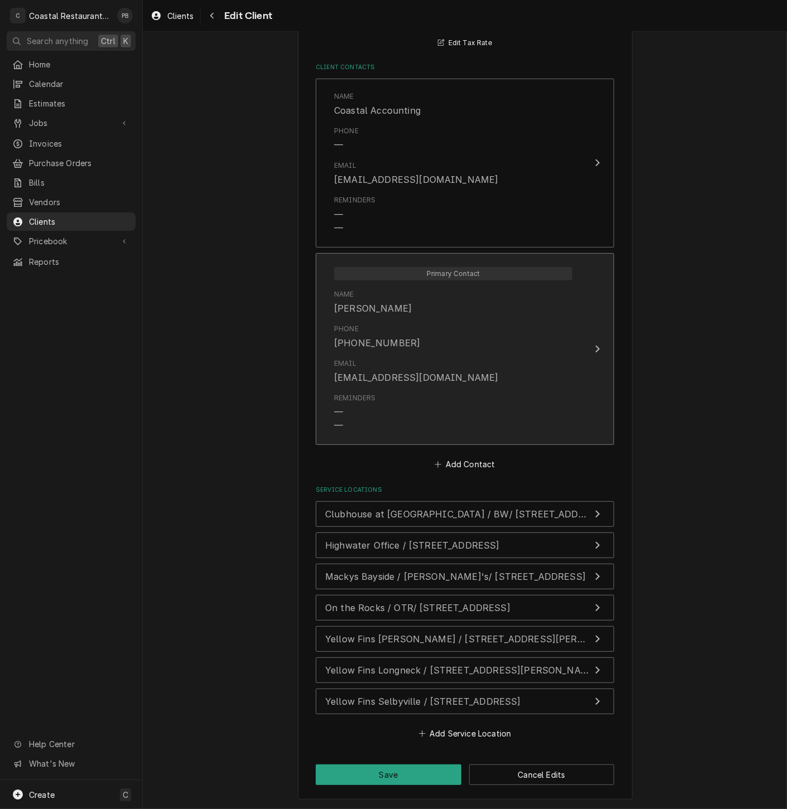
click at [573, 331] on div "Primary Contact Name Dan Wheeler Phone (302) 245-7570 Email DanW@highwatermanag…" at bounding box center [453, 349] width 256 height 180
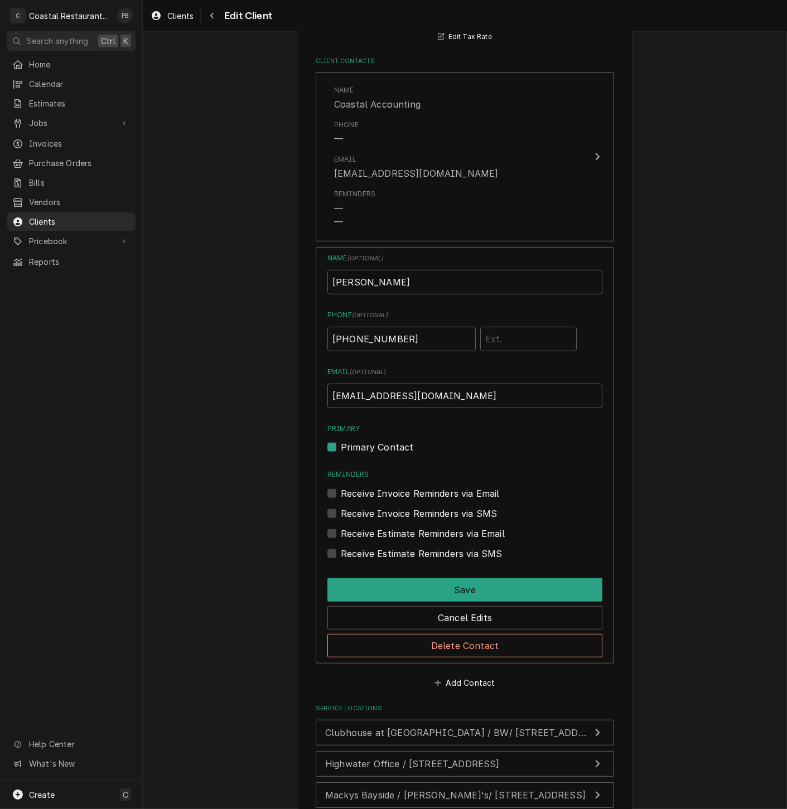
click at [341, 496] on label "Receive Invoice Reminders via Email" at bounding box center [420, 493] width 159 height 13
click at [341, 496] on input "Reminders" at bounding box center [478, 499] width 275 height 25
checkbox input "true"
click at [341, 518] on label "Receive Invoice Reminders via SMS" at bounding box center [419, 513] width 156 height 13
click at [341, 518] on input "Contact Edit Form" at bounding box center [478, 519] width 275 height 25
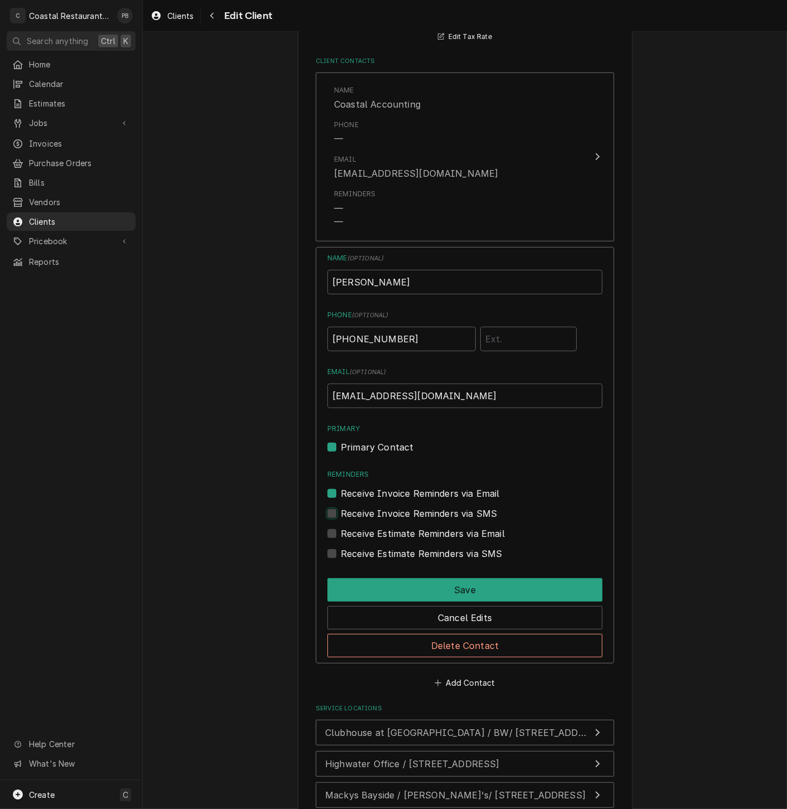
checkbox input "true"
click at [341, 534] on label "Receive Estimate Reminders via Email" at bounding box center [423, 533] width 164 height 13
click at [341, 534] on input "Contact Edit Form" at bounding box center [478, 539] width 275 height 25
checkbox input "true"
click at [341, 554] on label "Receive Estimate Reminders via SMS" at bounding box center [421, 553] width 161 height 13
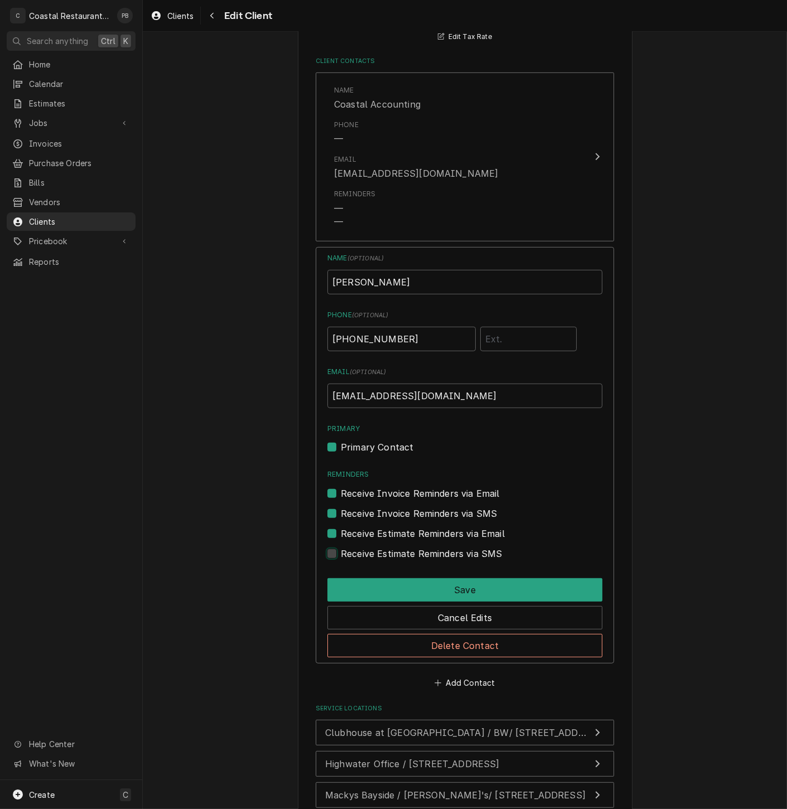
click at [341, 554] on input "Contact Edit Form" at bounding box center [478, 559] width 275 height 25
checkbox input "true"
click at [341, 491] on label "Receive Invoice Reminders via Email" at bounding box center [420, 493] width 159 height 13
click at [341, 491] on input "Reminders" at bounding box center [478, 499] width 275 height 25
checkbox input "false"
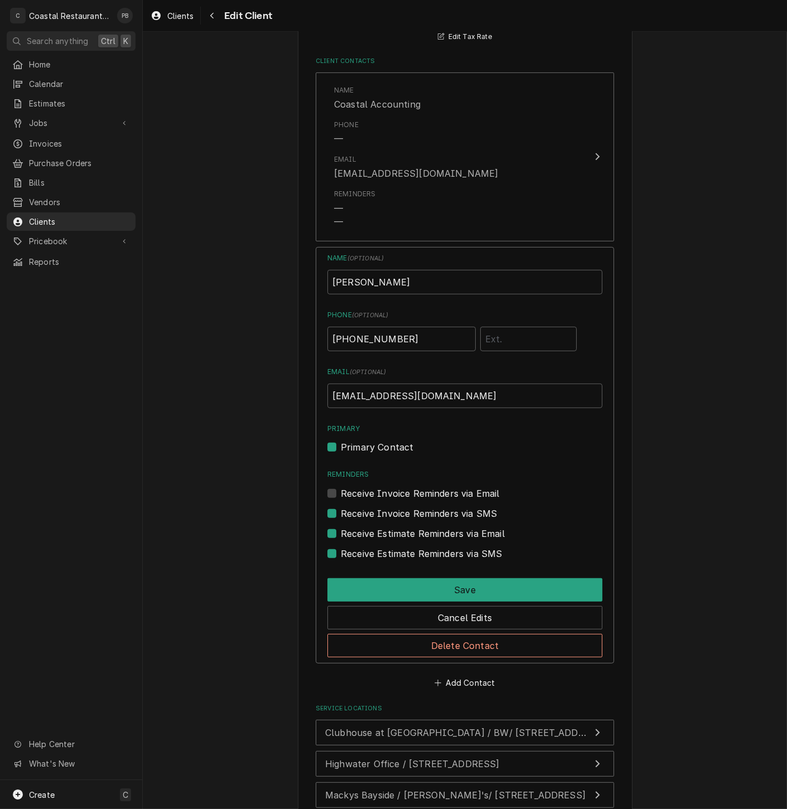
click at [341, 513] on label "Receive Invoice Reminders via SMS" at bounding box center [419, 513] width 156 height 13
click at [341, 513] on input "Contact Edit Form" at bounding box center [478, 519] width 275 height 25
checkbox input "false"
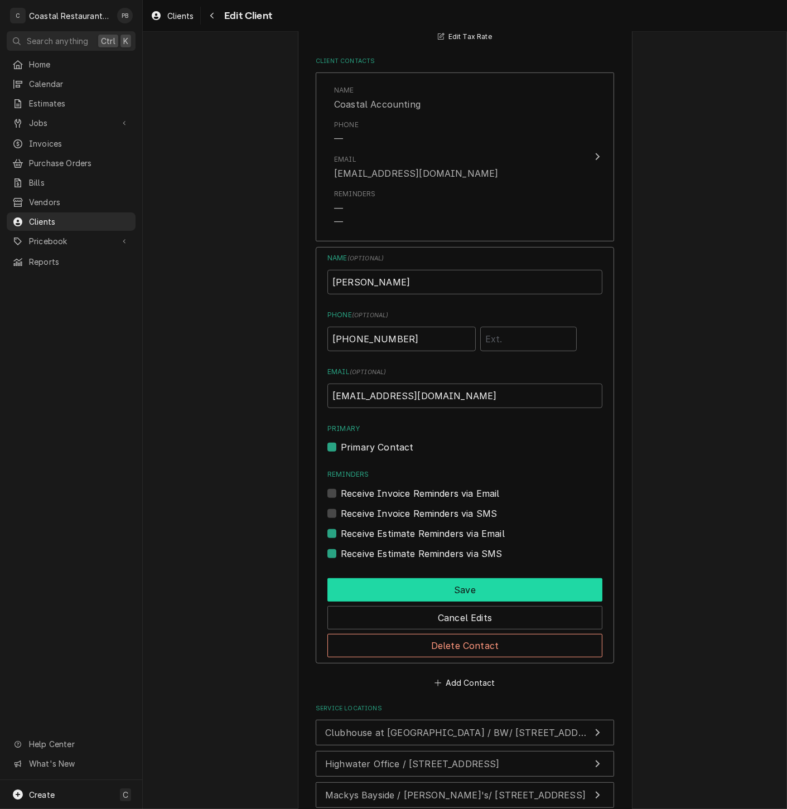
click at [458, 592] on button "Save" at bounding box center [464, 589] width 275 height 23
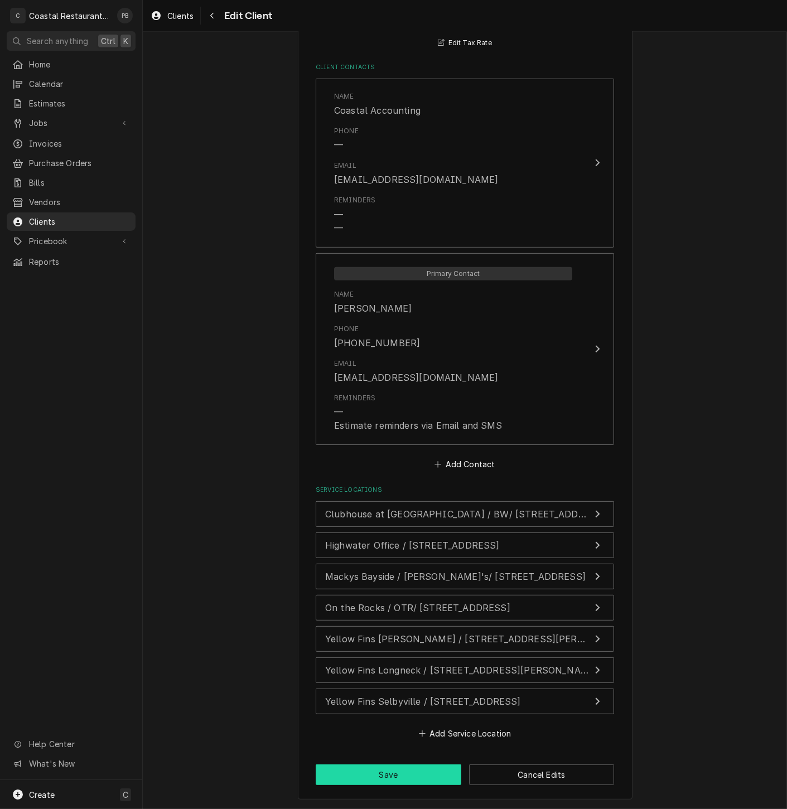
click at [419, 774] on button "Save" at bounding box center [389, 775] width 146 height 21
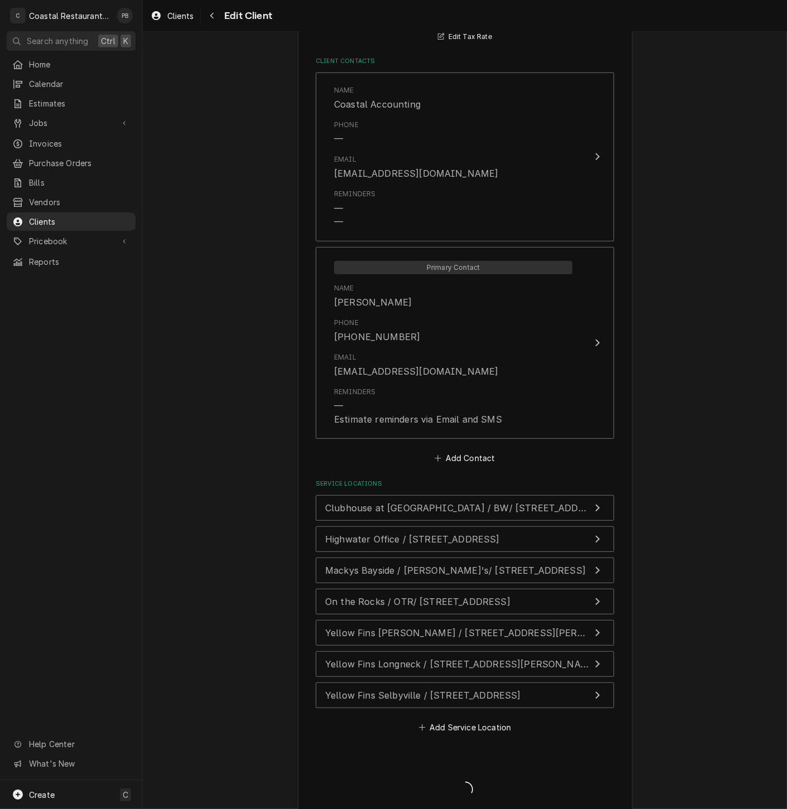
type textarea "x"
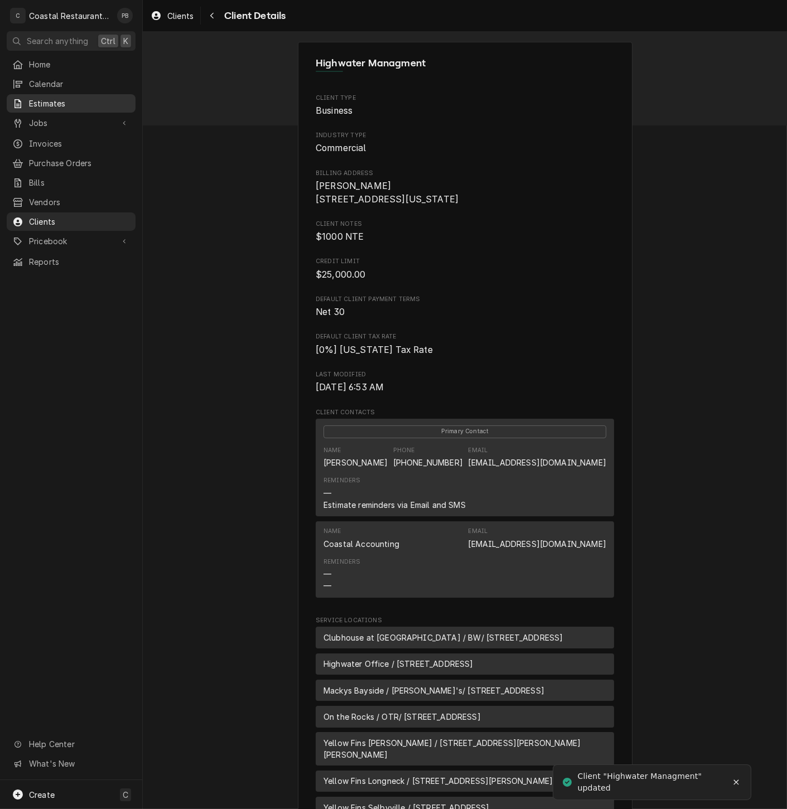
click at [67, 98] on span "Estimates" at bounding box center [79, 104] width 101 height 12
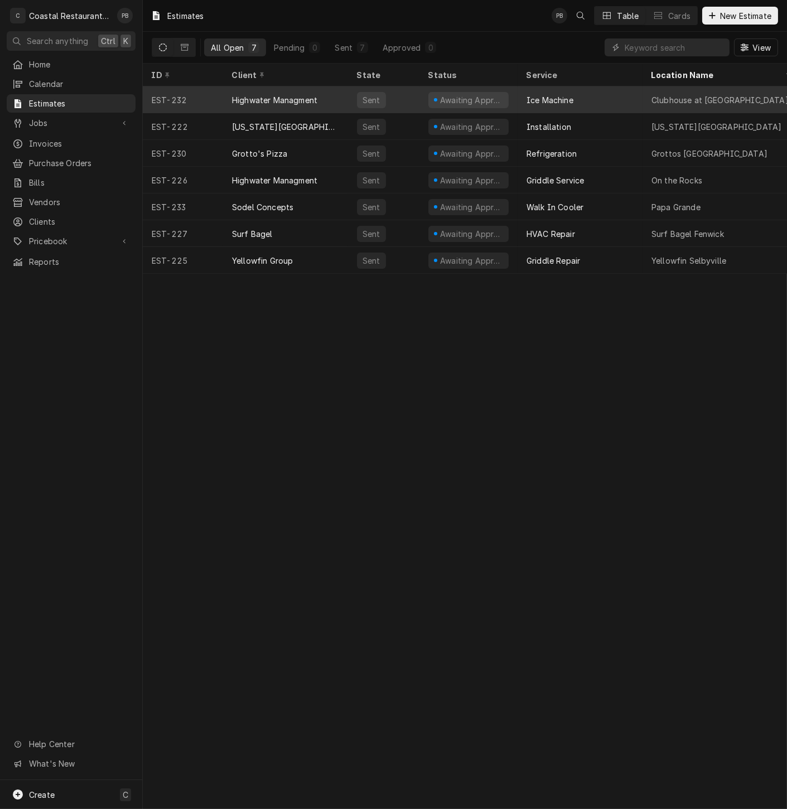
click at [297, 100] on div "Highwater Managment" at bounding box center [274, 100] width 85 height 12
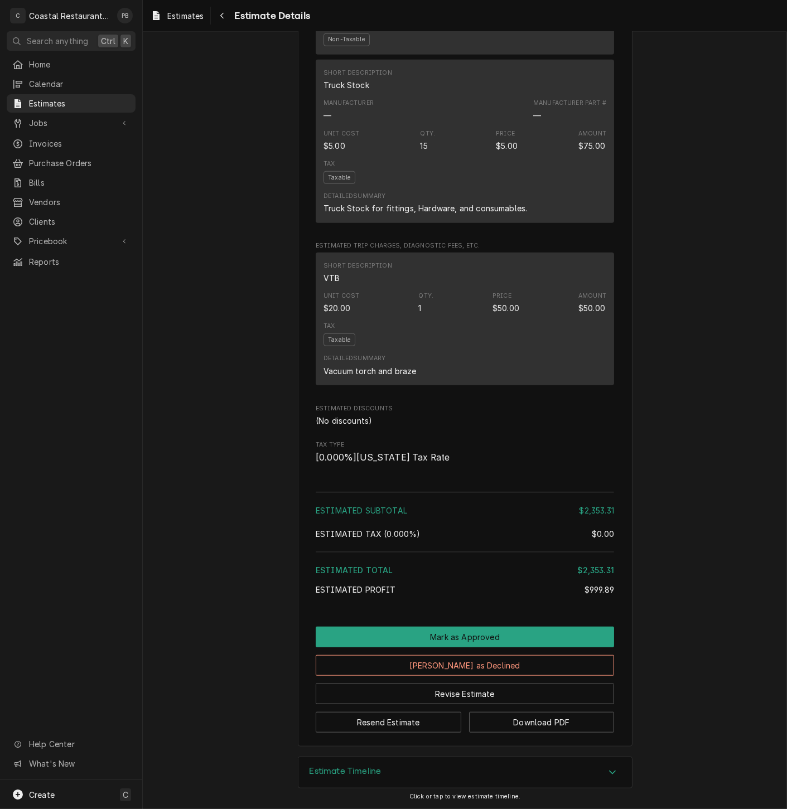
scroll to position [1779, 0]
click at [388, 726] on button "Resend Estimate" at bounding box center [389, 722] width 146 height 21
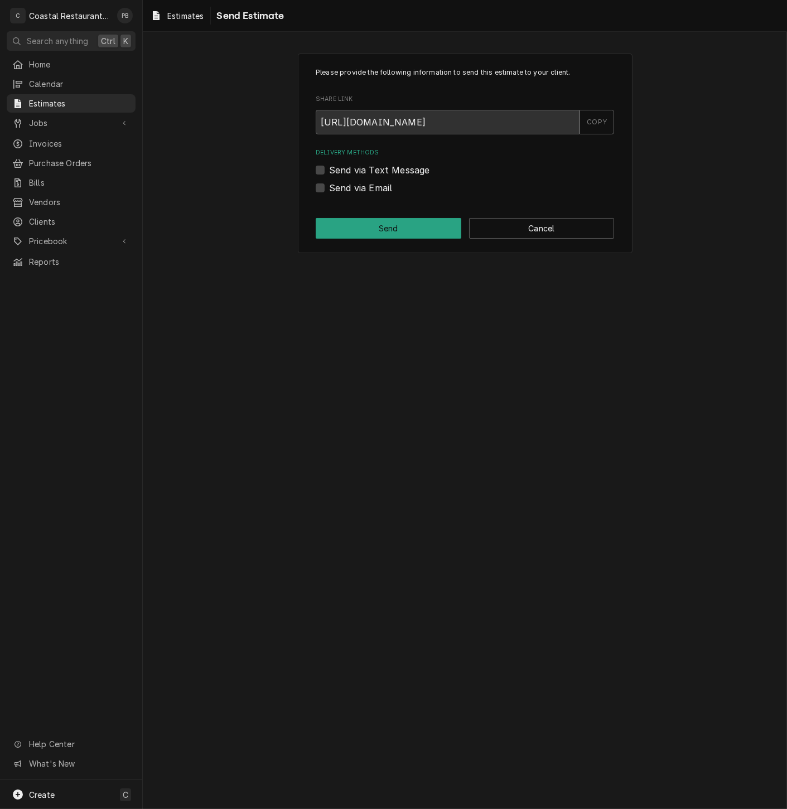
click at [329, 188] on label "Send via Email" at bounding box center [360, 187] width 63 height 13
click at [329, 188] on input "Send via Email" at bounding box center [478, 193] width 298 height 25
checkbox input "true"
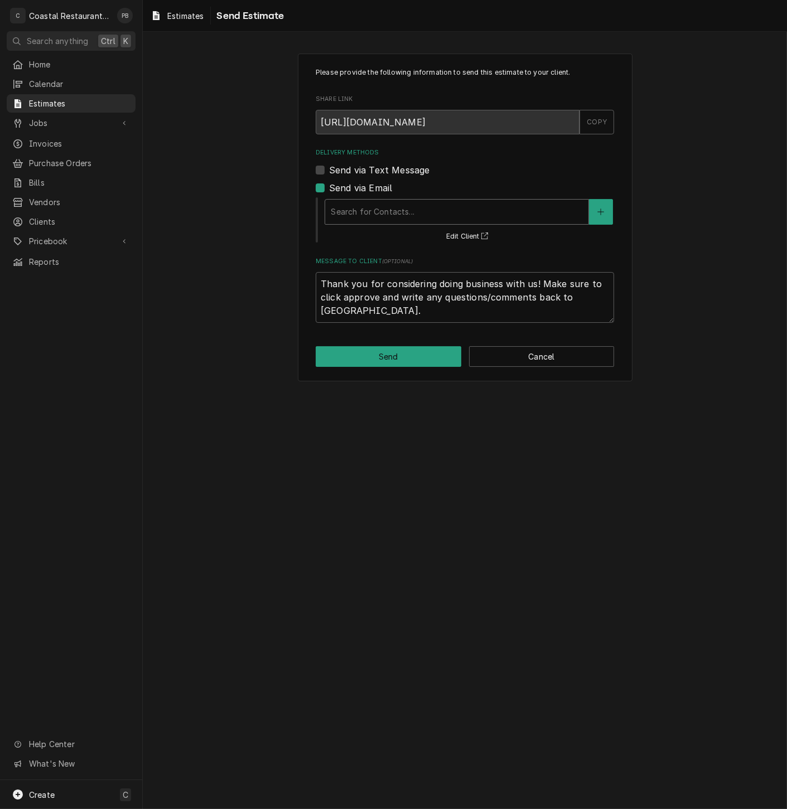
click at [430, 207] on div "Delivery Methods" at bounding box center [457, 212] width 252 height 20
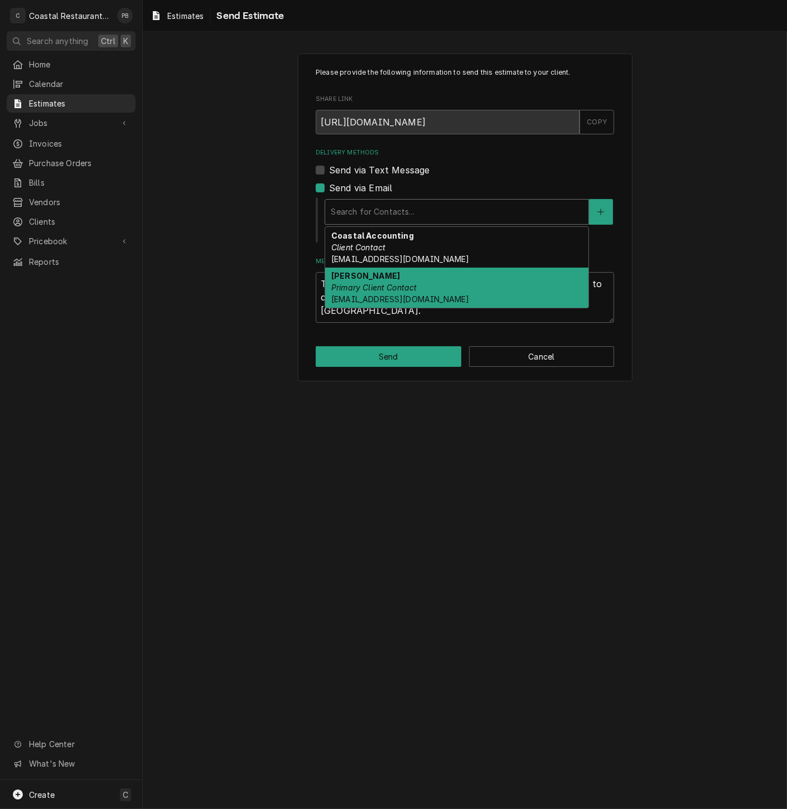
click at [429, 291] on div "[PERSON_NAME] Primary Client Contact [EMAIL_ADDRESS][DOMAIN_NAME]" at bounding box center [456, 288] width 263 height 41
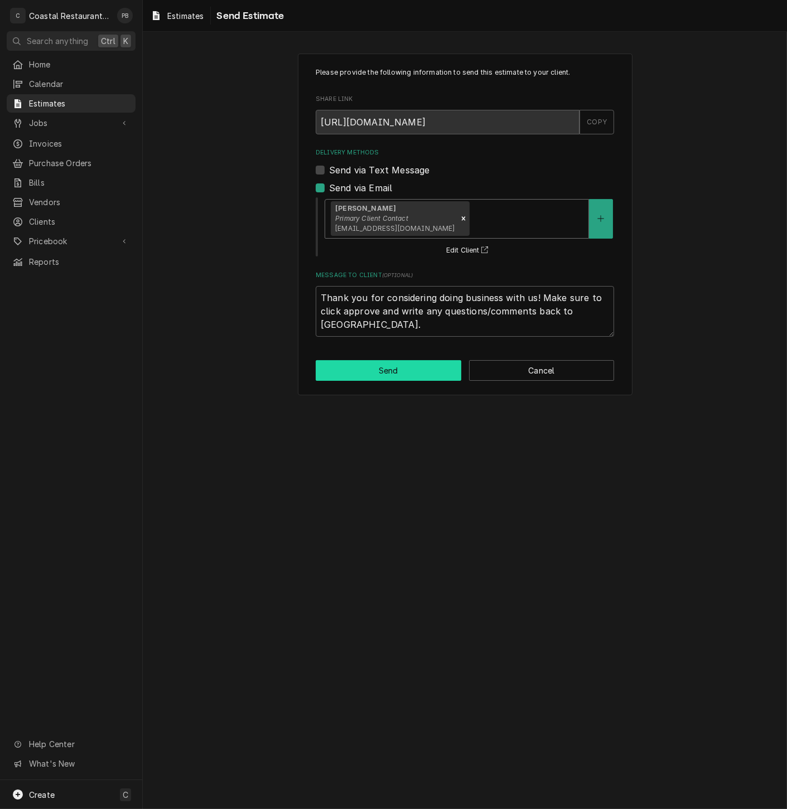
click at [415, 368] on button "Send" at bounding box center [389, 370] width 146 height 21
type textarea "x"
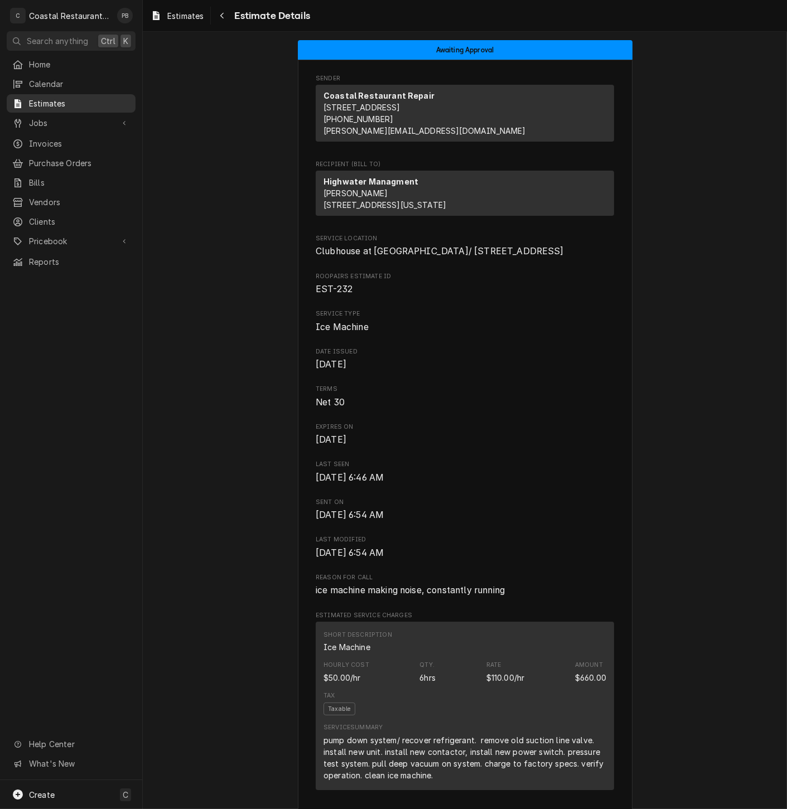
click at [45, 99] on span "Estimates" at bounding box center [79, 104] width 101 height 12
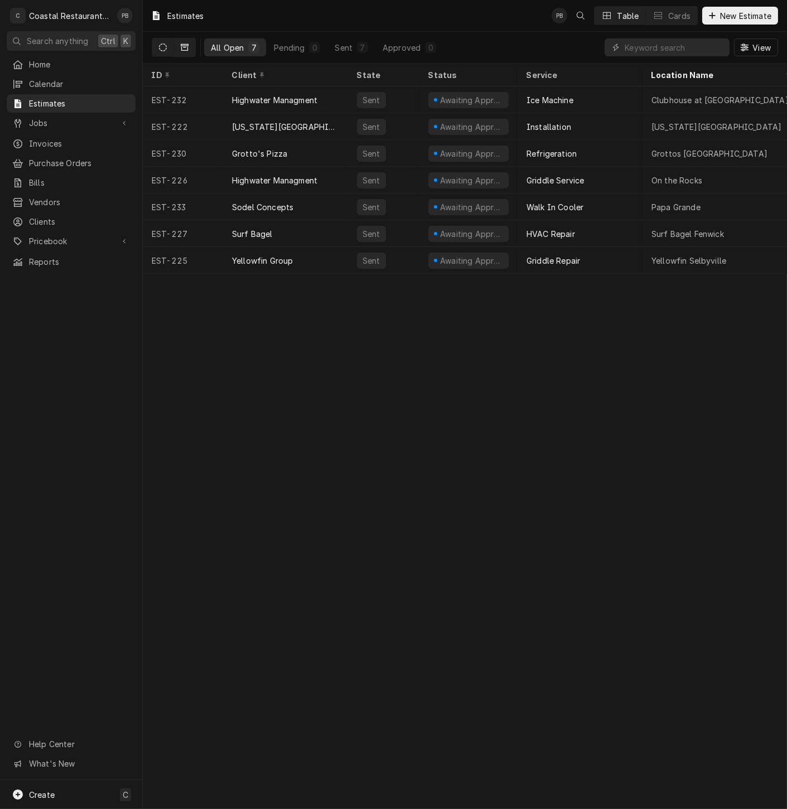
click at [190, 45] on button "Dynamic Content Wrapper" at bounding box center [184, 47] width 21 height 18
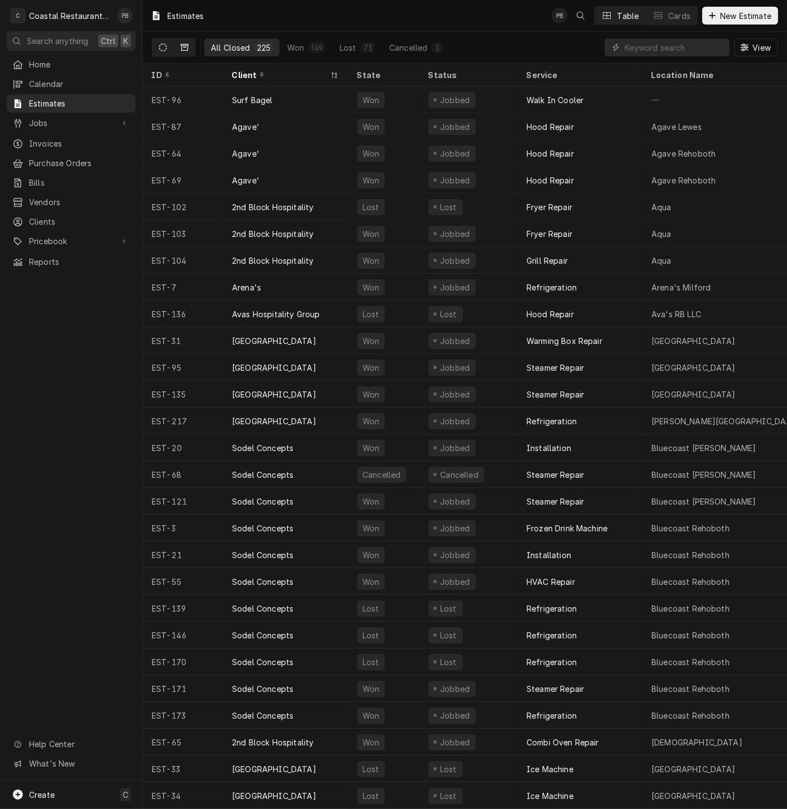
click at [170, 50] on button "Dynamic Content Wrapper" at bounding box center [162, 47] width 21 height 18
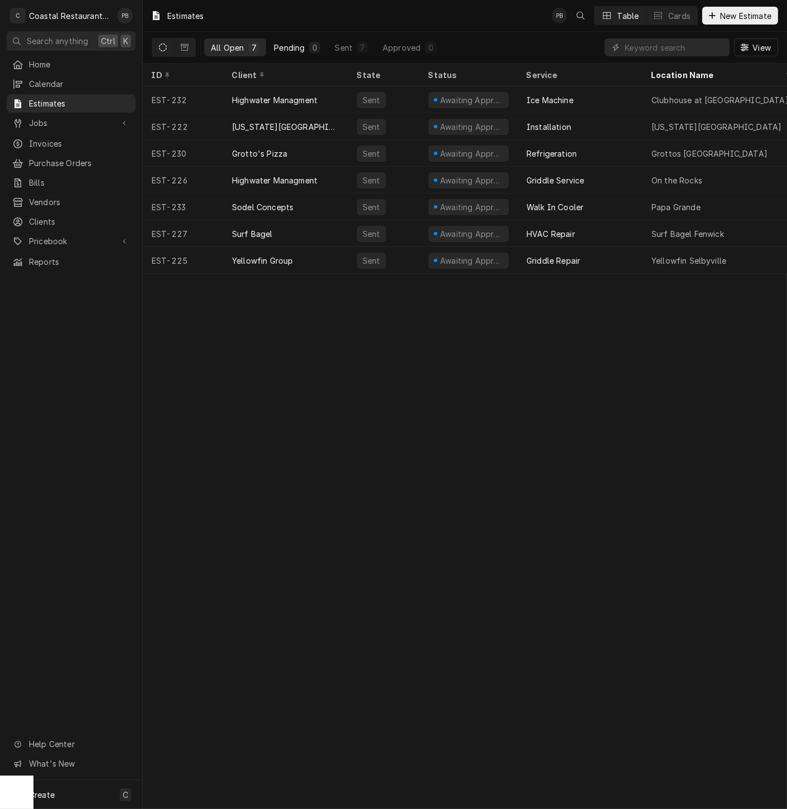
click at [297, 48] on div "Pending" at bounding box center [289, 48] width 31 height 12
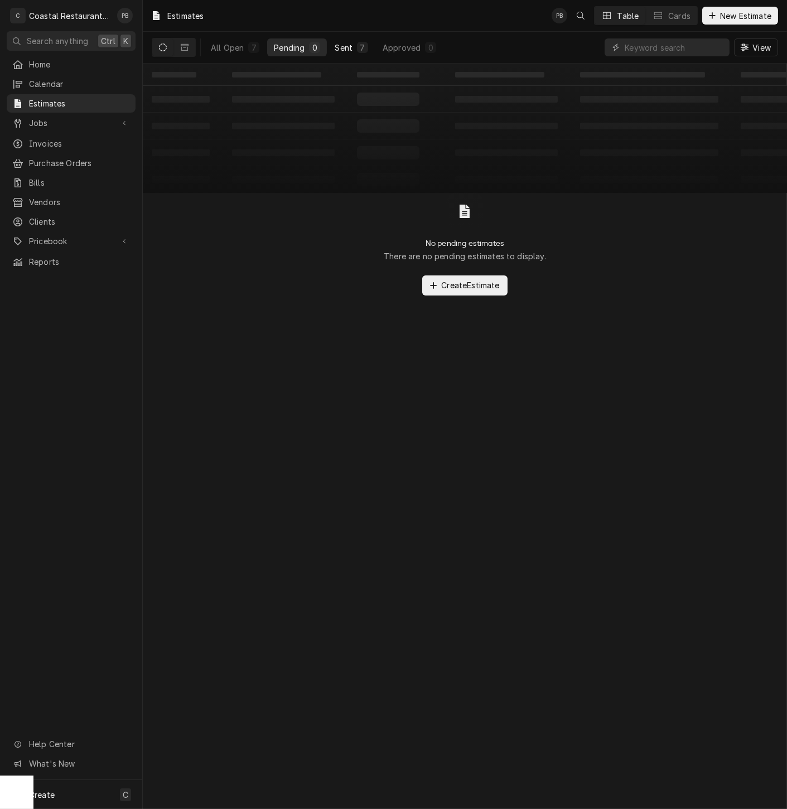
click at [337, 47] on div "Sent" at bounding box center [344, 48] width 18 height 12
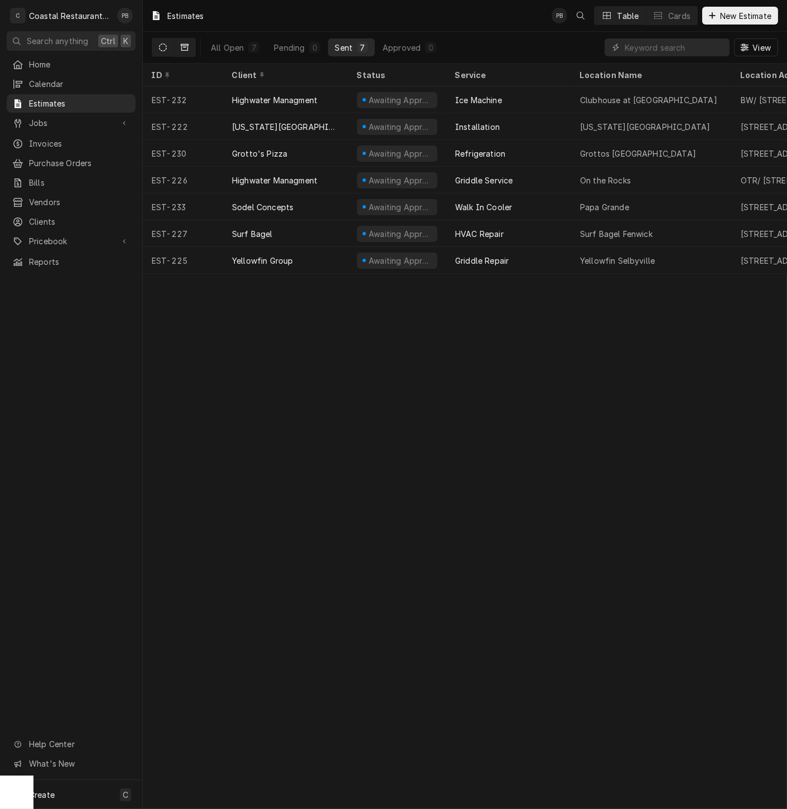
click at [185, 48] on icon "Dynamic Content Wrapper" at bounding box center [185, 47] width 8 height 8
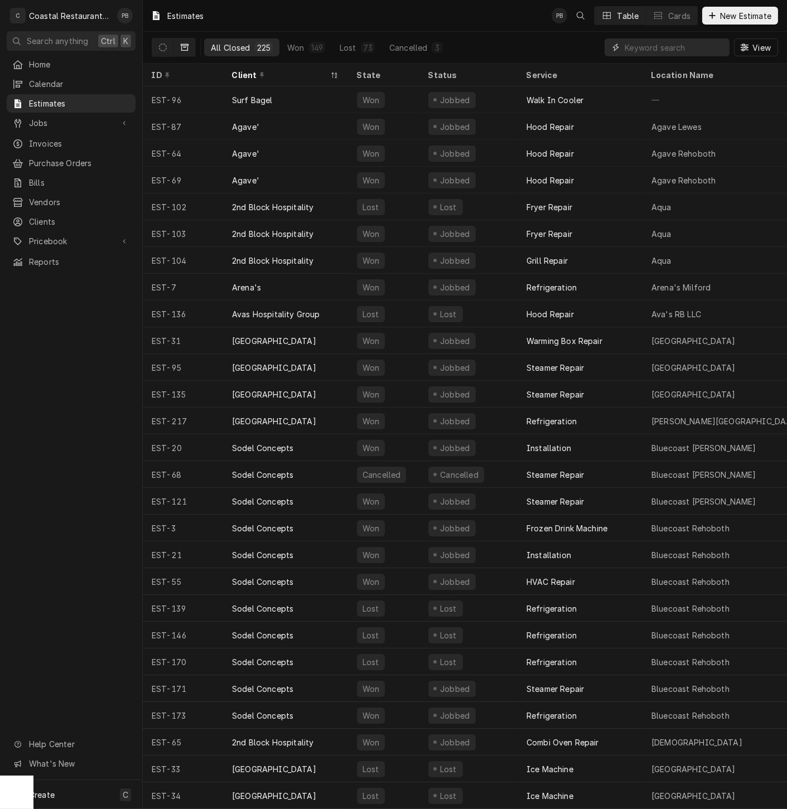
click at [680, 47] on input "Dynamic Content Wrapper" at bounding box center [674, 47] width 99 height 18
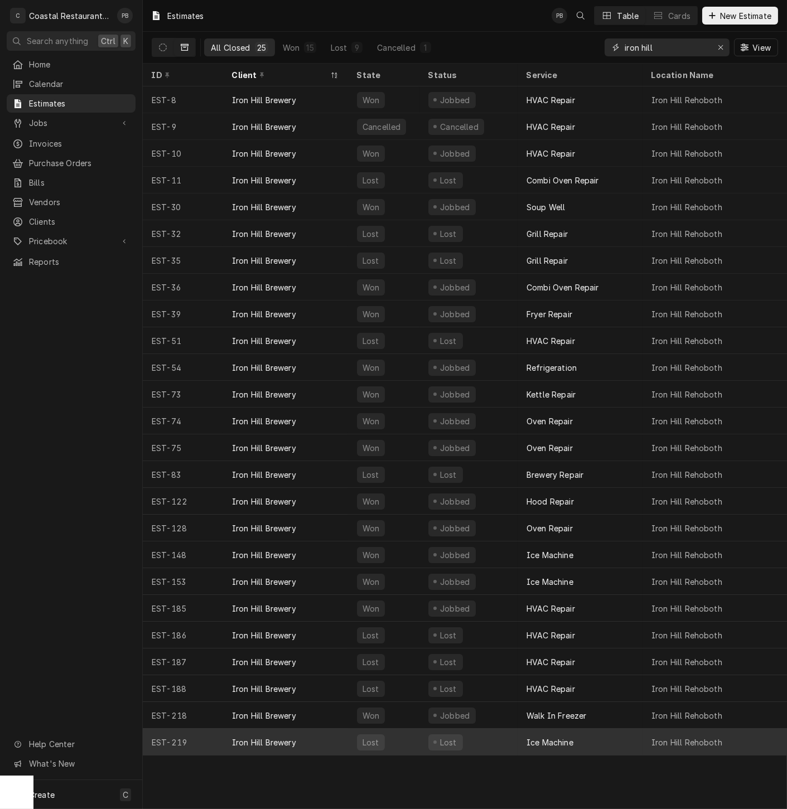
type input "iron hill"
click at [296, 742] on div "Iron Hill Brewery" at bounding box center [285, 742] width 125 height 27
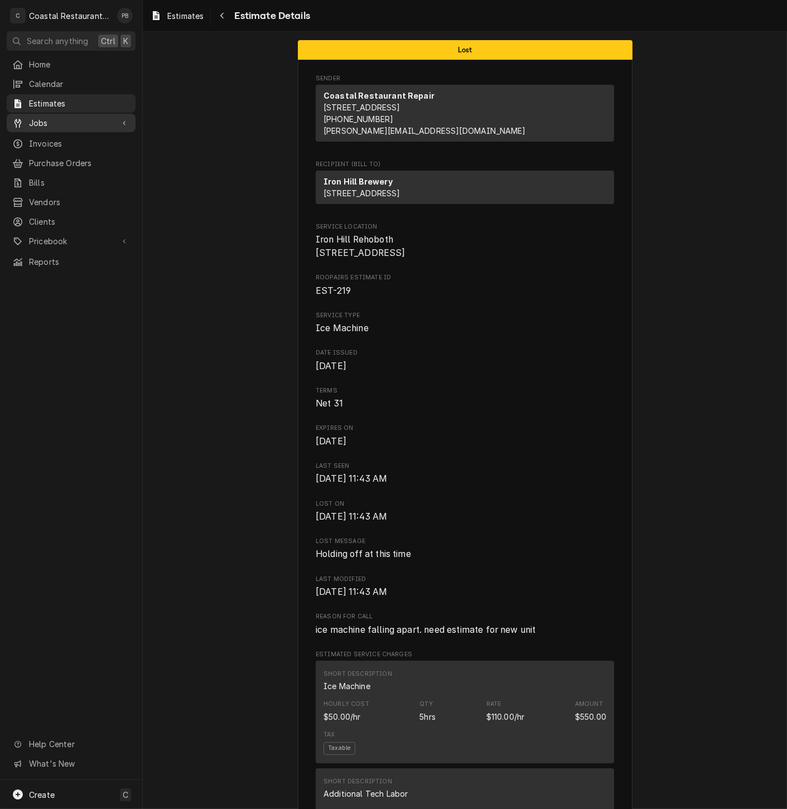
click at [50, 123] on span "Jobs" at bounding box center [71, 123] width 84 height 12
click at [43, 146] on link "Jobs" at bounding box center [71, 142] width 129 height 18
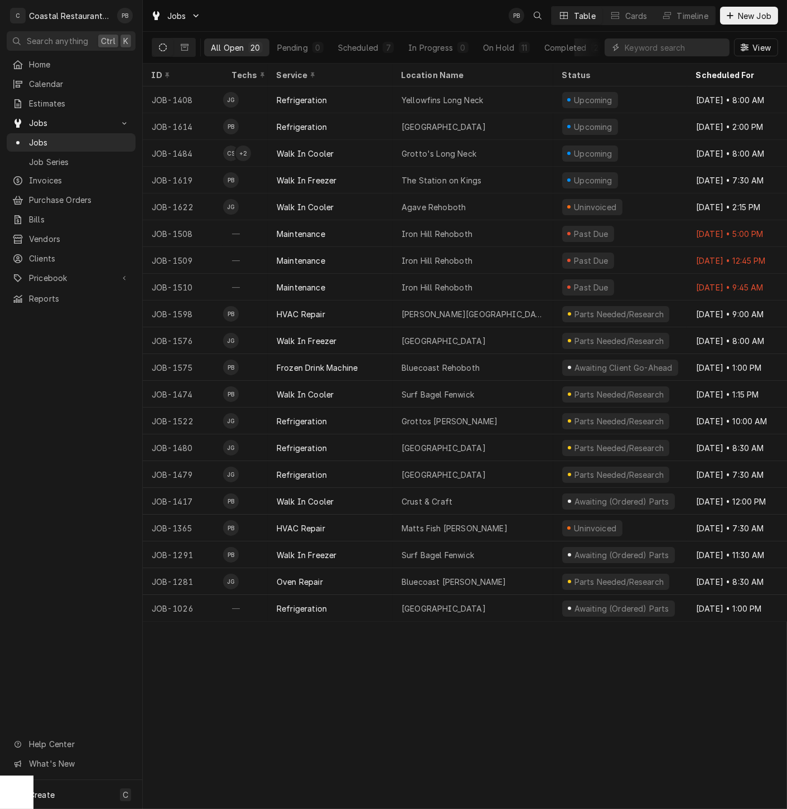
click at [407, 700] on div "ID Techs Service Location Name Status Scheduled For Source Source ID JOB-1408 J…" at bounding box center [465, 437] width 644 height 746
click at [258, 695] on div "ID Techs Service Location Name Status Scheduled For Source Source ID JOB-1408 J…" at bounding box center [465, 437] width 644 height 746
click at [261, 18] on div "Jobs PB CS Table Cards Timeline New Job" at bounding box center [465, 15] width 644 height 31
drag, startPoint x: 276, startPoint y: 25, endPoint x: 282, endPoint y: 17, distance: 9.6
click at [279, 24] on div "Jobs PB CS Table Cards Timeline New Job" at bounding box center [465, 15] width 644 height 31
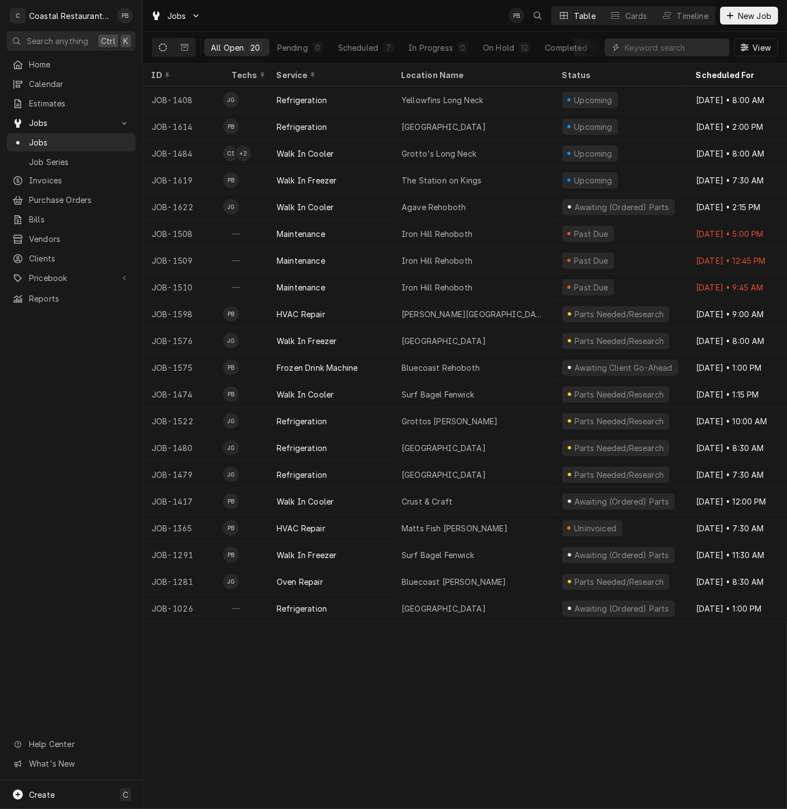
click at [369, 12] on div "Jobs PB Table Cards Timeline New Job" at bounding box center [465, 15] width 644 height 31
click at [57, 138] on span "Jobs" at bounding box center [79, 143] width 101 height 12
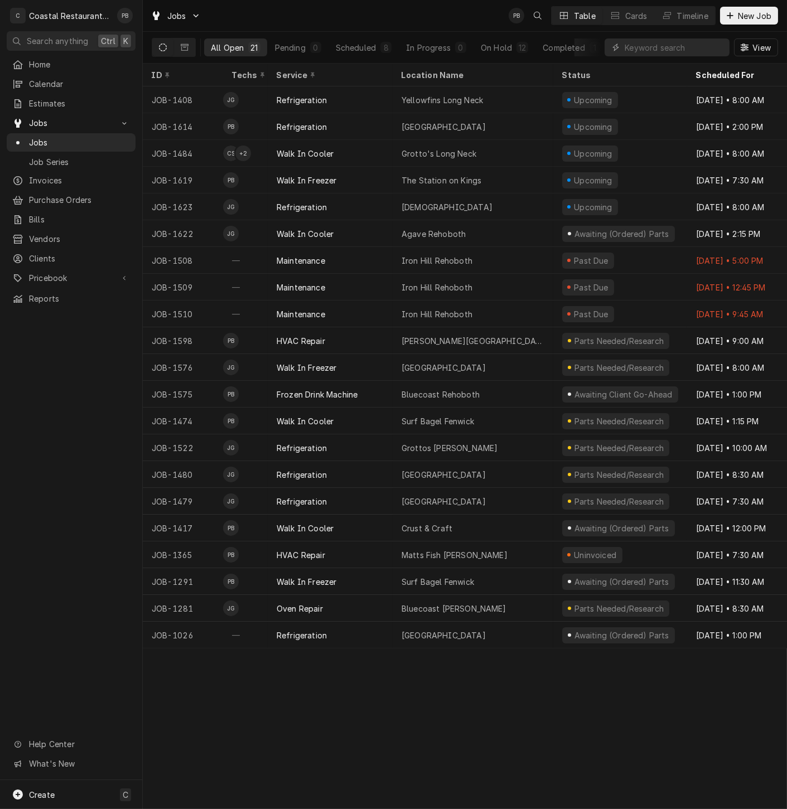
click at [324, 705] on div "ID Techs Service Location Name Status Scheduled For Source Source ID JOB-1408 J…" at bounding box center [465, 437] width 644 height 746
click at [701, 17] on div "Timeline" at bounding box center [692, 16] width 31 height 12
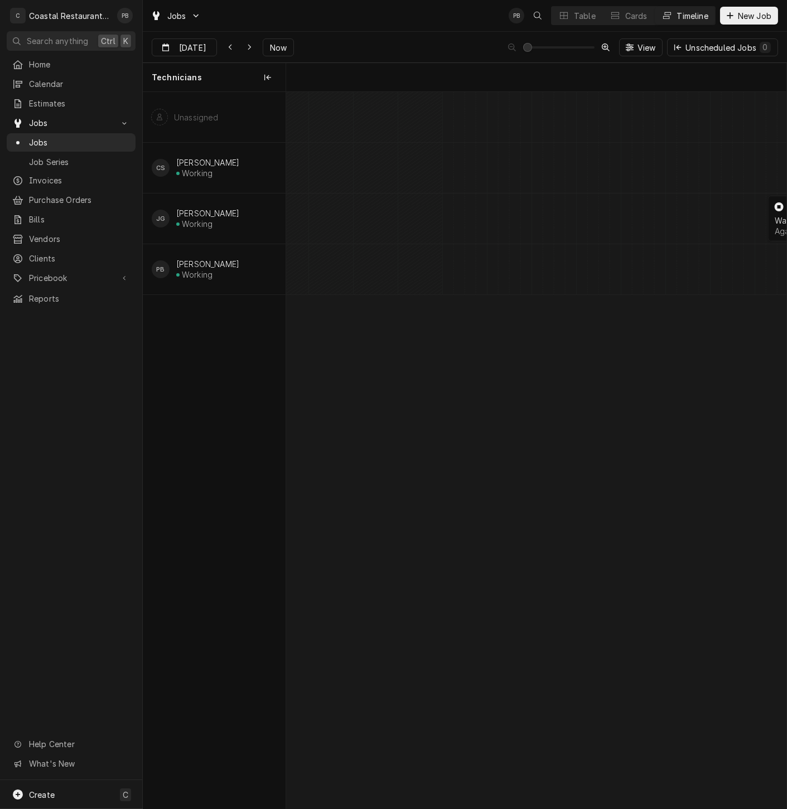
scroll to position [0, 9916]
click at [571, 15] on button "Table" at bounding box center [577, 16] width 51 height 18
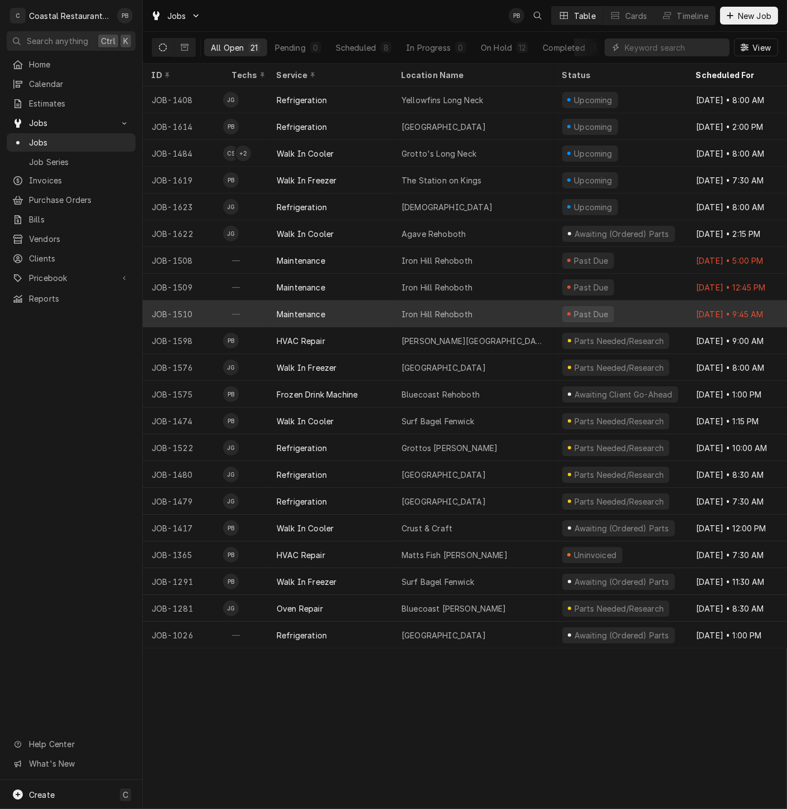
click at [439, 308] on div "Iron Hill Rehoboth" at bounding box center [437, 314] width 71 height 12
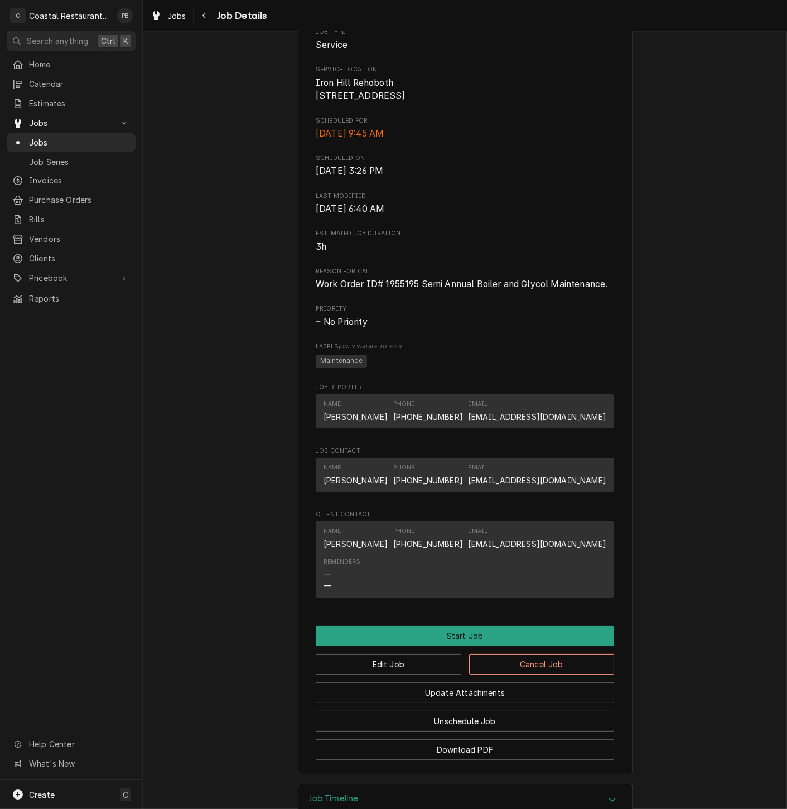
scroll to position [331, 0]
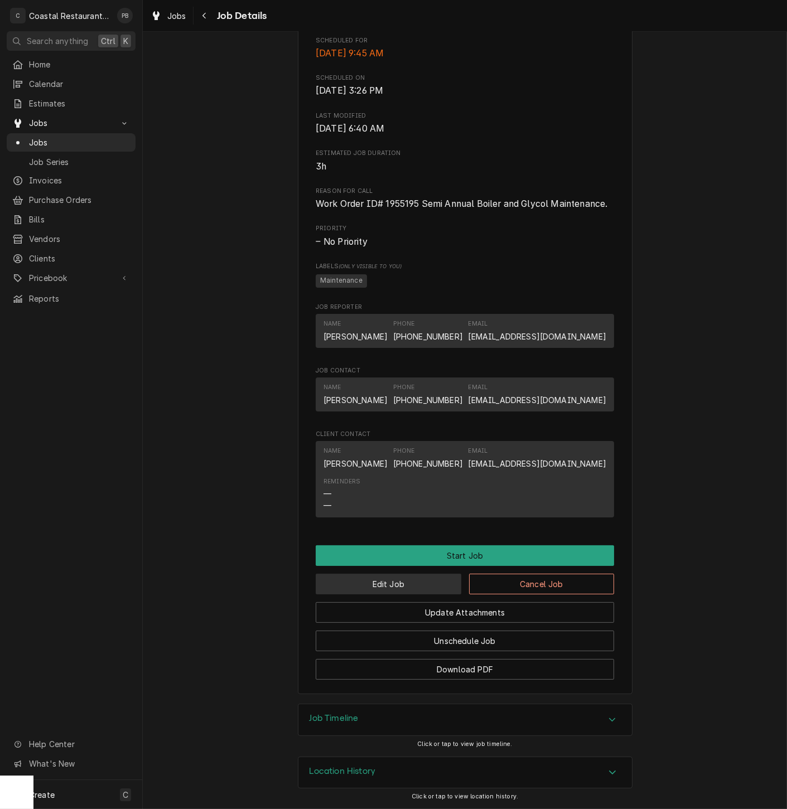
click at [420, 589] on button "Edit Job" at bounding box center [389, 584] width 146 height 21
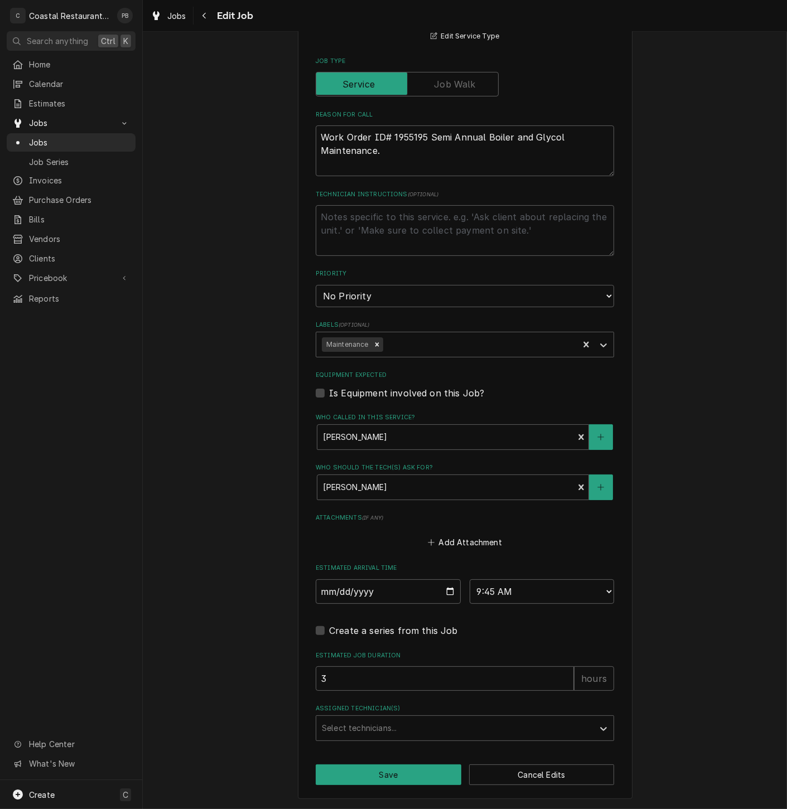
scroll to position [360, 0]
click at [448, 589] on input "[DATE]" at bounding box center [388, 591] width 145 height 25
type textarea "x"
type input "[DATE]"
click at [417, 774] on button "Save" at bounding box center [389, 775] width 146 height 21
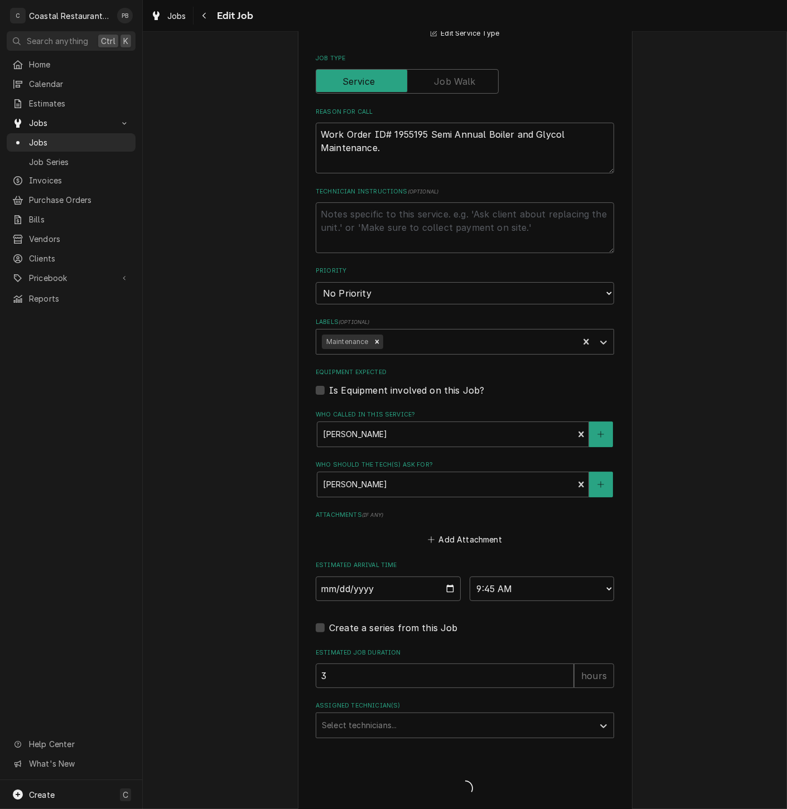
type textarea "x"
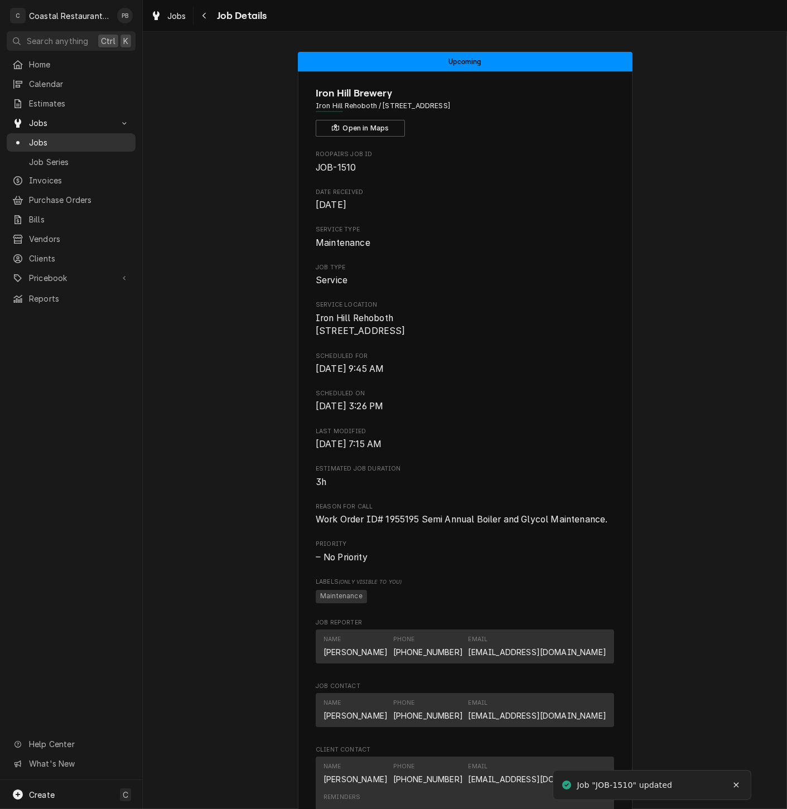
click at [41, 139] on span "Jobs" at bounding box center [79, 143] width 101 height 12
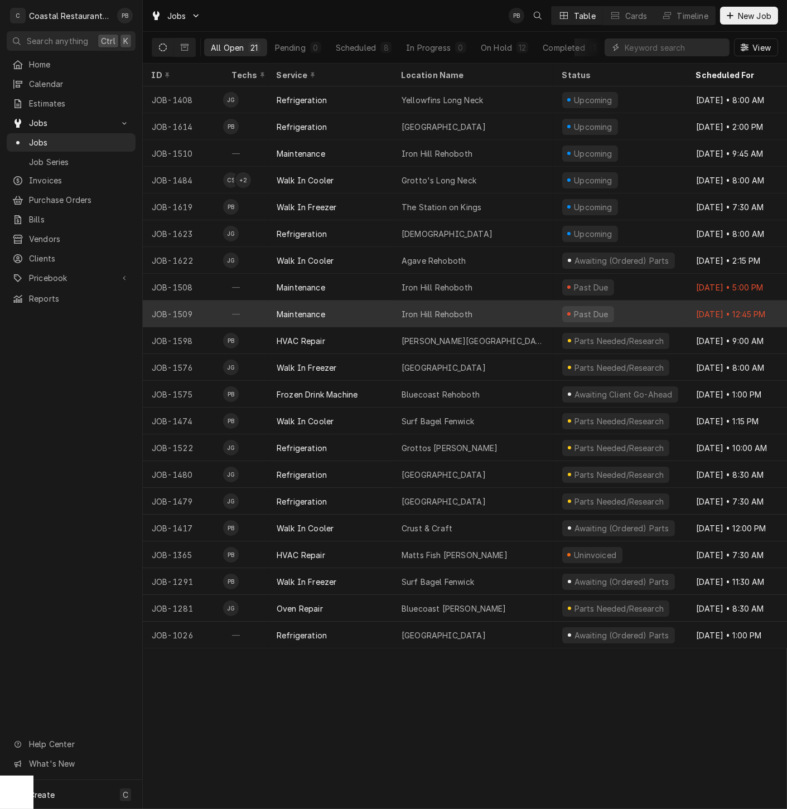
click at [351, 310] on div "Maintenance" at bounding box center [330, 314] width 125 height 27
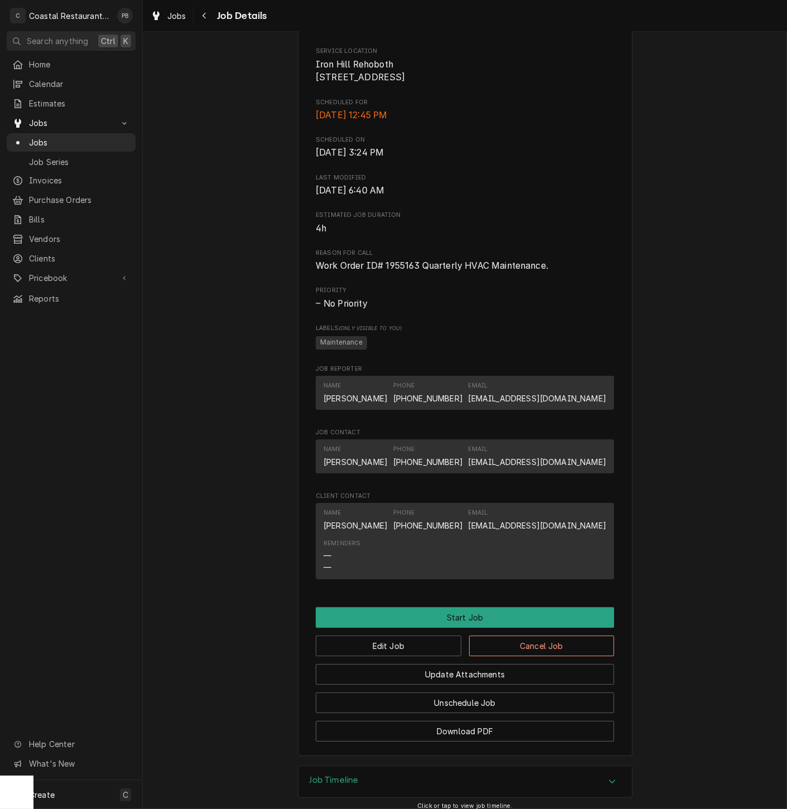
scroll to position [331, 0]
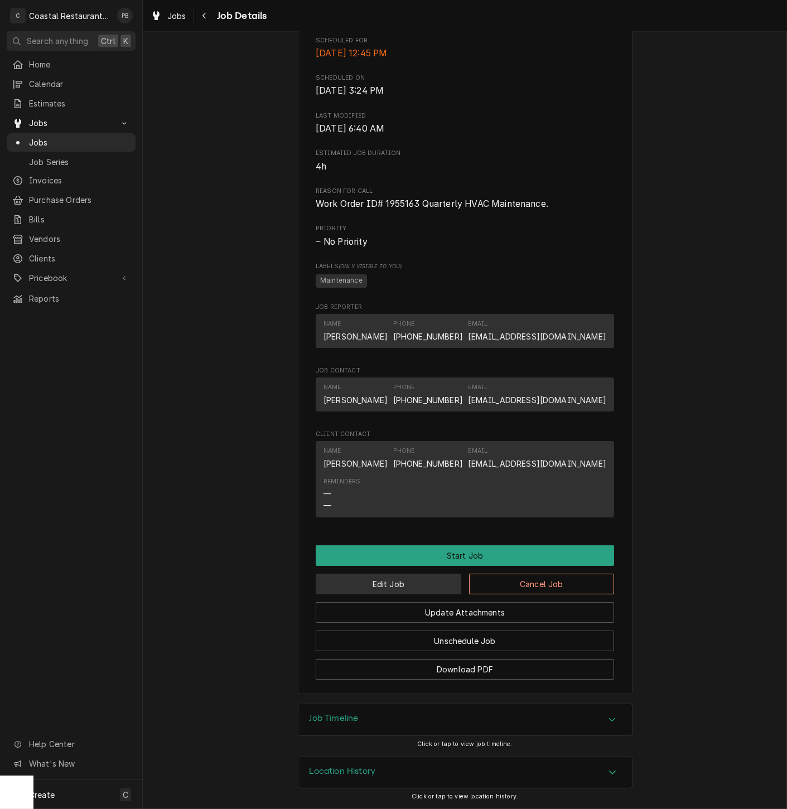
click at [398, 587] on button "Edit Job" at bounding box center [389, 584] width 146 height 21
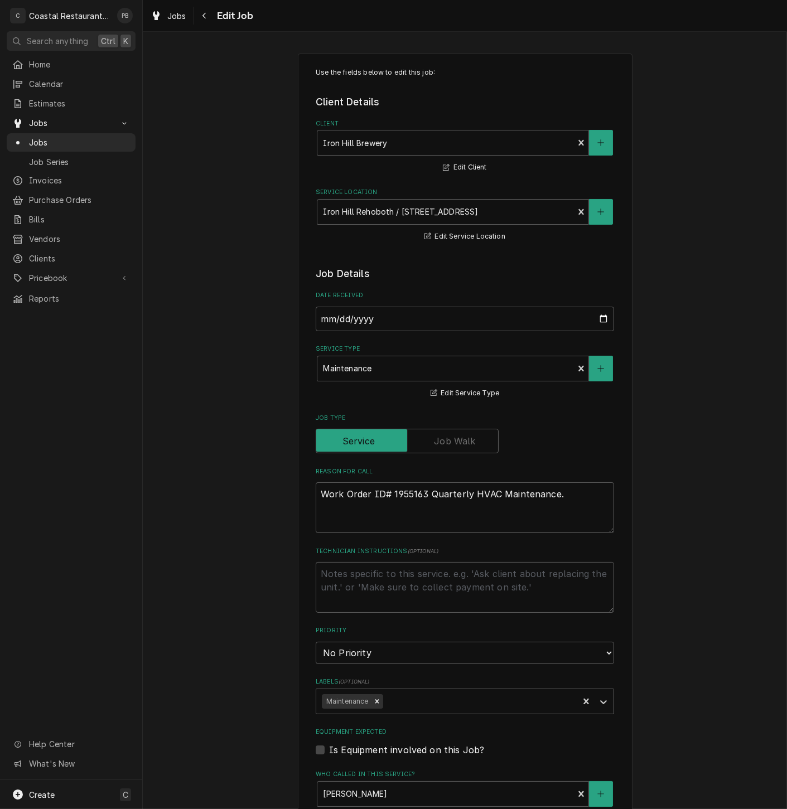
type textarea "x"
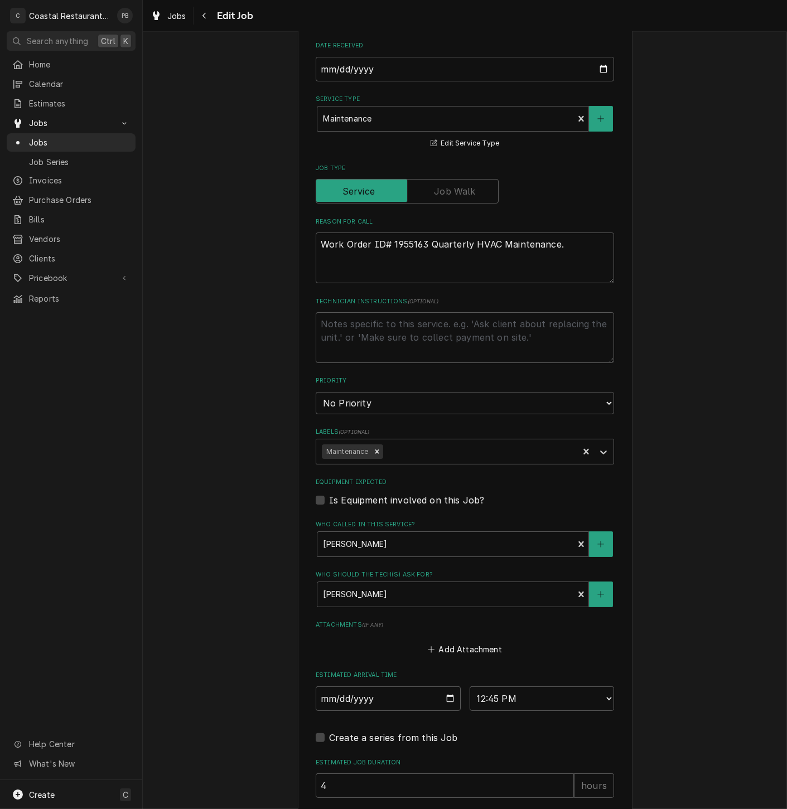
scroll to position [360, 0]
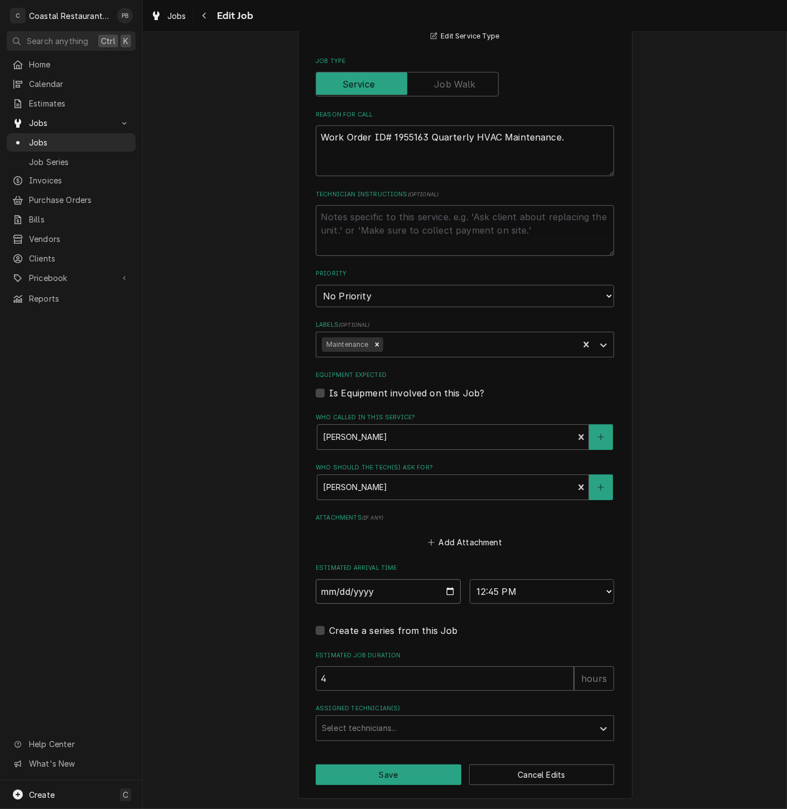
click at [443, 587] on input "2025-09-03" at bounding box center [388, 591] width 145 height 25
click at [444, 596] on input "2025-09-03" at bounding box center [388, 591] width 145 height 25
click at [444, 590] on input "2025-09-03" at bounding box center [388, 591] width 145 height 25
click at [339, 586] on input "2025-09-03" at bounding box center [388, 591] width 145 height 25
click at [428, 593] on input "2025-09-03" at bounding box center [388, 591] width 145 height 25
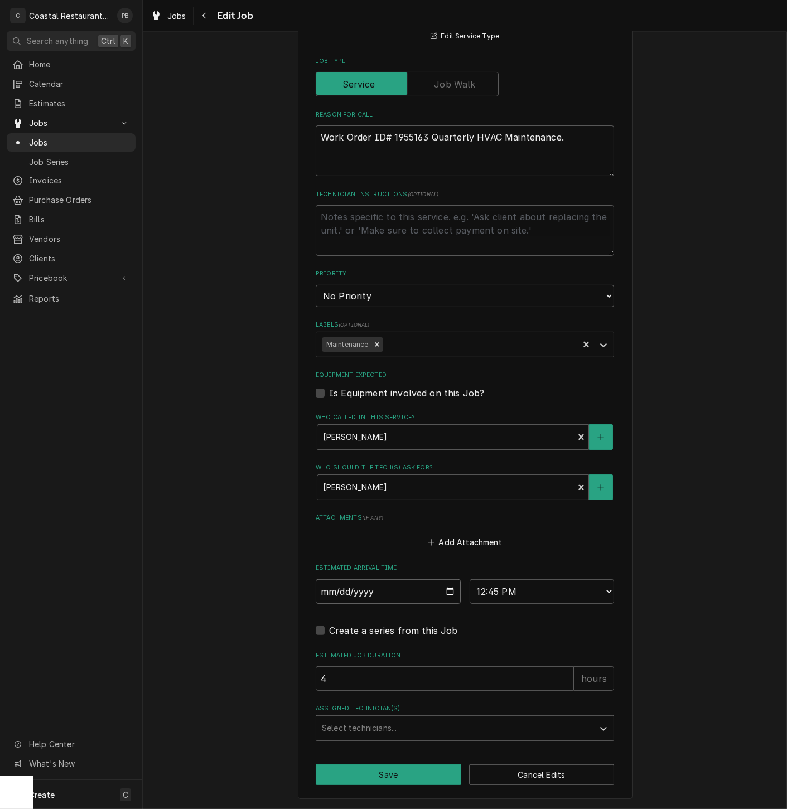
click at [444, 592] on input "2025-09-03" at bounding box center [388, 591] width 145 height 25
type input "2025-09-11"
click at [398, 780] on button "Save" at bounding box center [389, 775] width 146 height 21
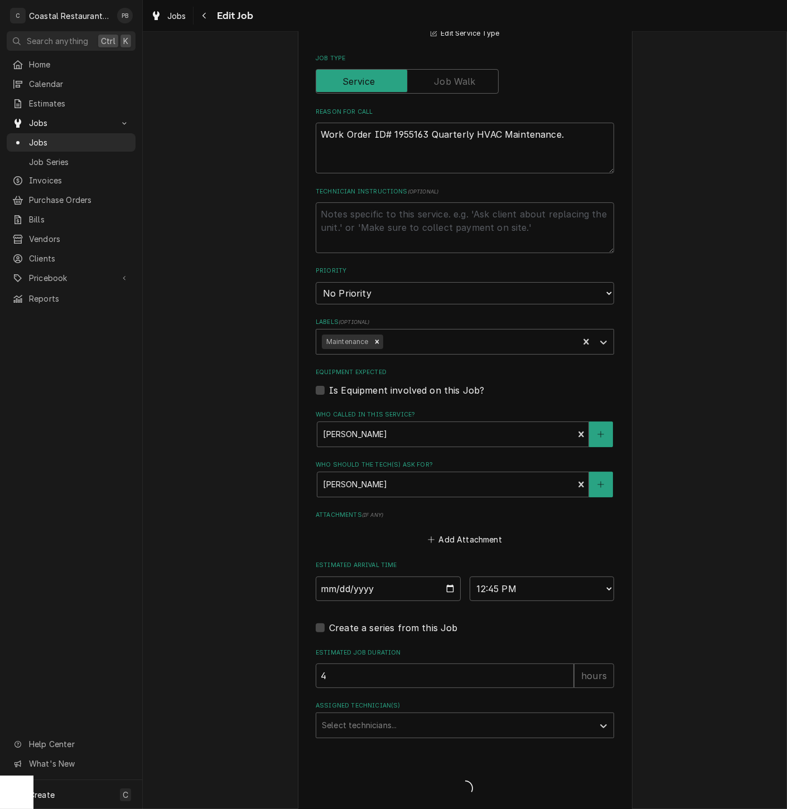
type textarea "x"
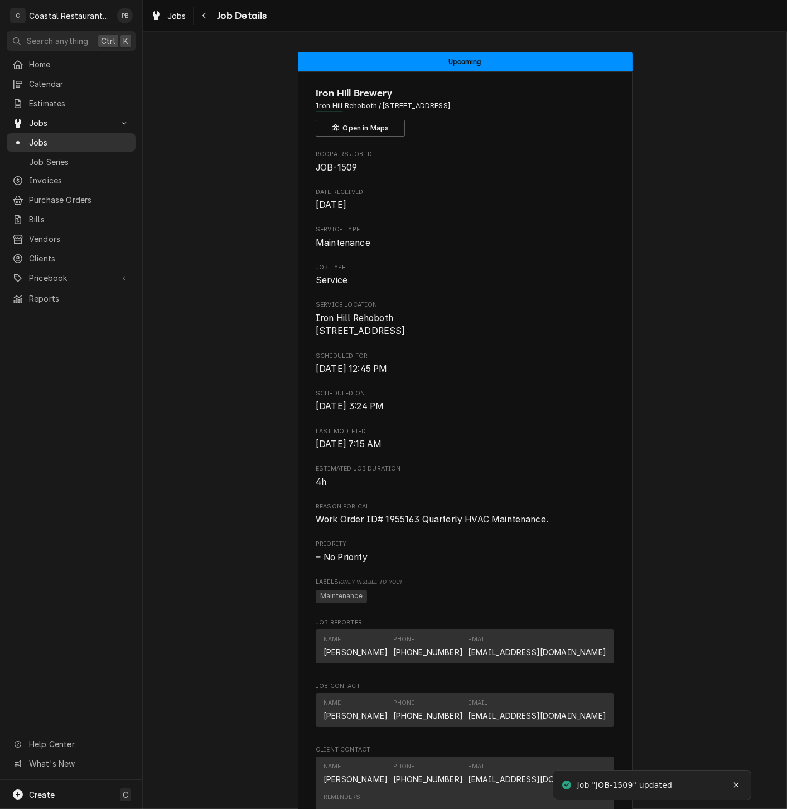
click at [38, 138] on span "Jobs" at bounding box center [79, 143] width 101 height 12
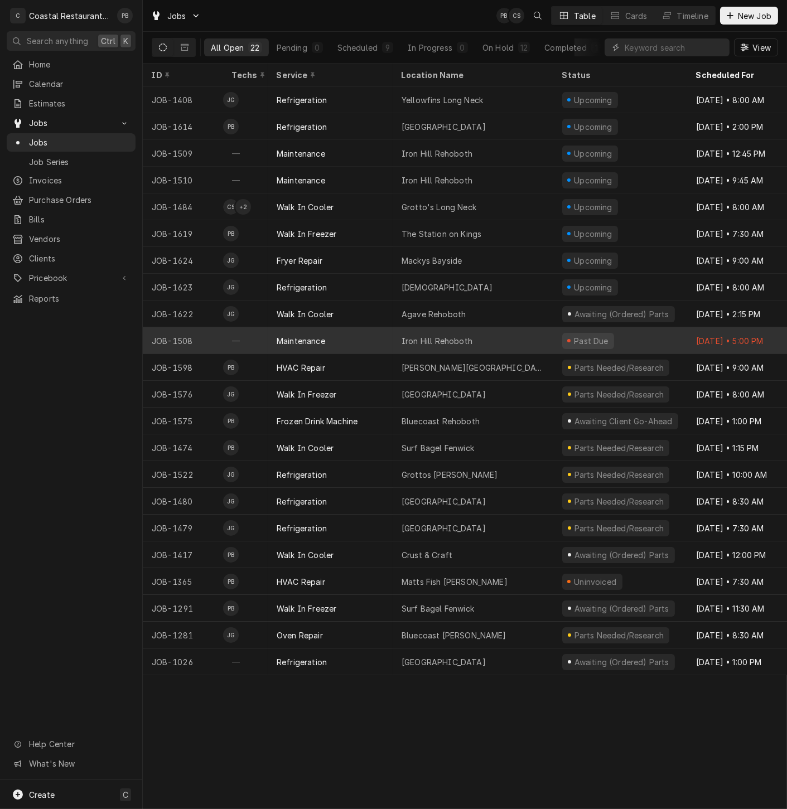
click at [350, 337] on div "Maintenance" at bounding box center [330, 340] width 125 height 27
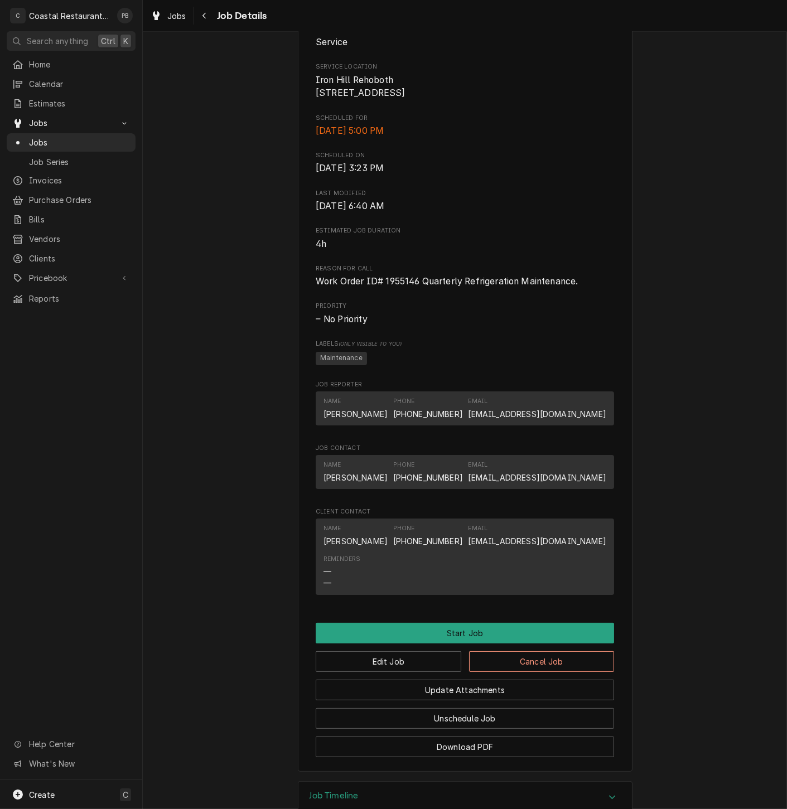
scroll to position [331, 0]
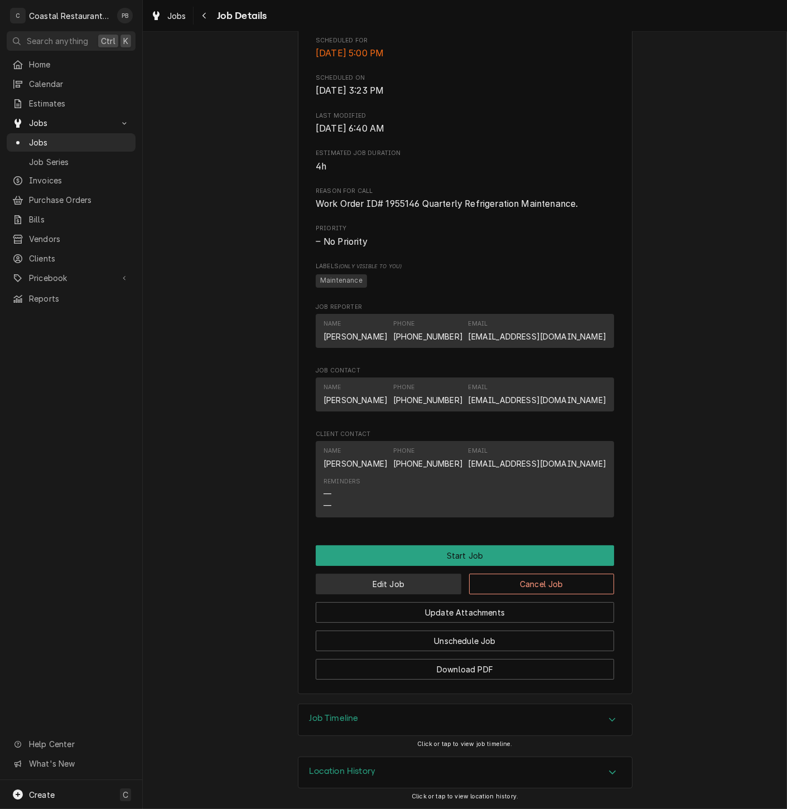
click at [398, 578] on button "Edit Job" at bounding box center [389, 584] width 146 height 21
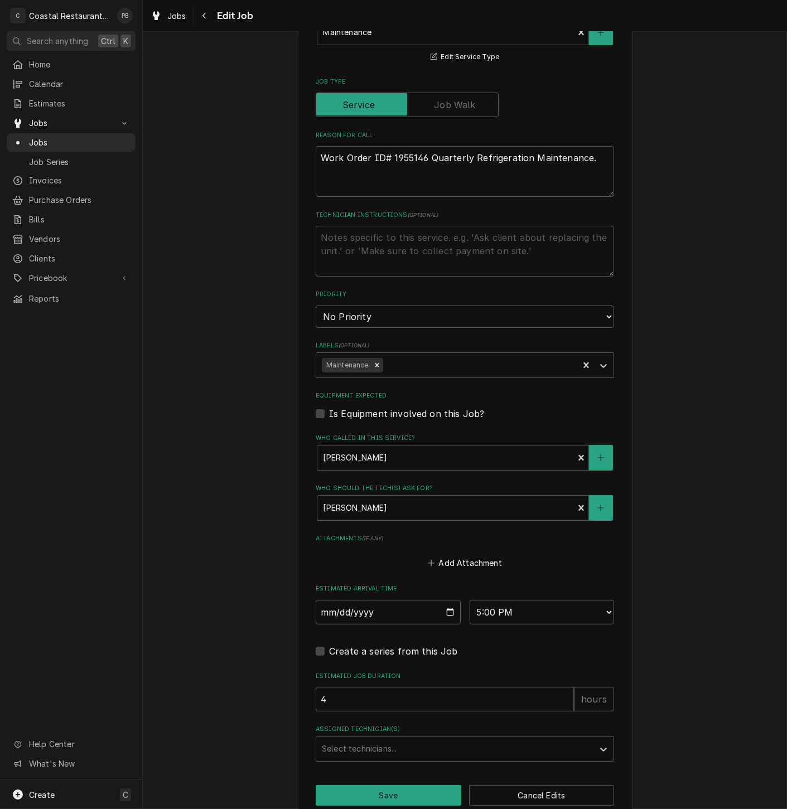
scroll to position [360, 0]
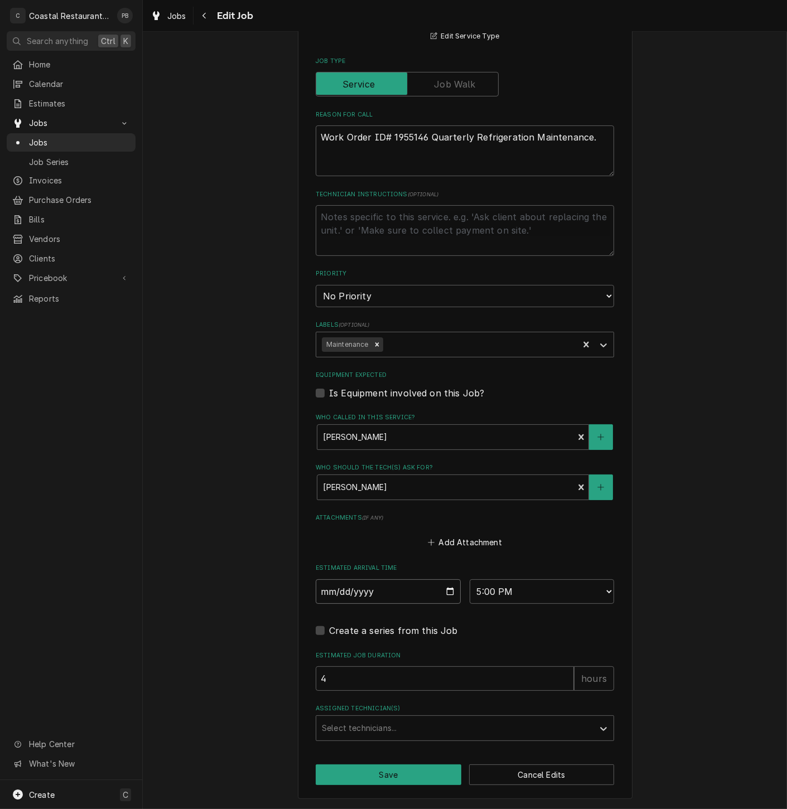
click at [444, 589] on input "2025-09-03" at bounding box center [388, 591] width 145 height 25
click at [442, 598] on input "2025-09-03" at bounding box center [388, 591] width 145 height 25
click at [443, 592] on input "2025-09-03" at bounding box center [388, 591] width 145 height 25
click at [445, 592] on input "2025-09-03" at bounding box center [388, 591] width 145 height 25
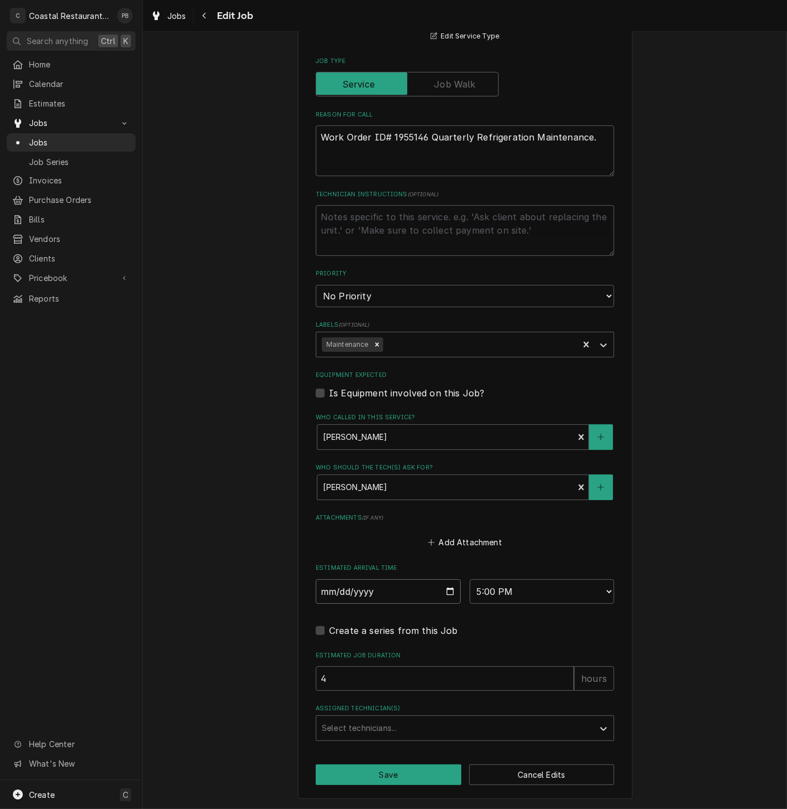
click at [446, 593] on input "2025-09-03" at bounding box center [388, 591] width 145 height 25
type textarea "x"
type input "2025-09-11"
click at [391, 777] on button "Save" at bounding box center [389, 775] width 146 height 21
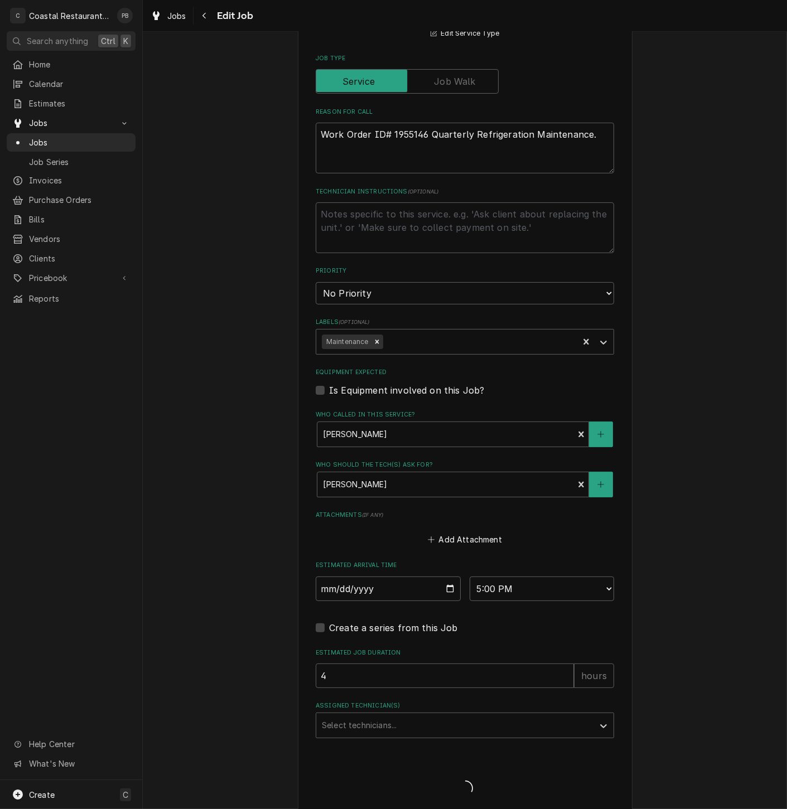
type textarea "x"
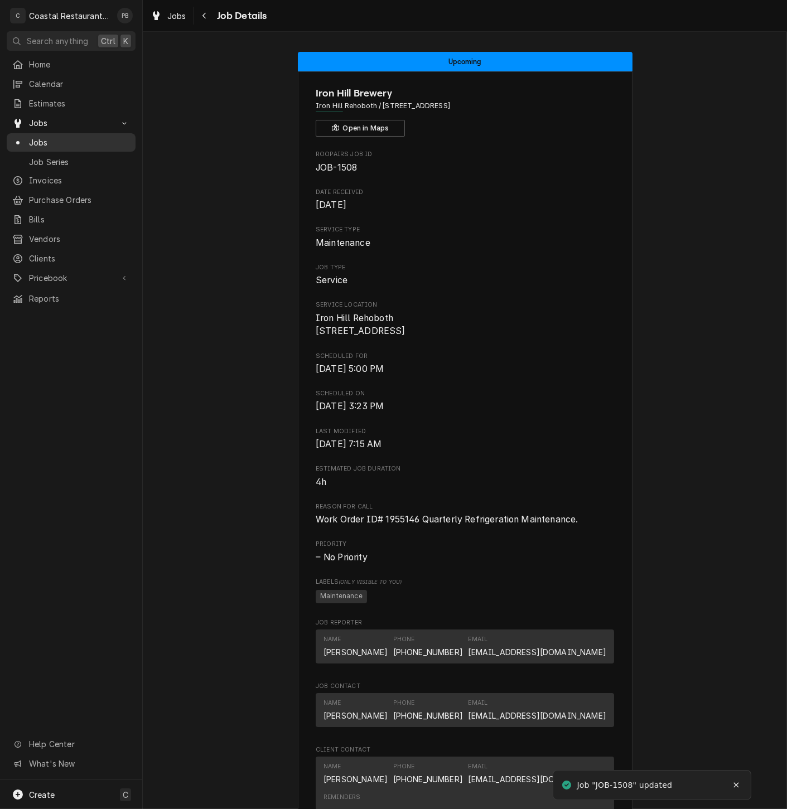
click at [45, 137] on span "Jobs" at bounding box center [79, 143] width 101 height 12
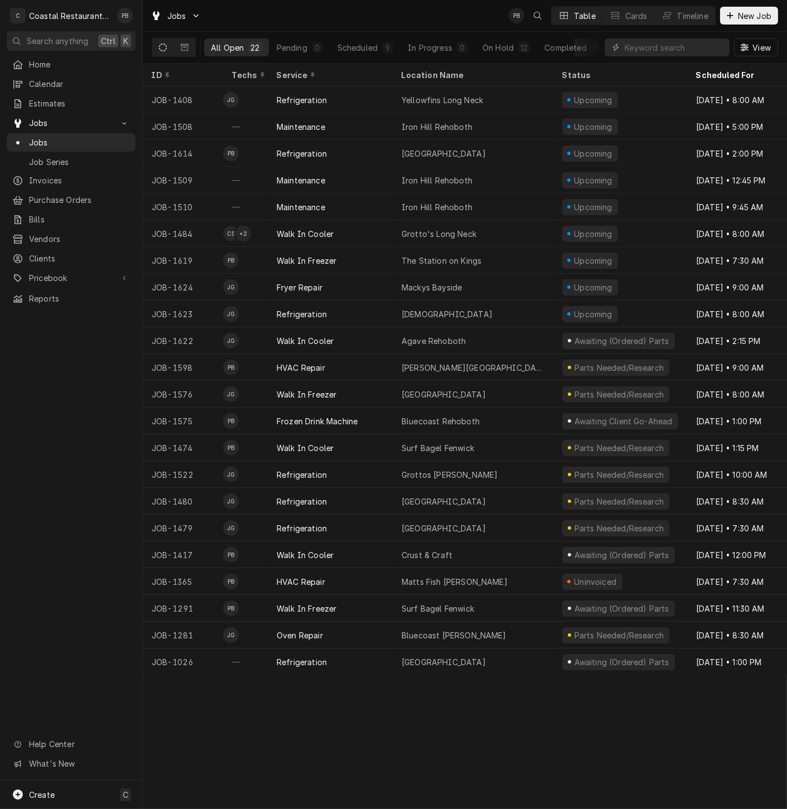
click at [73, 449] on div "Home Calendar Estimates Jobs Jobs Job Series Invoices Purchase Orders Bills Ven…" at bounding box center [71, 417] width 142 height 725
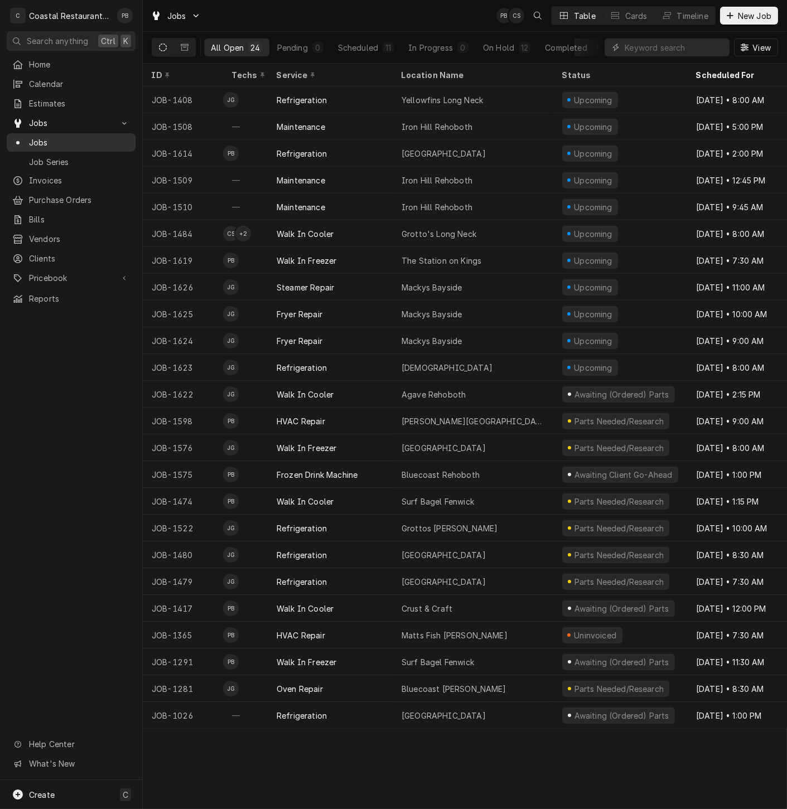
click at [61, 137] on span "Jobs" at bounding box center [79, 143] width 101 height 12
click at [704, 12] on div "Timeline" at bounding box center [692, 16] width 31 height 12
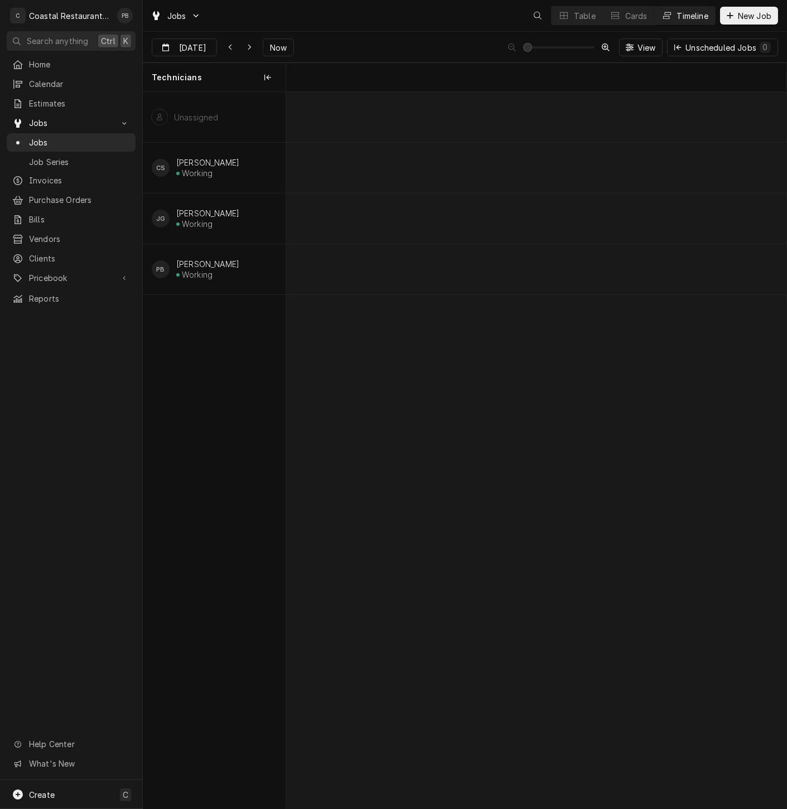
scroll to position [0, 9916]
click at [270, 46] on span "Now" at bounding box center [278, 48] width 21 height 12
type input "Sep 8"
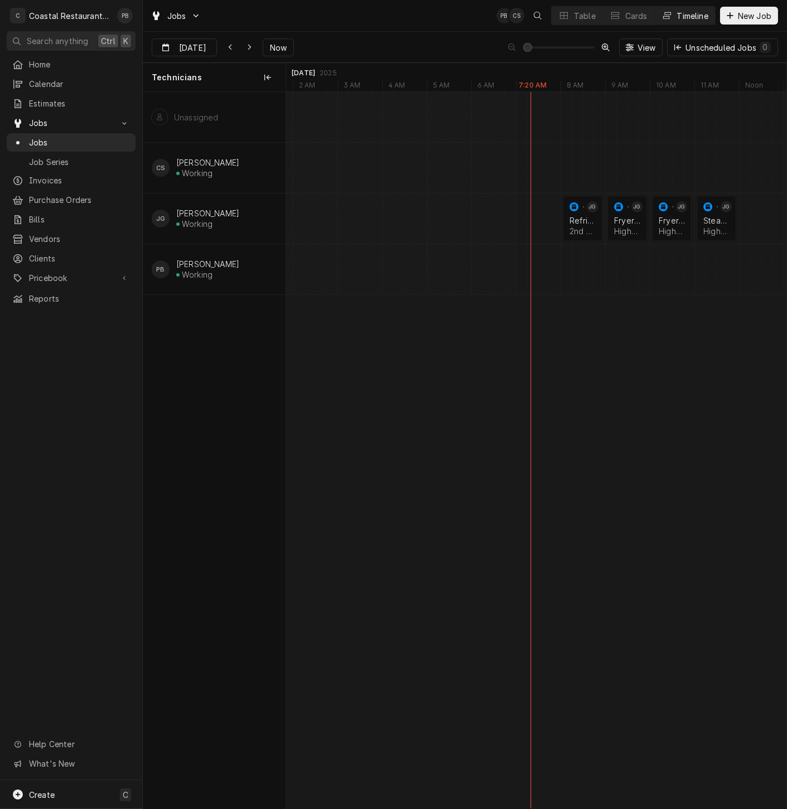
click at [417, 31] on div "Jobs PB CS Table Cards Timeline New Job" at bounding box center [465, 15] width 644 height 31
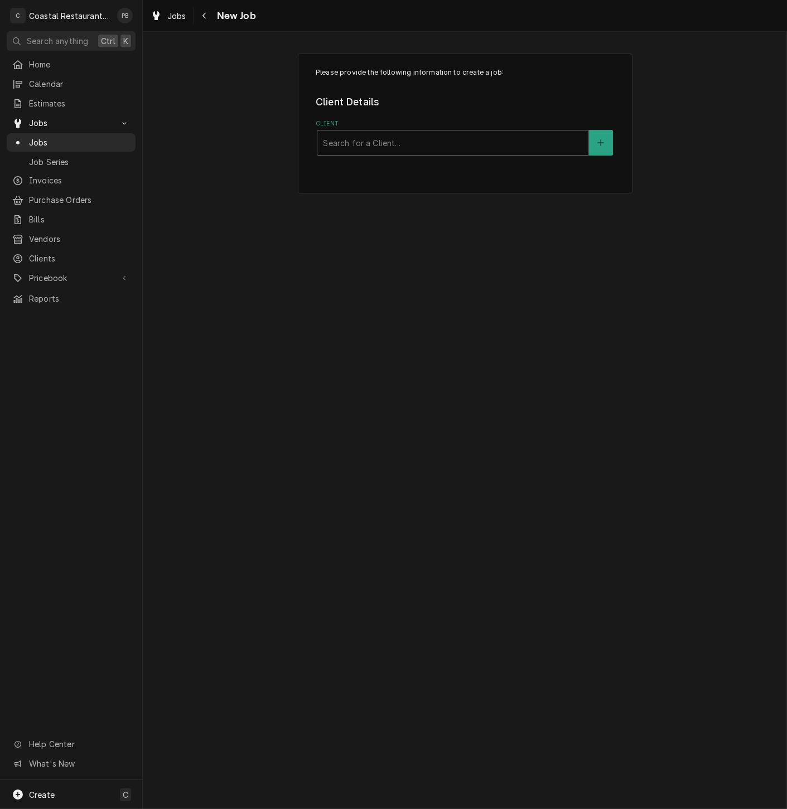
click at [397, 133] on div "Client" at bounding box center [453, 143] width 260 height 20
type input "o"
type input "[PERSON_NAME]"
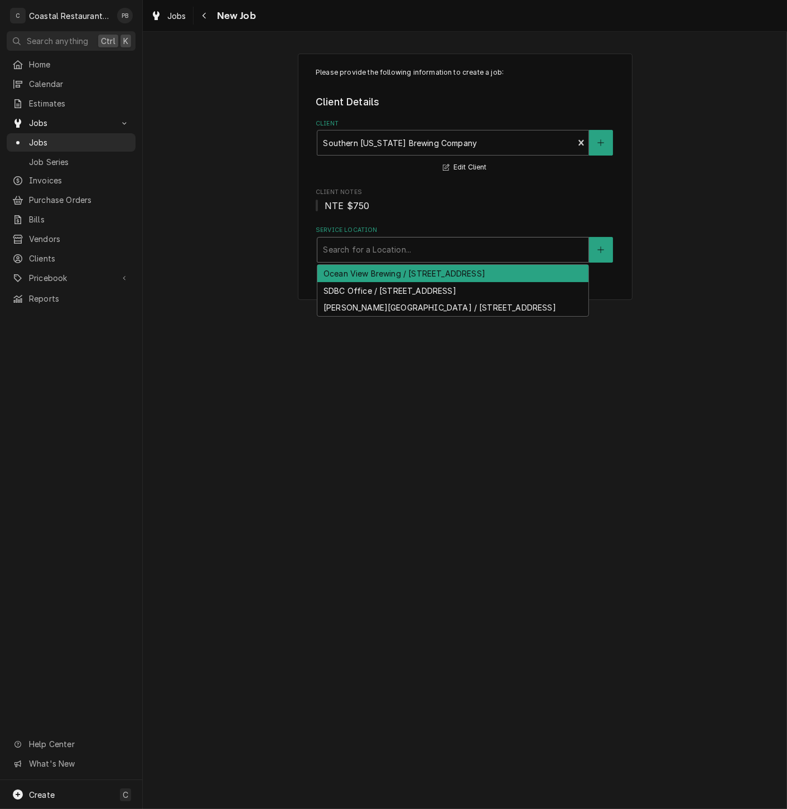
click at [429, 251] on div "Service Location" at bounding box center [453, 250] width 260 height 20
click at [419, 275] on div "Ocean View Brewing / [STREET_ADDRESS]" at bounding box center [452, 273] width 271 height 17
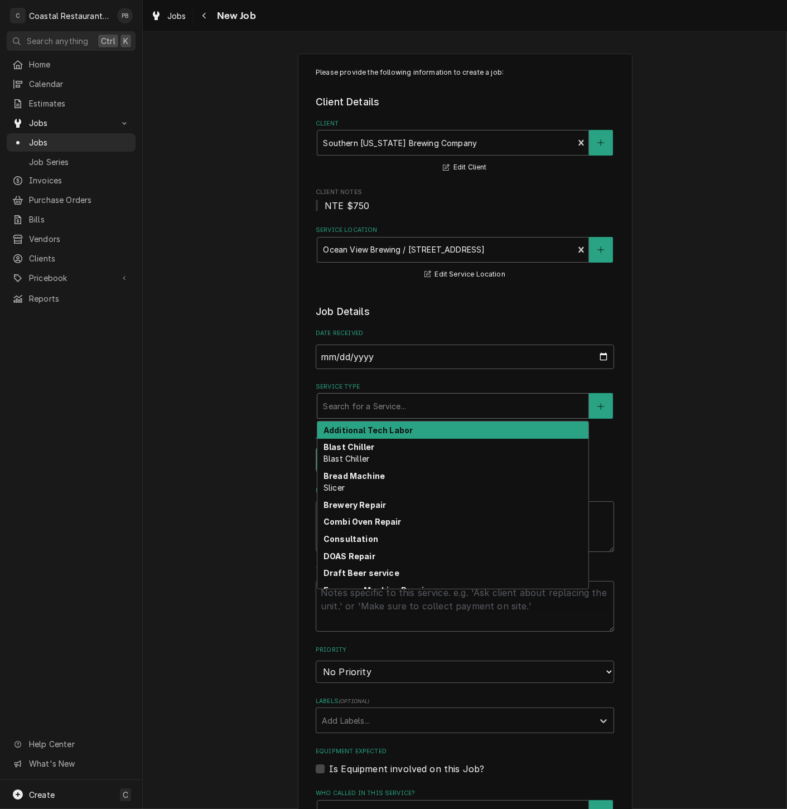
click at [406, 408] on div "Service Type" at bounding box center [453, 406] width 260 height 20
type textarea "x"
type input "r"
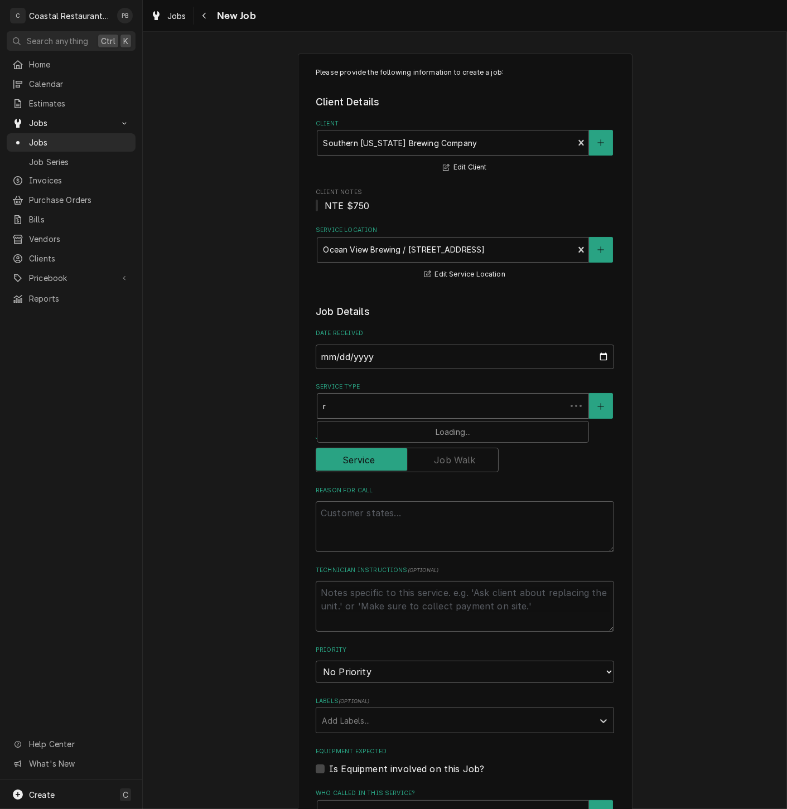
type textarea "x"
type input "re"
type textarea "x"
type input "ref"
type textarea "x"
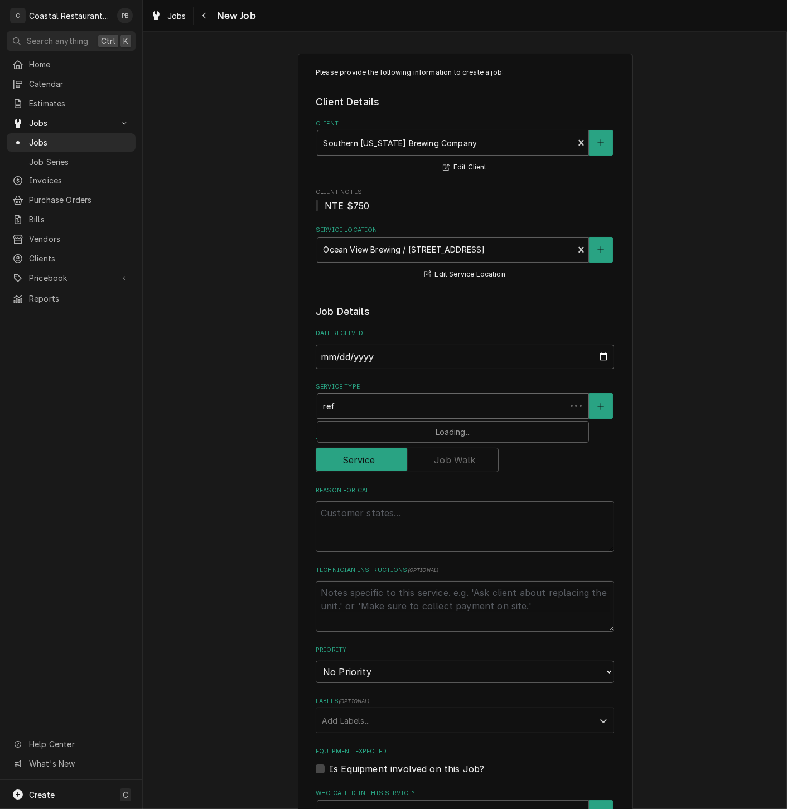
type input "refr"
click at [391, 431] on div "Refrigeration" at bounding box center [452, 430] width 271 height 17
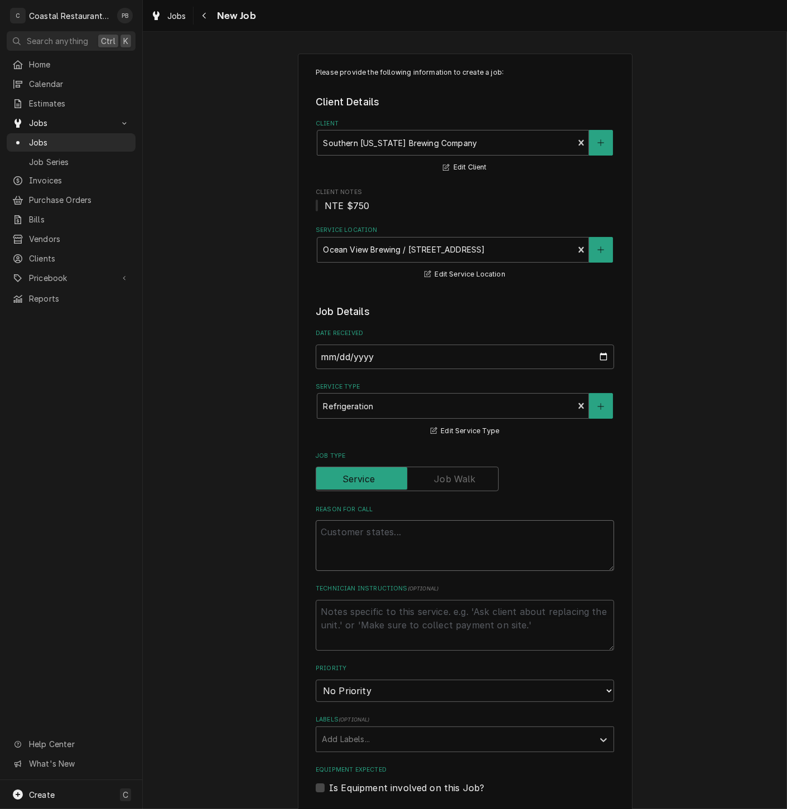
click at [373, 536] on textarea "Reason For Call" at bounding box center [465, 545] width 298 height 51
paste textarea "flattop fridge keeps triggering the outlet. I believe its a electrical componen…"
type textarea "x"
type textarea "flattop fridge keeps triggering the outlet. I believe its a electrical componen…"
type textarea "x"
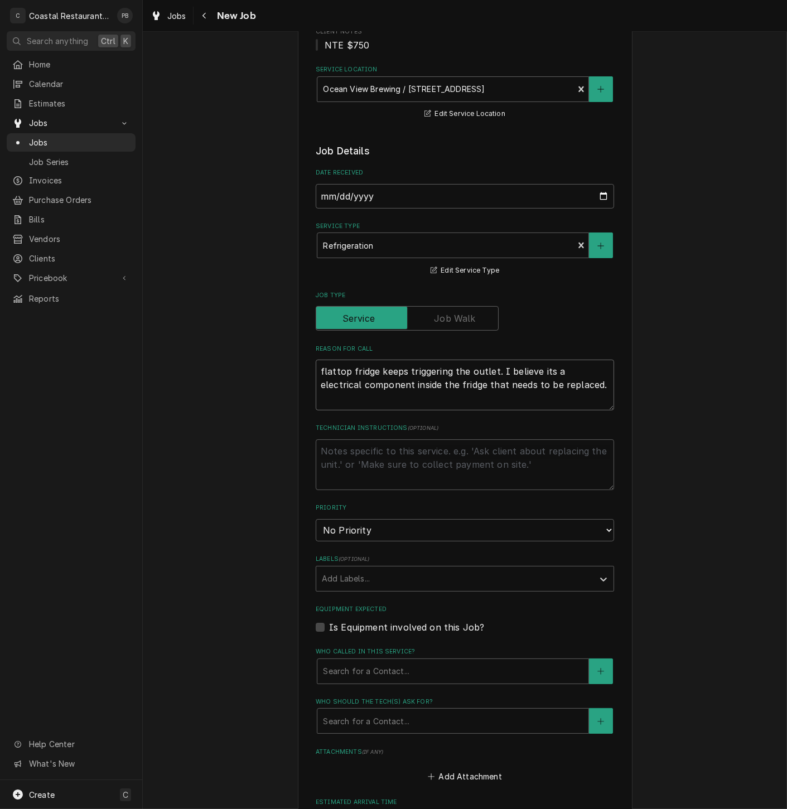
scroll to position [310, 0]
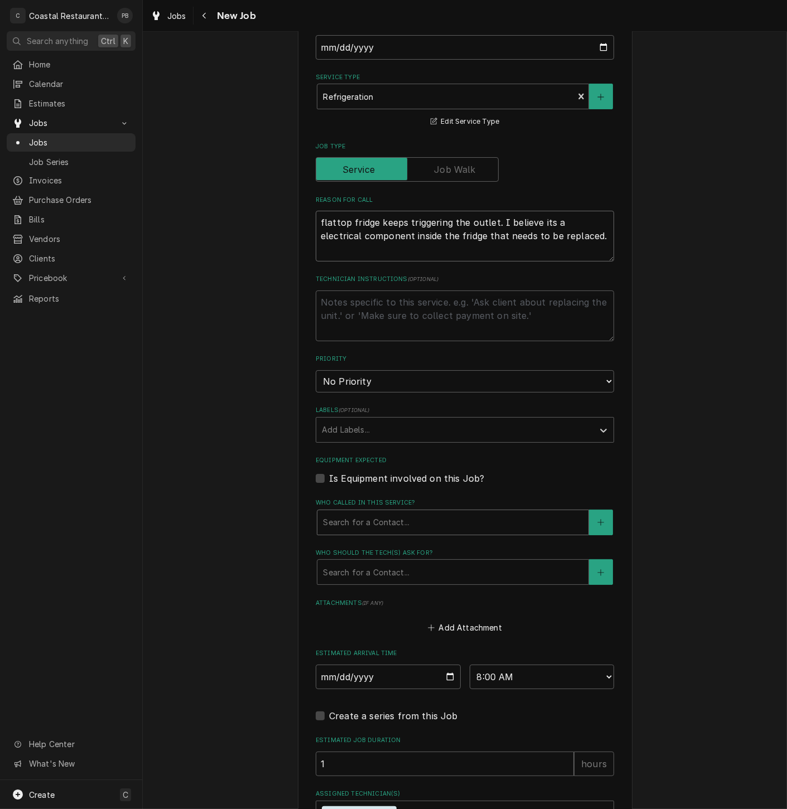
type textarea "flattop fridge keeps triggering the outlet. I believe its a electrical componen…"
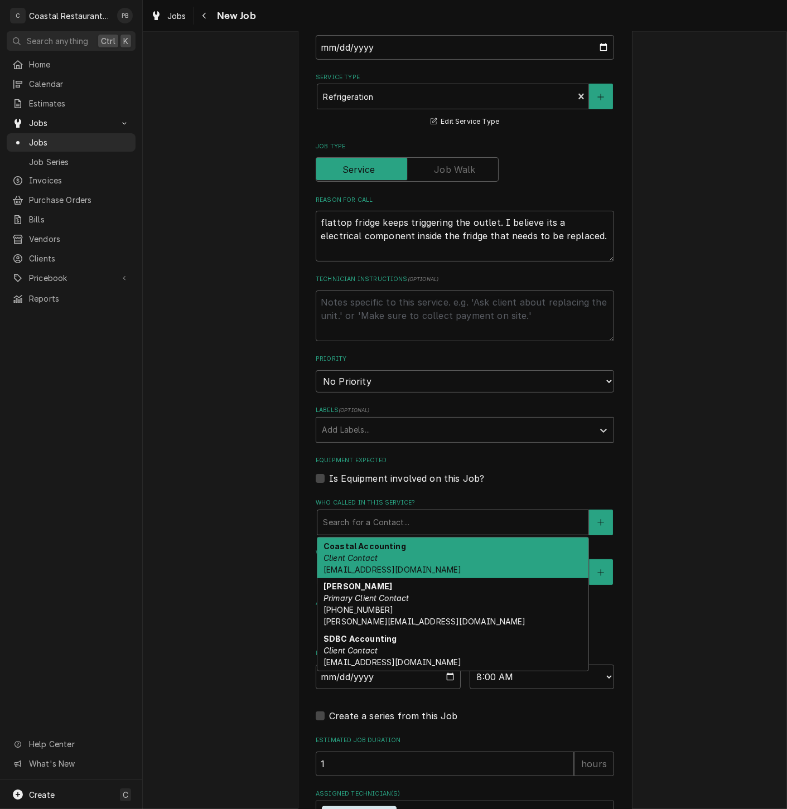
click at [435, 528] on div "Who called in this service?" at bounding box center [453, 523] width 260 height 20
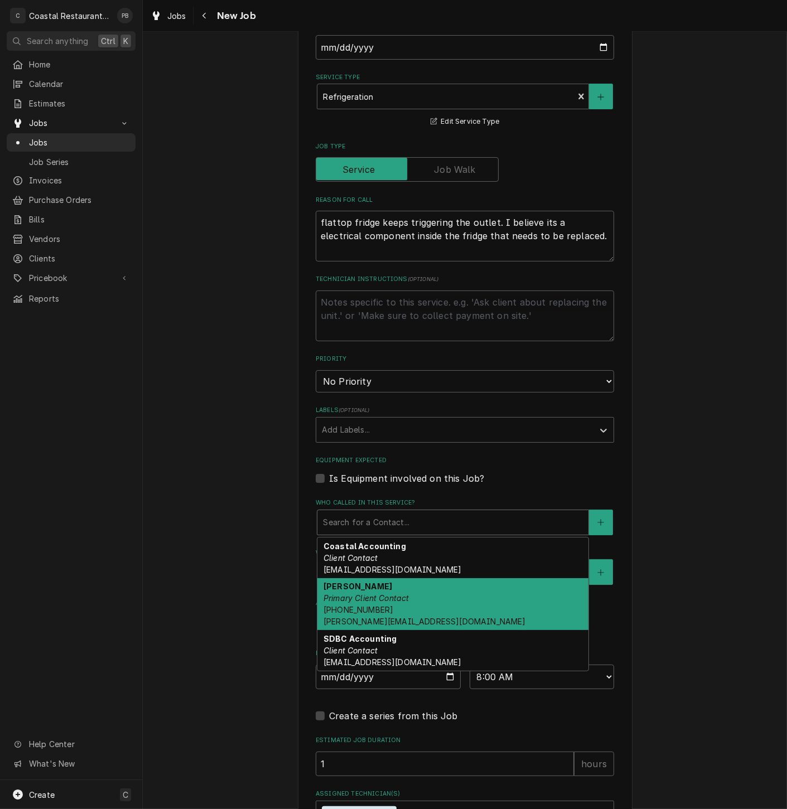
click at [407, 602] on div "[PERSON_NAME] Primary Client Contact [PHONE_NUMBER] [PERSON_NAME][EMAIL_ADDRESS…" at bounding box center [452, 604] width 271 height 52
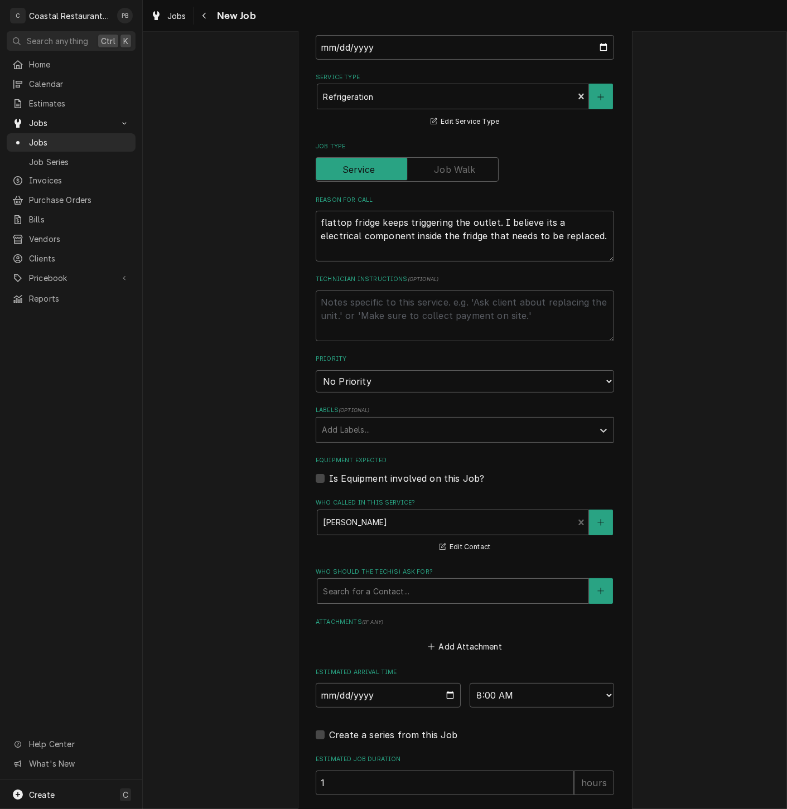
click at [407, 595] on div "Who should the tech(s) ask for?" at bounding box center [453, 591] width 260 height 20
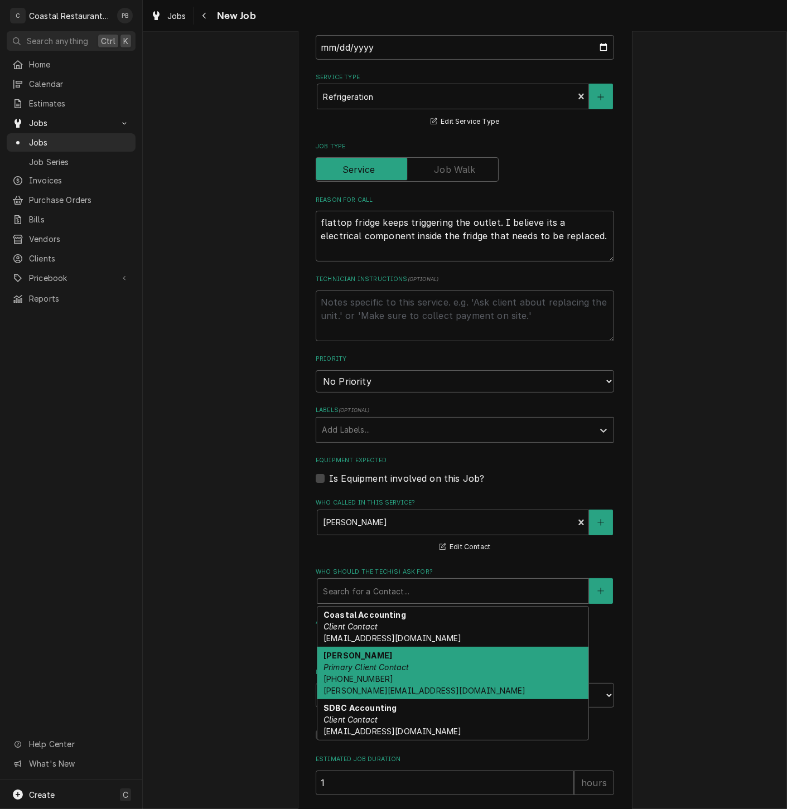
click at [393, 666] on em "Primary Client Contact" at bounding box center [366, 667] width 86 height 9
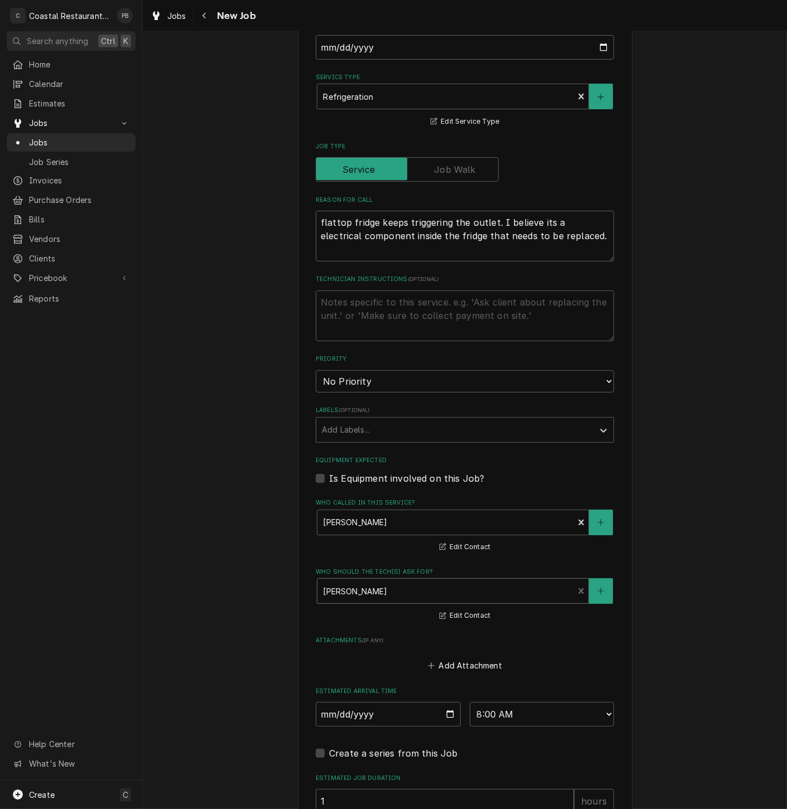
scroll to position [465, 0]
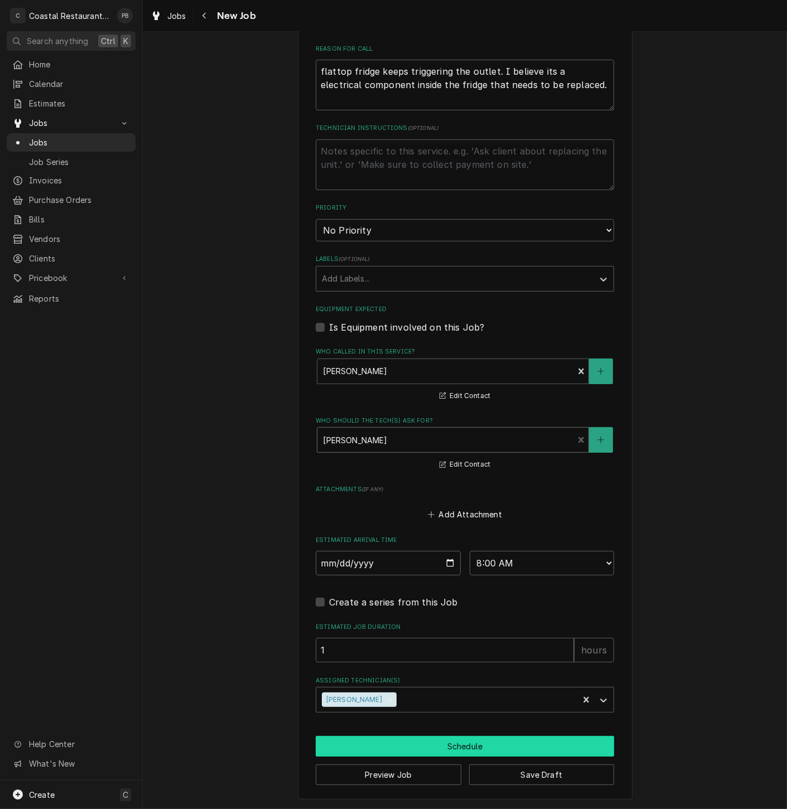
click at [463, 742] on button "Schedule" at bounding box center [465, 746] width 298 height 21
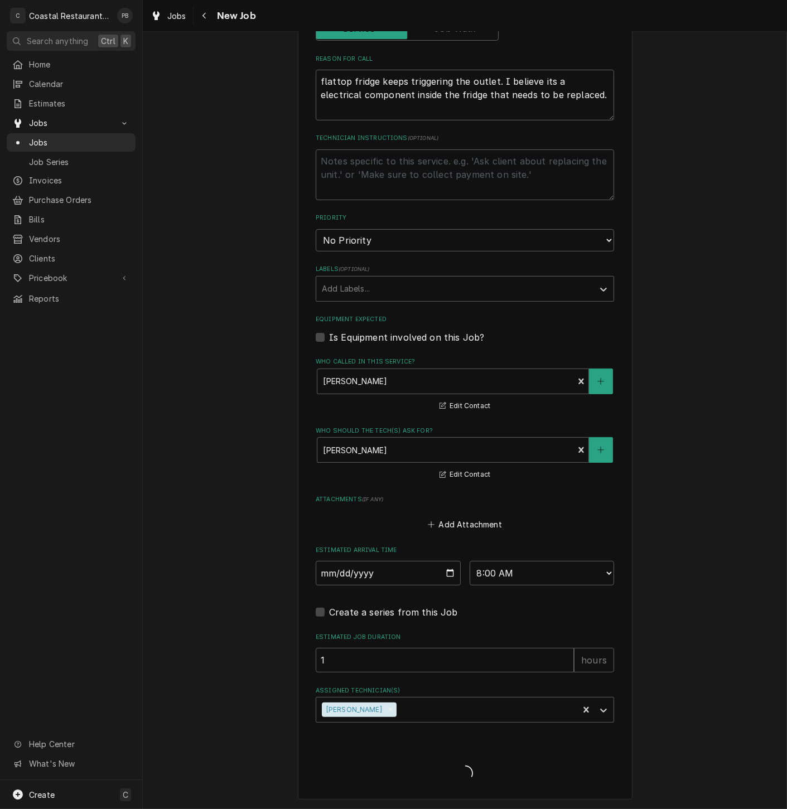
type textarea "x"
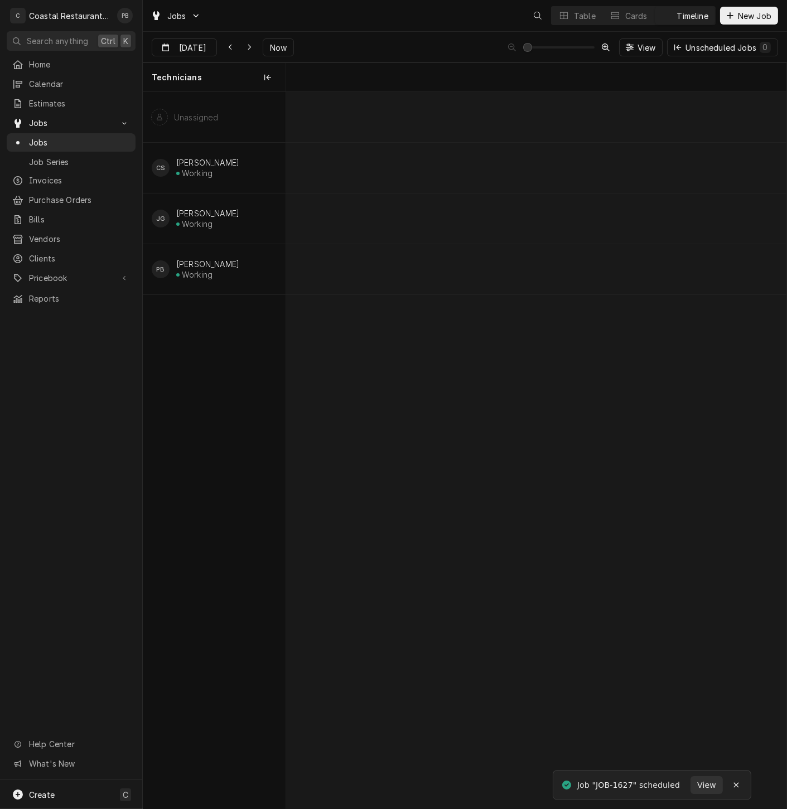
scroll to position [0, 9920]
click at [408, 41] on div "[DATE] [DATE] Now View Unscheduled Jobs 0" at bounding box center [465, 47] width 644 height 31
click at [417, 26] on div "Jobs PB CS Table Cards Timeline New Job" at bounding box center [465, 15] width 644 height 31
click at [413, 29] on div "Jobs PB CS Table Cards Timeline New Job" at bounding box center [465, 15] width 644 height 31
click at [379, 43] on div "[DATE] [DATE] Now View Unscheduled Jobs 0" at bounding box center [465, 47] width 644 height 31
